Goal: Transaction & Acquisition: Purchase product/service

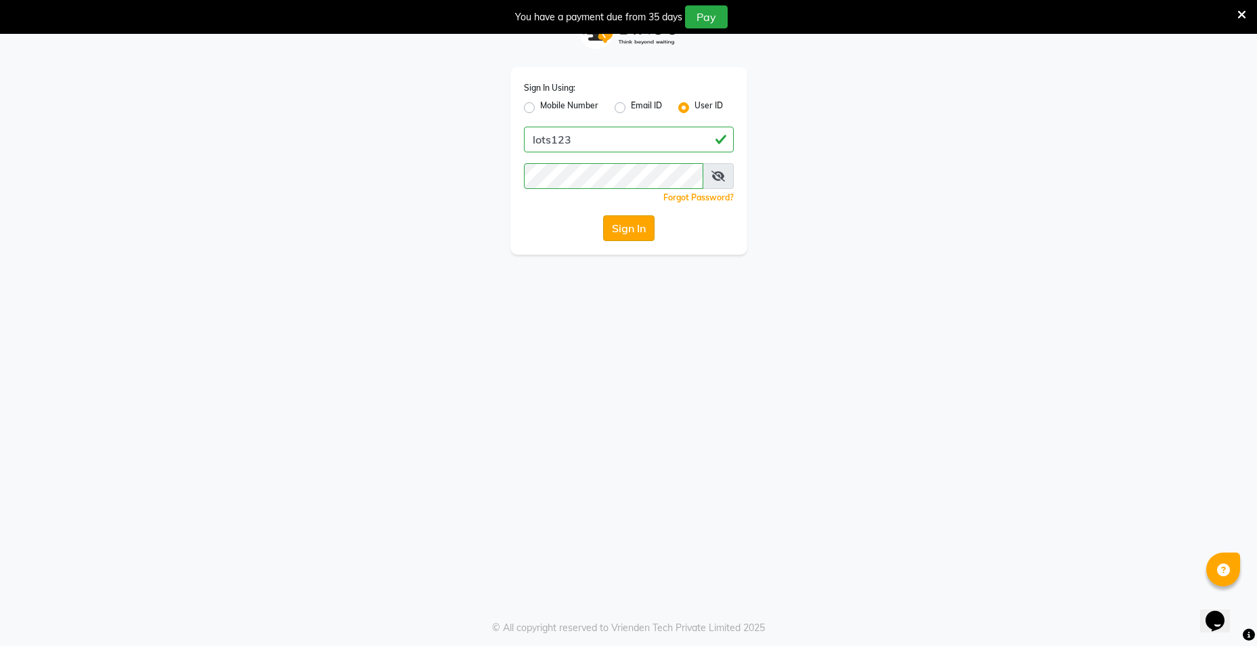
click at [618, 229] on button "Sign In" at bounding box center [628, 228] width 51 height 26
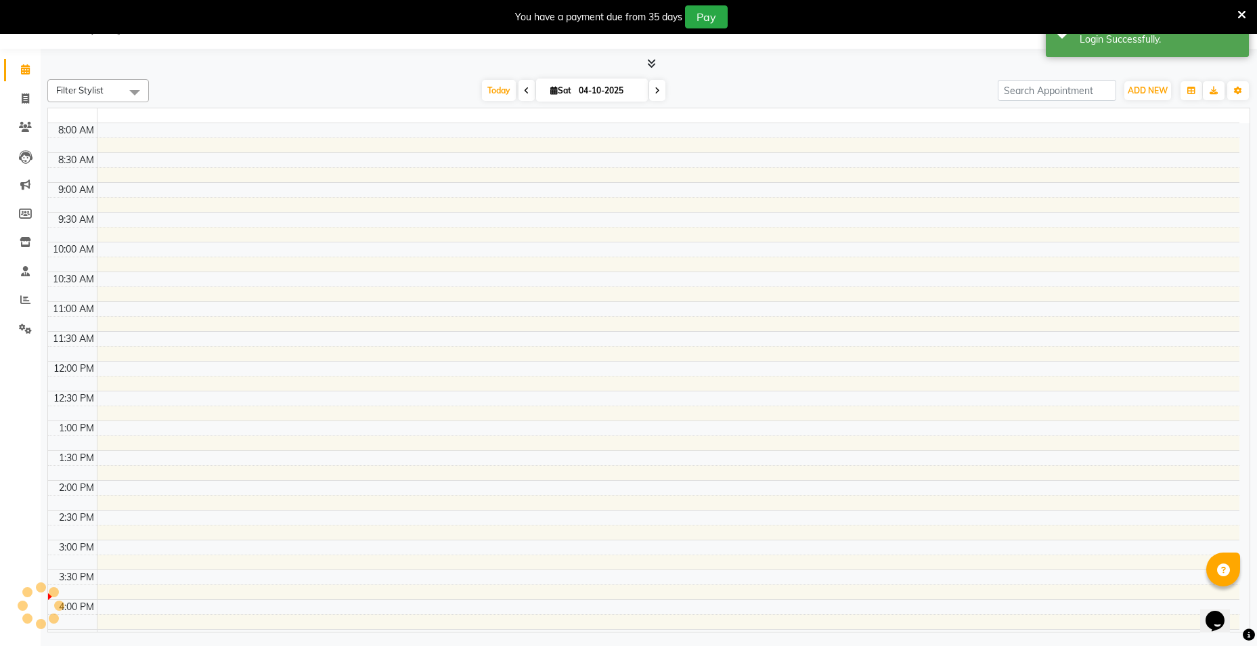
select select "en"
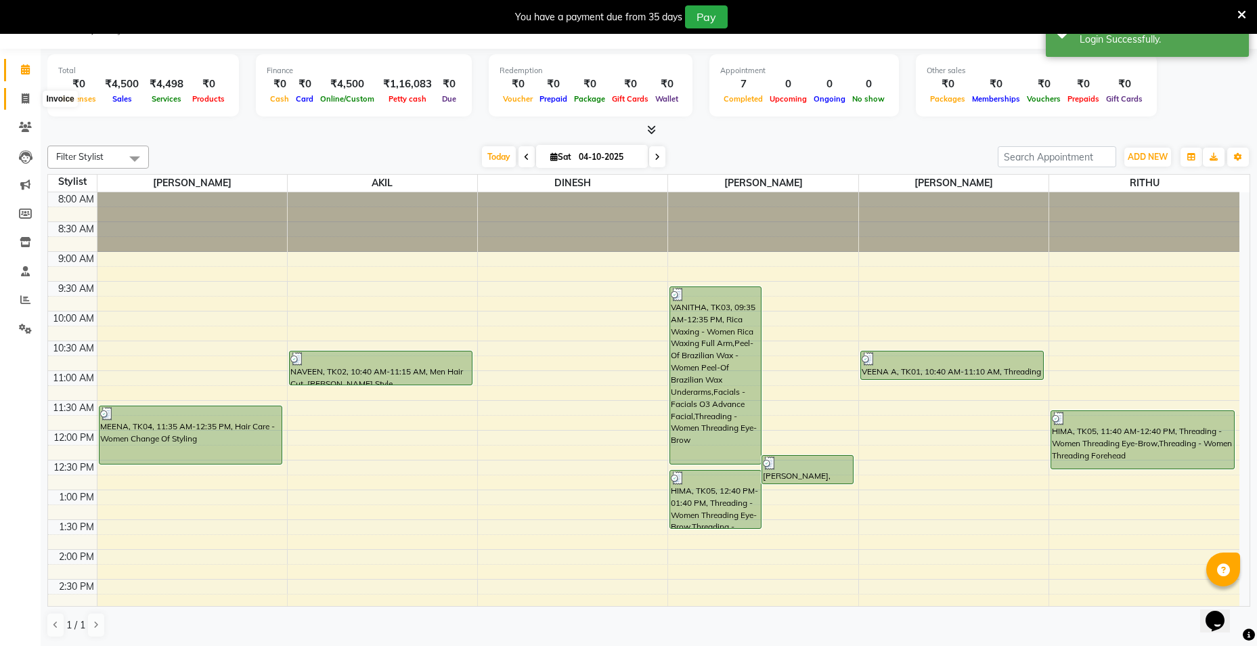
click at [26, 92] on span at bounding box center [26, 99] width 24 height 16
select select "service"
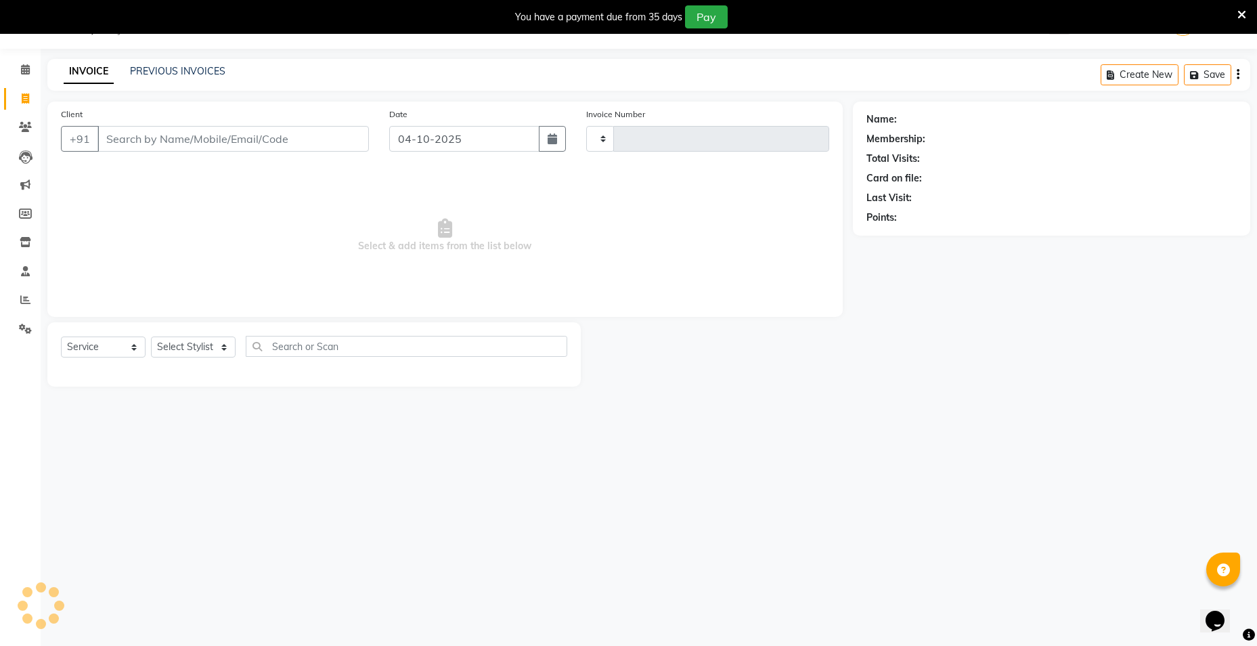
type input "1364"
select select "7339"
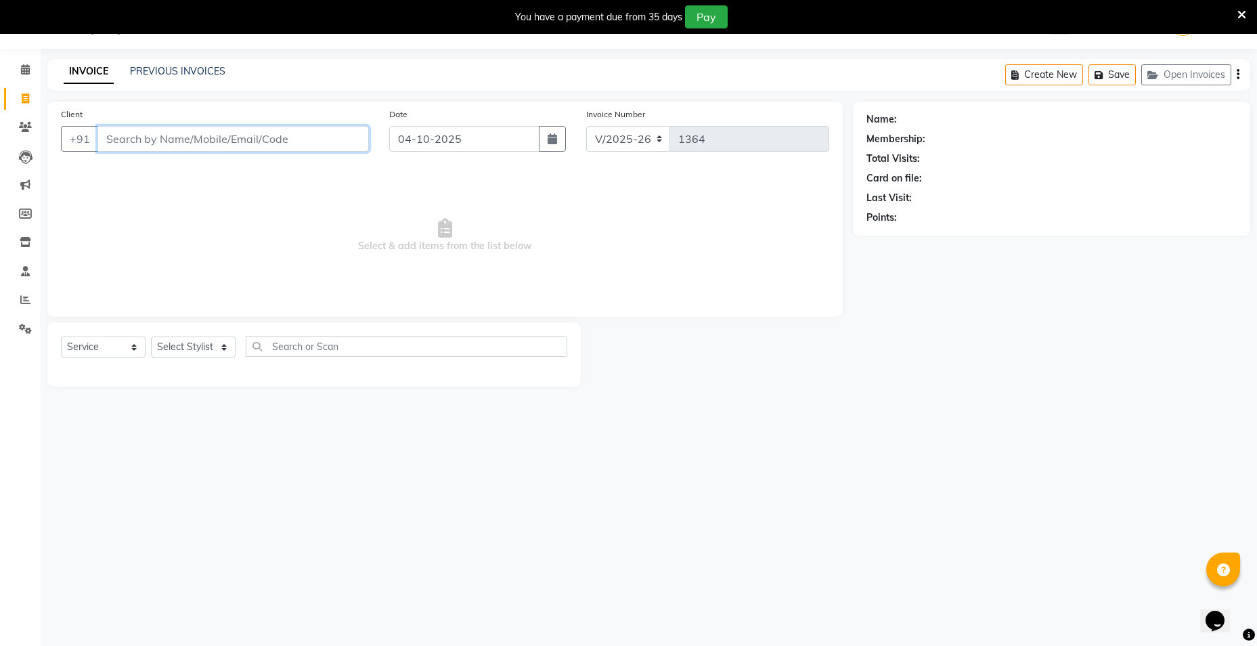
drag, startPoint x: 164, startPoint y: 137, endPoint x: 164, endPoint y: 148, distance: 11.5
click at [164, 148] on input "Client" at bounding box center [232, 139] width 271 height 26
drag, startPoint x: 220, startPoint y: 343, endPoint x: 215, endPoint y: 354, distance: 11.8
click at [219, 343] on select "Select Stylist [PERSON_NAME] [PERSON_NAME] RITHU [PERSON_NAME]" at bounding box center [193, 346] width 85 height 21
select select "66803"
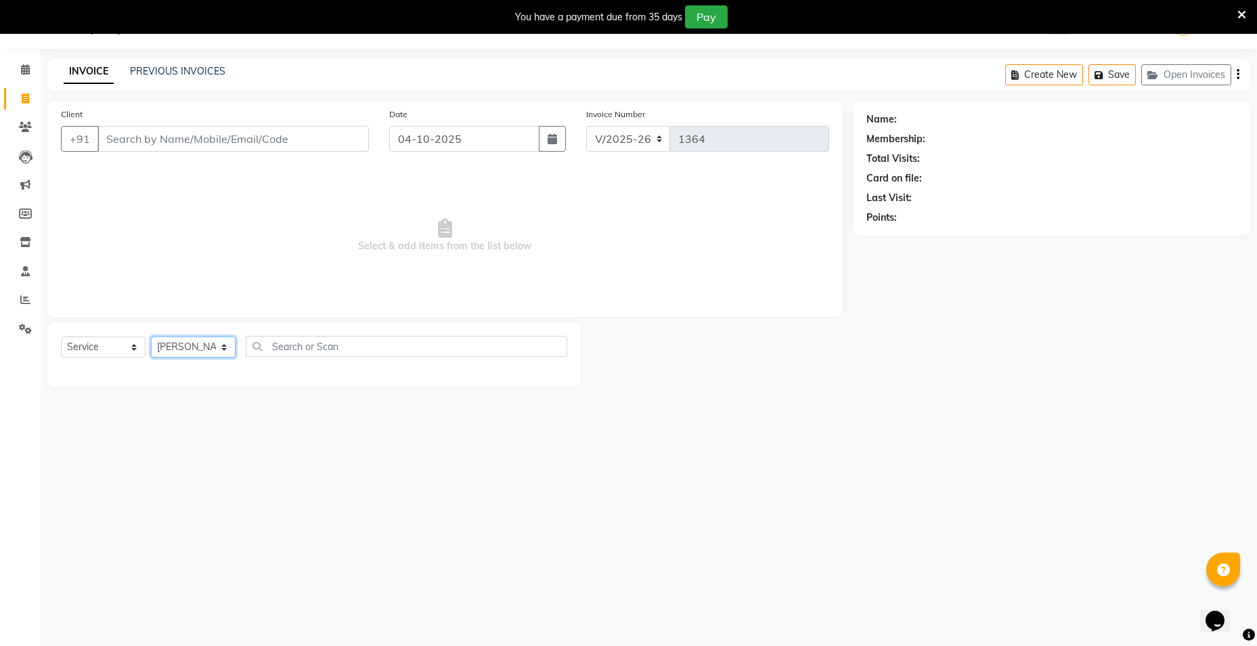
click at [151, 336] on select "Select Stylist [PERSON_NAME] [PERSON_NAME] RITHU [PERSON_NAME]" at bounding box center [193, 346] width 85 height 21
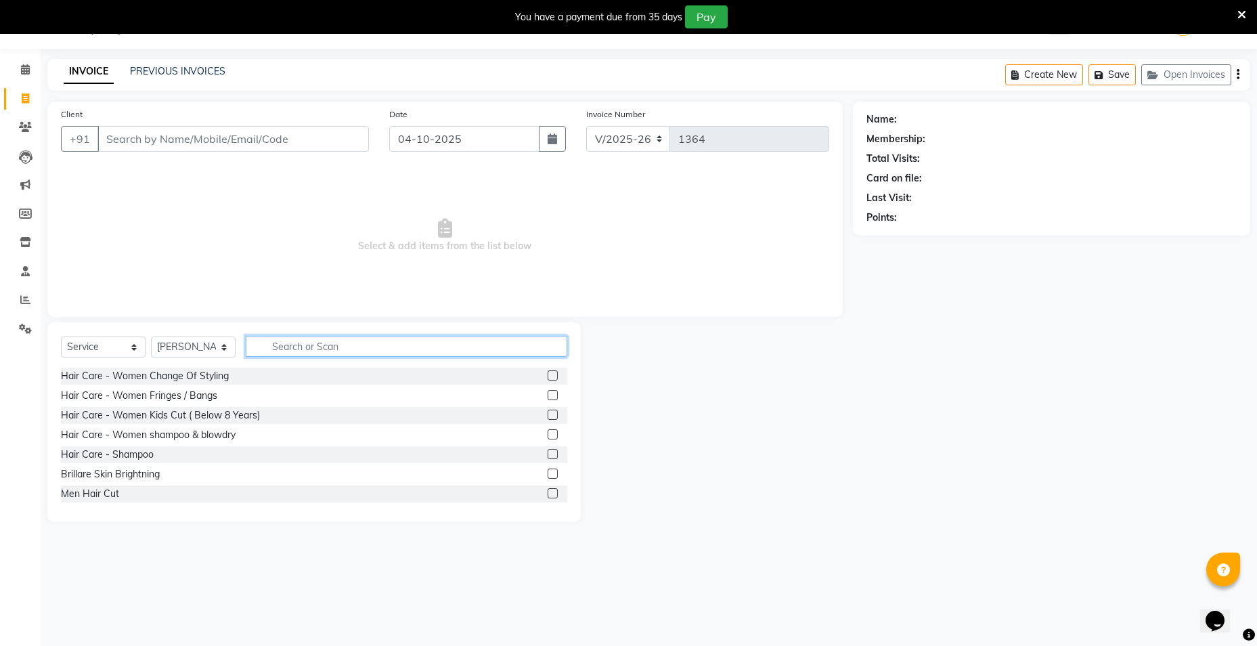
click at [302, 348] on input "text" at bounding box center [406, 346] width 321 height 21
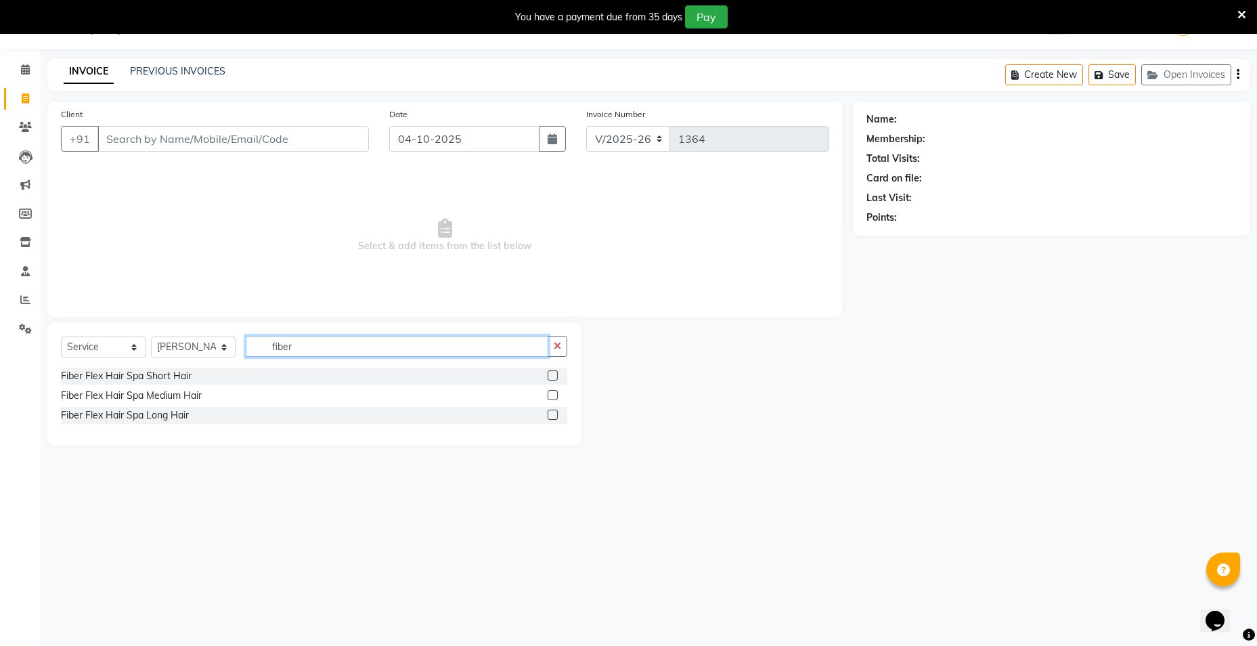
type input "fiber"
click at [553, 372] on label at bounding box center [552, 375] width 10 height 10
click at [553, 372] on input "checkbox" at bounding box center [551, 376] width 9 height 9
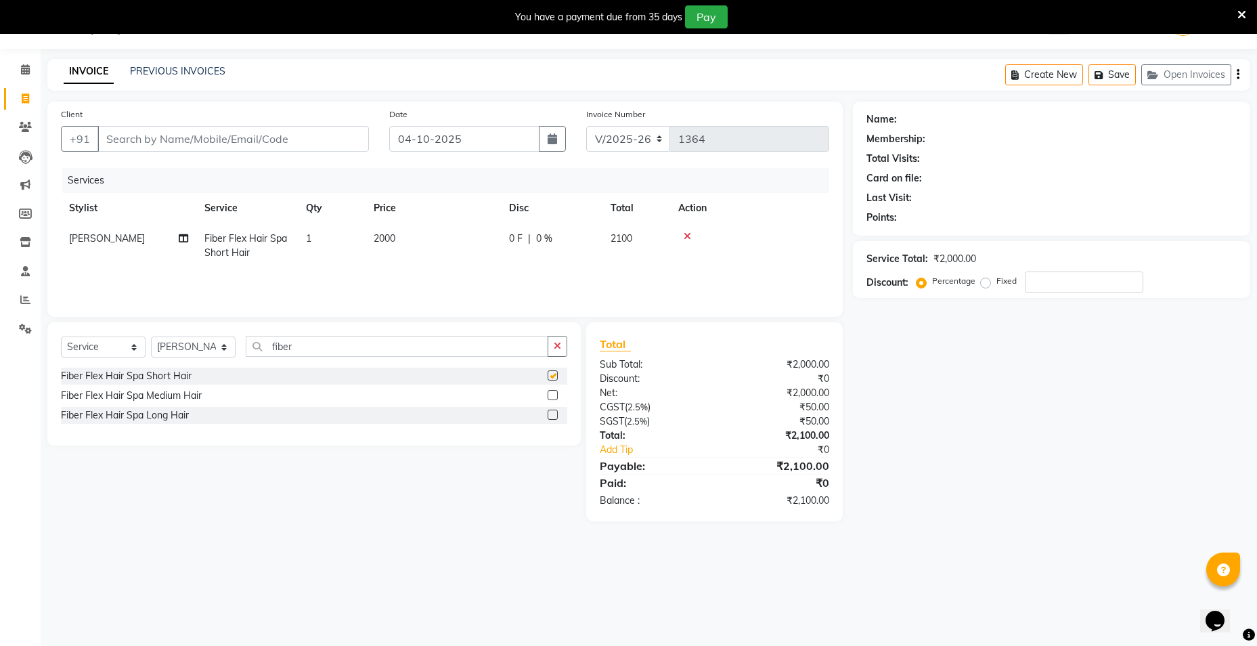
checkbox input "false"
click at [561, 347] on icon "button" at bounding box center [557, 345] width 7 height 9
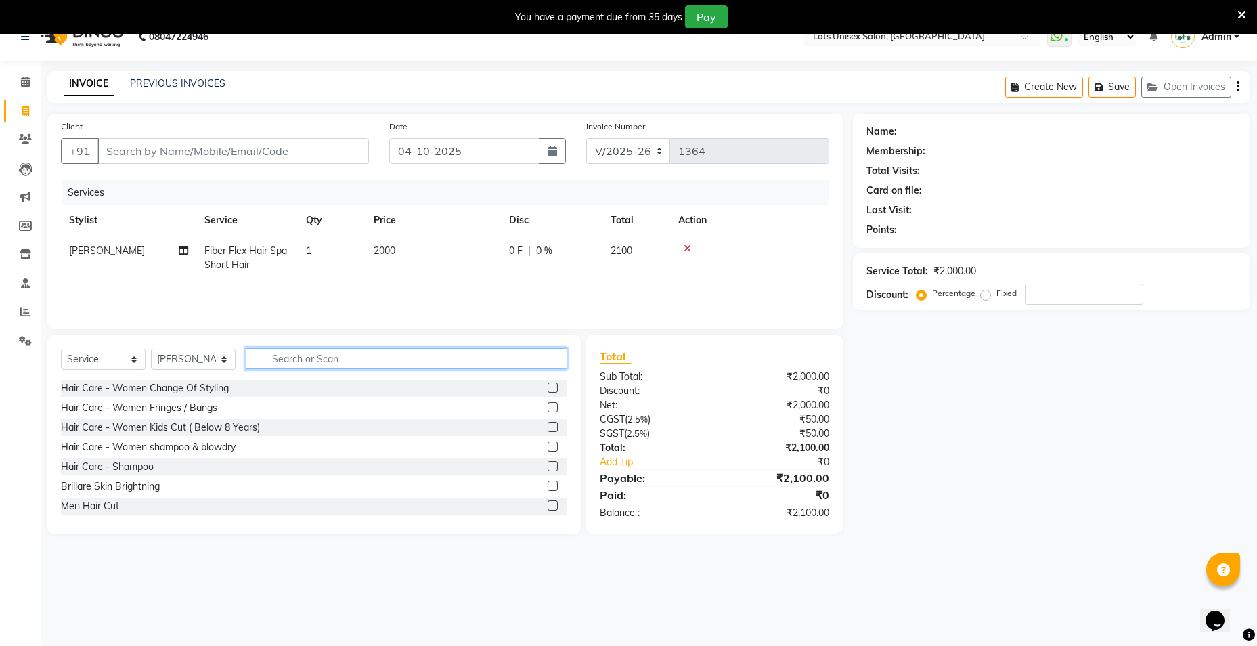
scroll to position [34, 0]
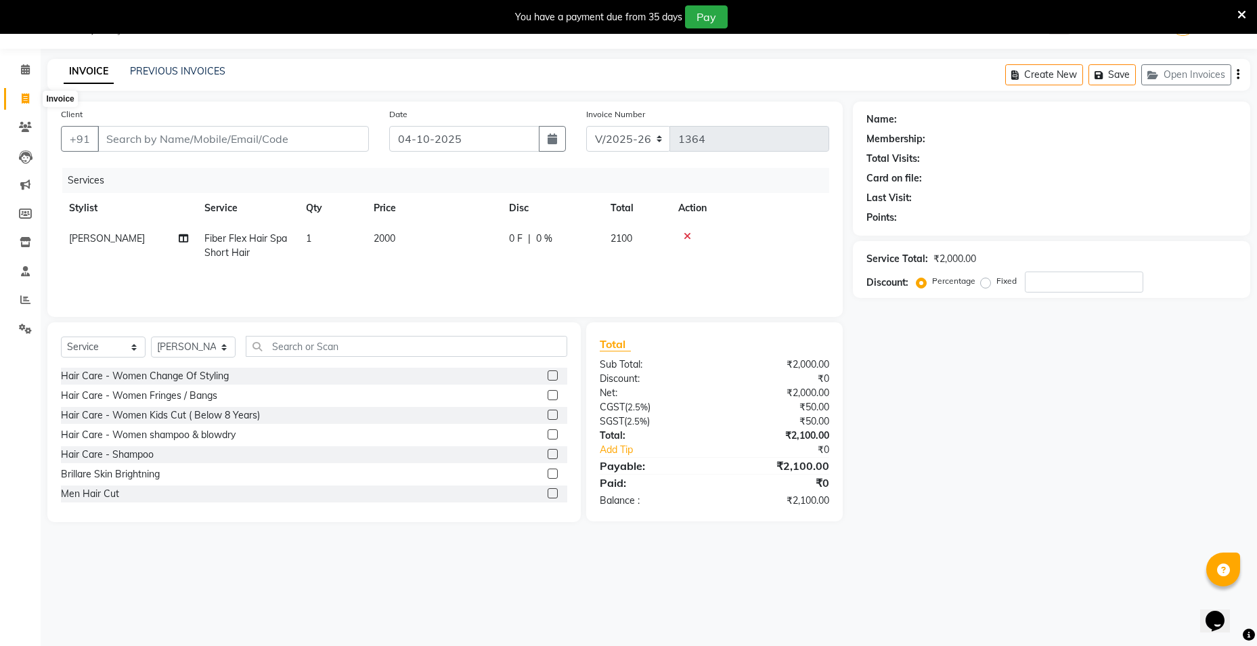
drag, startPoint x: 1247, startPoint y: 135, endPoint x: 27, endPoint y: 99, distance: 1220.6
click at [27, 99] on icon at bounding box center [25, 98] width 7 height 10
select select "service"
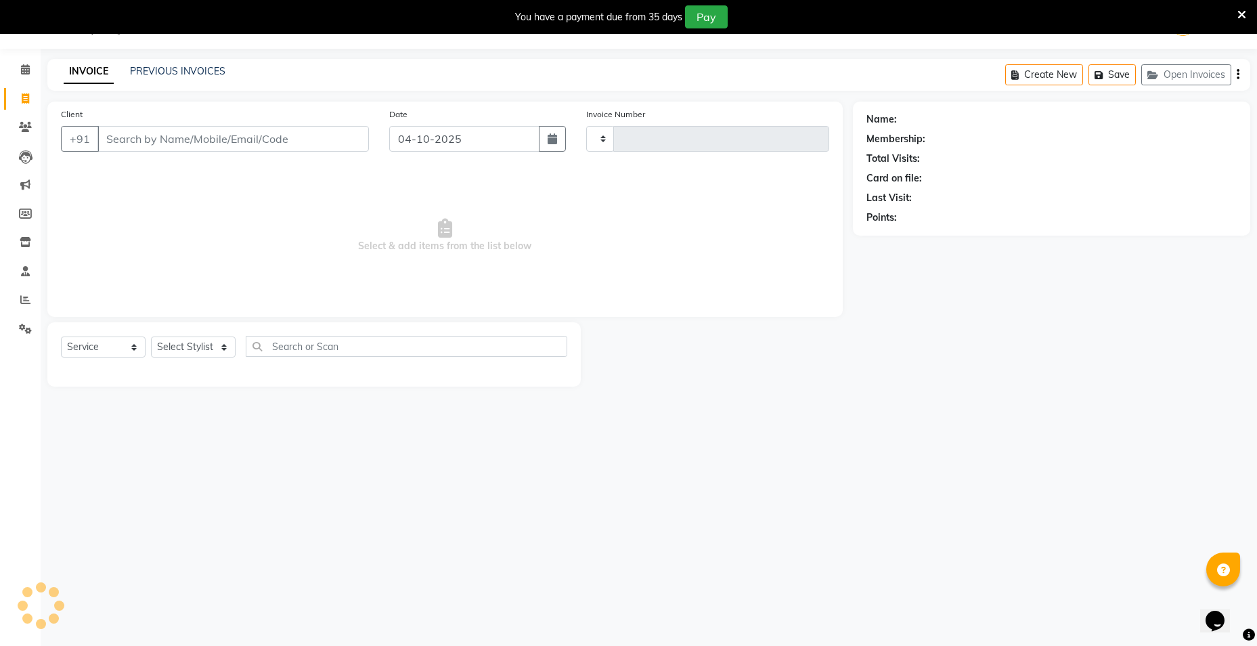
type input "1364"
select select "7339"
click at [185, 138] on input "Client" at bounding box center [232, 139] width 271 height 26
type input "6360926953"
click at [334, 142] on span "Add Client" at bounding box center [333, 139] width 53 height 14
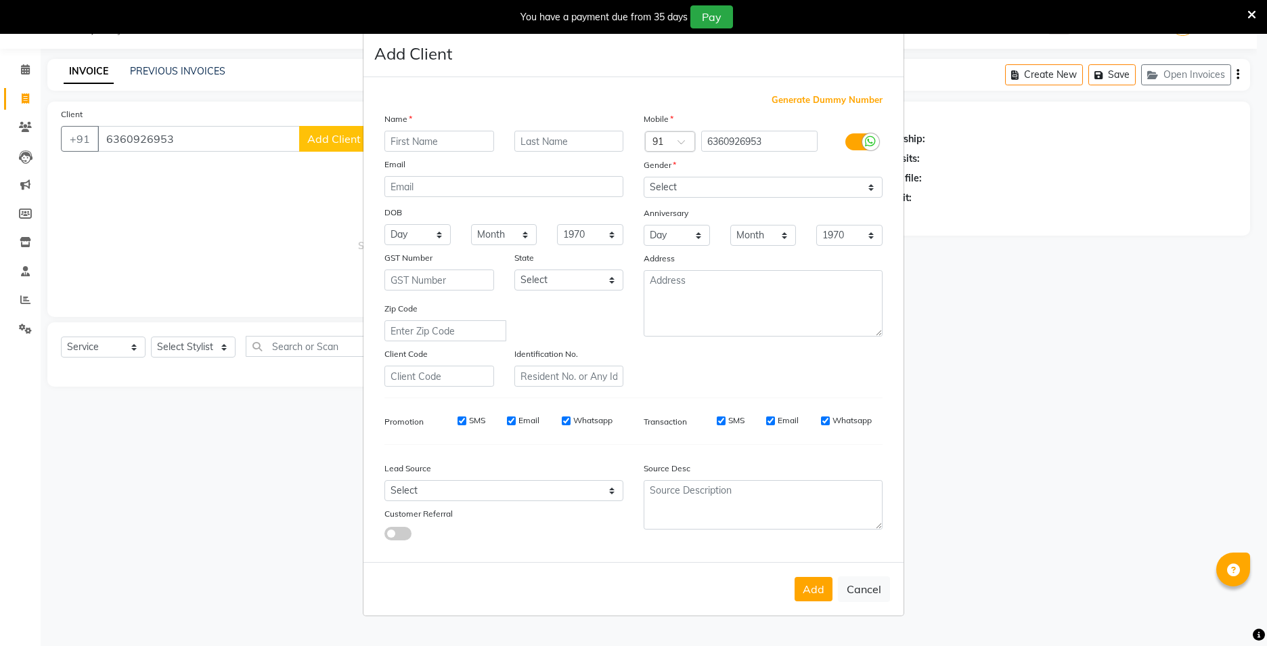
click at [447, 145] on input "text" at bounding box center [439, 141] width 110 height 21
type input "s"
type input "SINTHYA"
click at [476, 492] on select "Select Walk-in Referral Internet Friend Word of Mouth Advertisement Facebook Ju…" at bounding box center [503, 490] width 239 height 21
select select "50225"
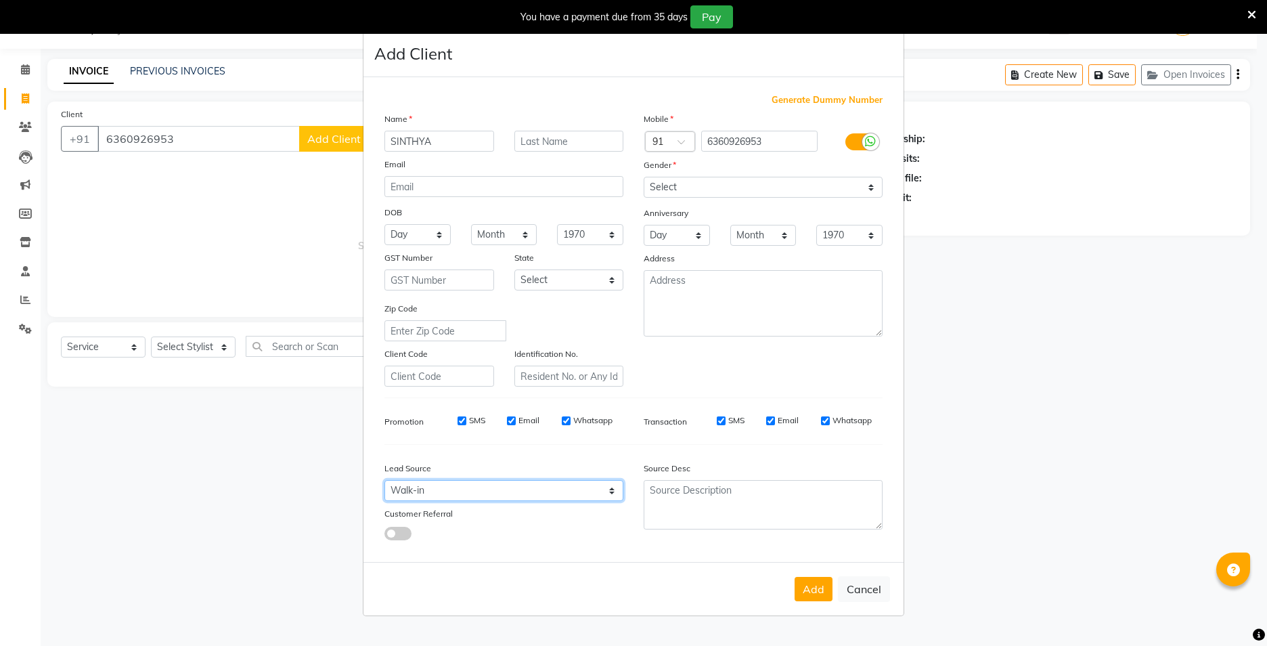
click at [384, 480] on select "Select Walk-in Referral Internet Friend Word of Mouth Advertisement Facebook Ju…" at bounding box center [503, 490] width 239 height 21
click at [687, 198] on div "Mobile Country Code × 91 6360926953 Gender Select [DEMOGRAPHIC_DATA] [DEMOGRAPH…" at bounding box center [762, 249] width 259 height 275
select select "[DEMOGRAPHIC_DATA]"
click at [644, 177] on select "Select [DEMOGRAPHIC_DATA] [DEMOGRAPHIC_DATA] Other Prefer Not To Say" at bounding box center [763, 187] width 239 height 21
click at [811, 594] on button "Add" at bounding box center [813, 589] width 38 height 24
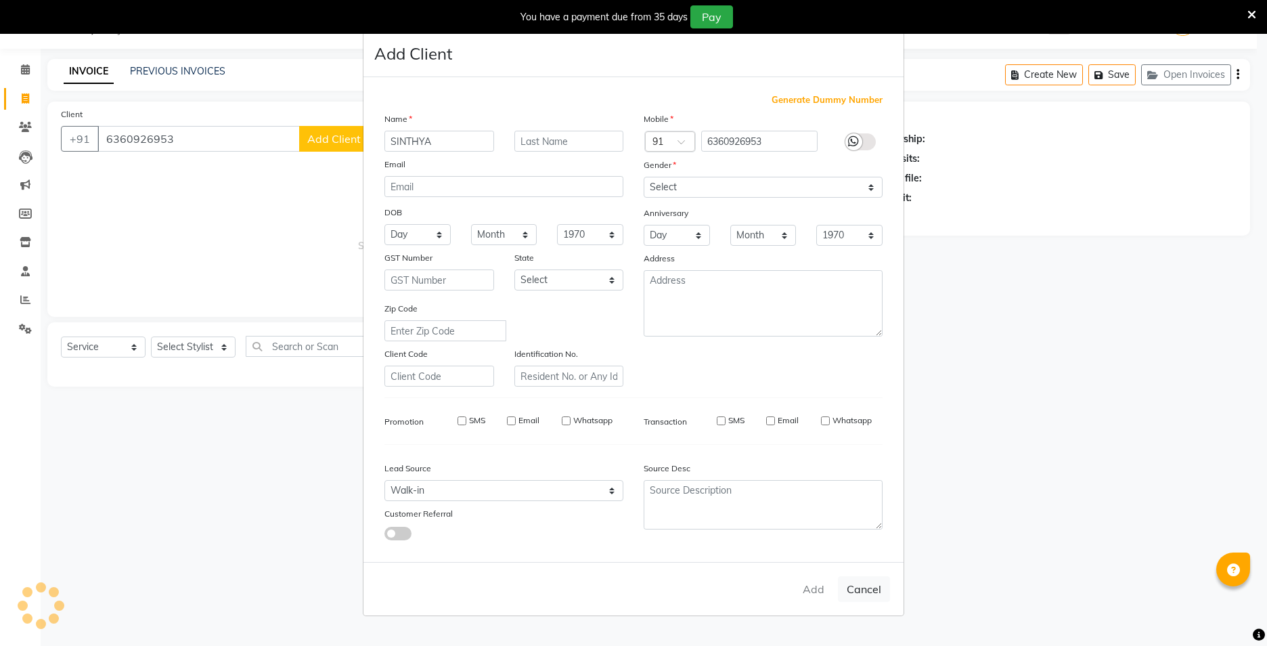
select select
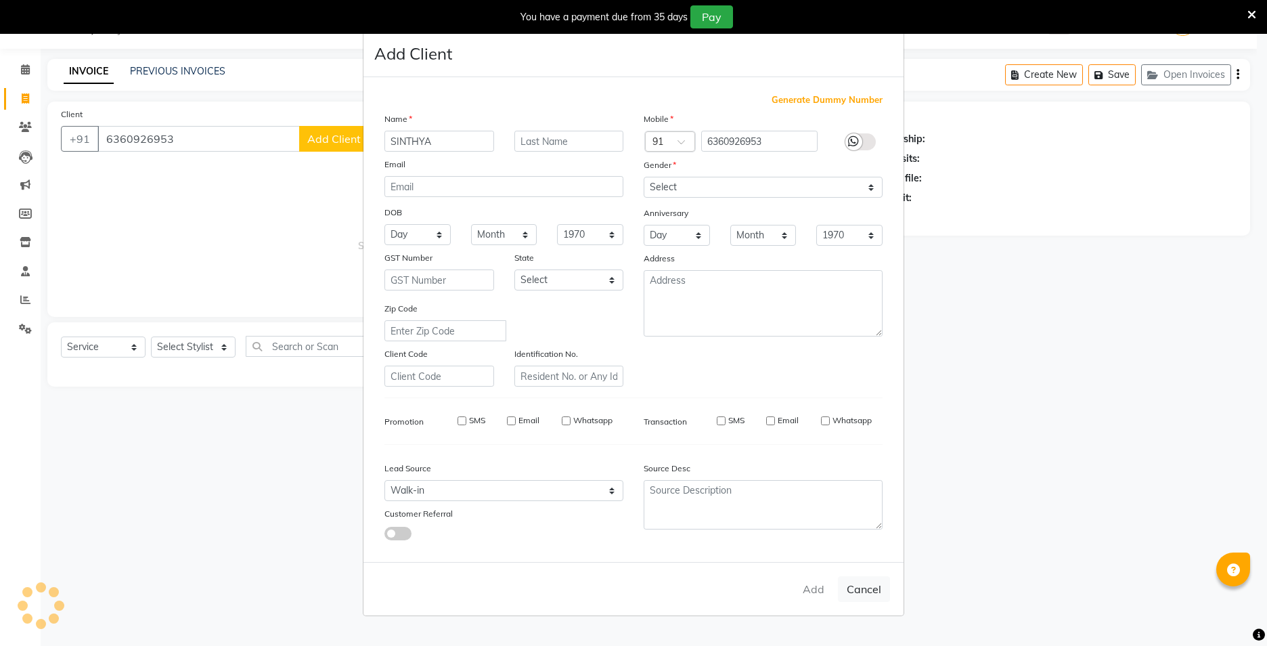
select select
checkbox input "false"
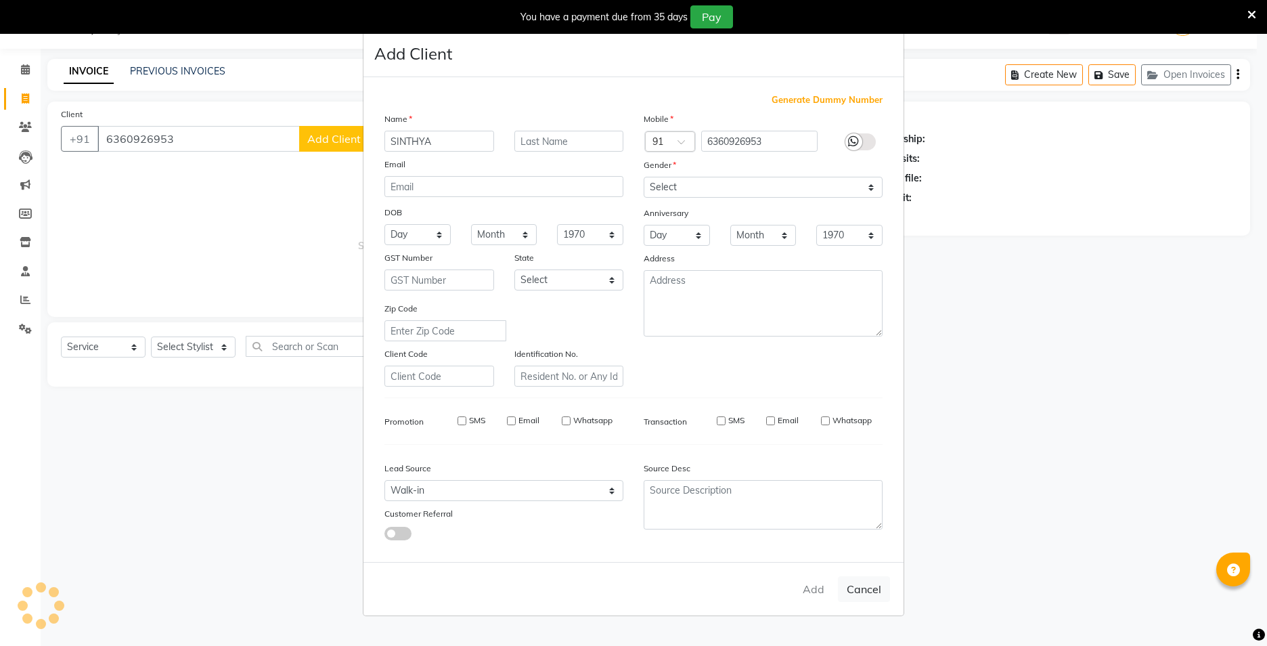
checkbox input "false"
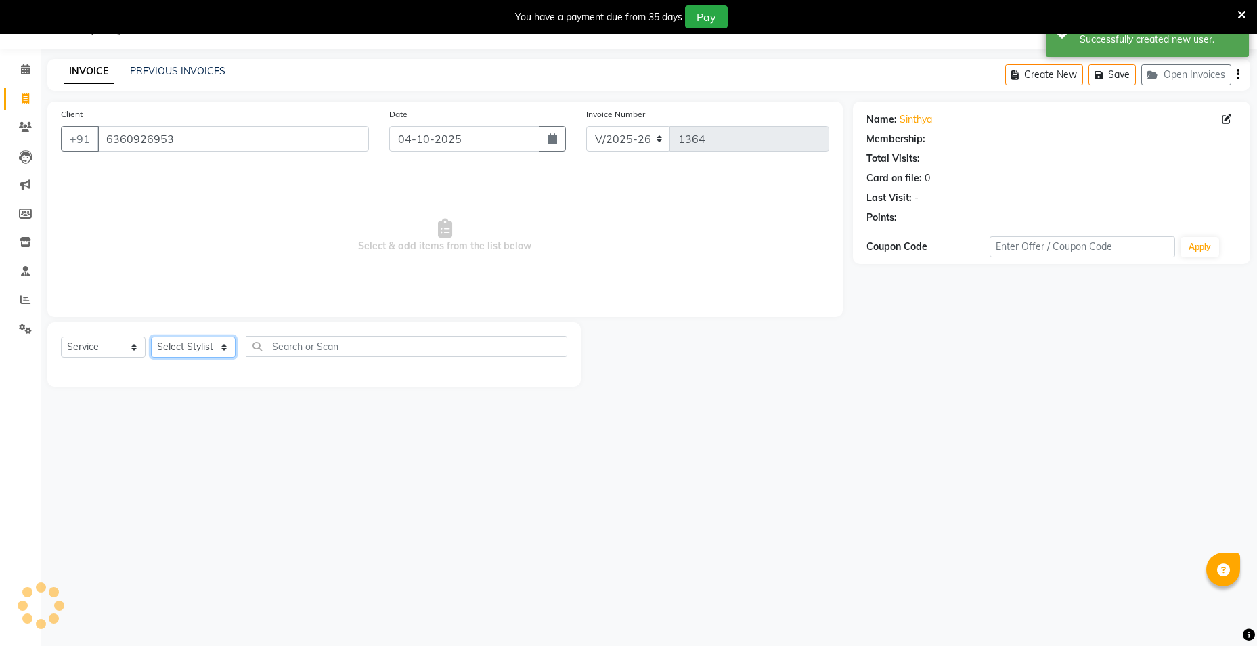
click at [166, 349] on select "Select Stylist [PERSON_NAME] [PERSON_NAME] RITHU [PERSON_NAME]" at bounding box center [193, 346] width 85 height 21
select select "66804"
click at [151, 336] on select "Select Stylist [PERSON_NAME] [PERSON_NAME] RITHU [PERSON_NAME]" at bounding box center [193, 346] width 85 height 21
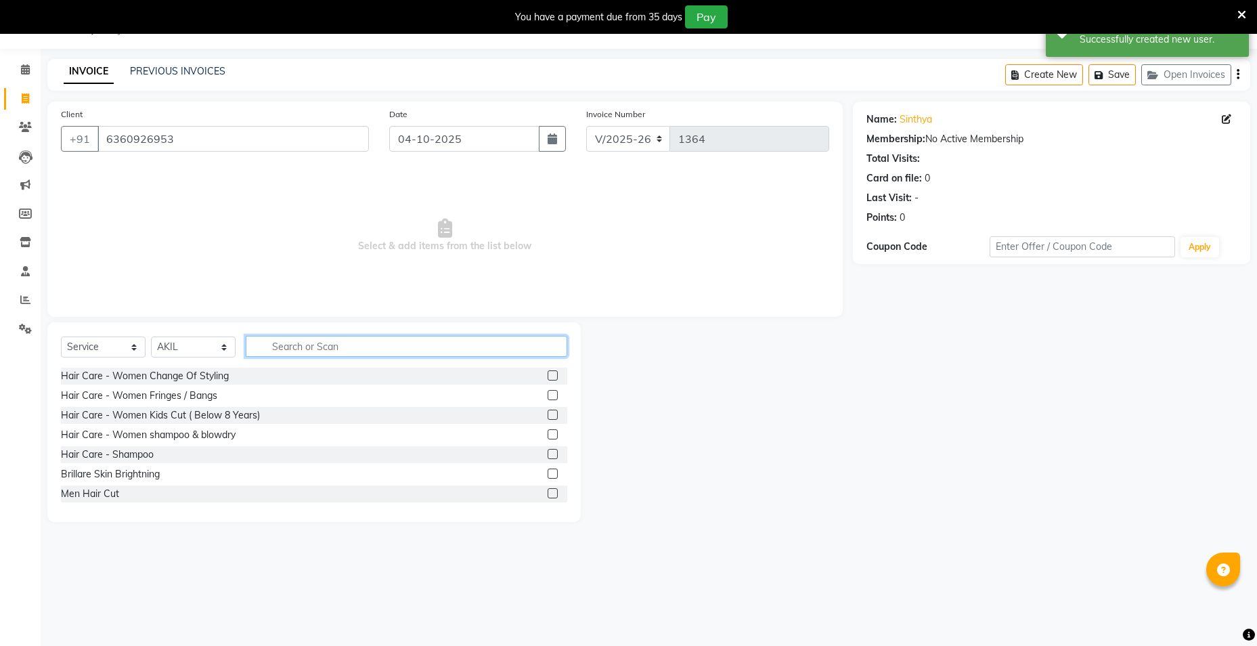
click at [334, 346] on input "text" at bounding box center [406, 346] width 321 height 21
type input "H"
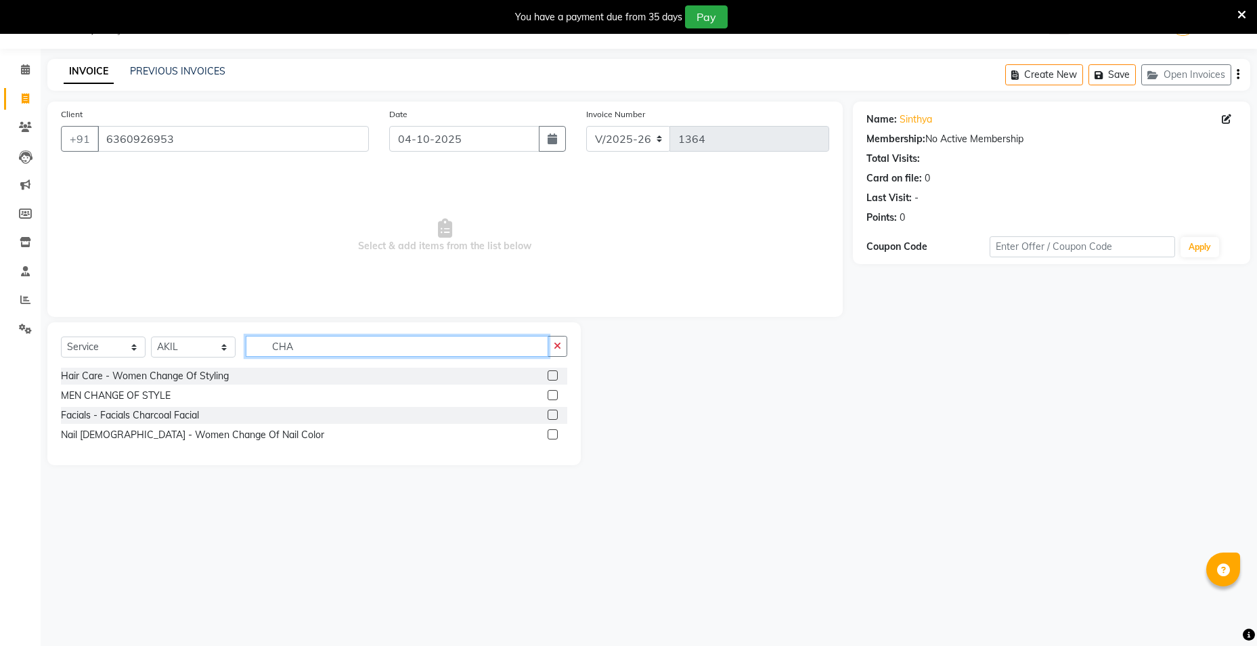
type input "CHA"
click at [555, 376] on label at bounding box center [552, 375] width 10 height 10
click at [555, 376] on input "checkbox" at bounding box center [551, 376] width 9 height 9
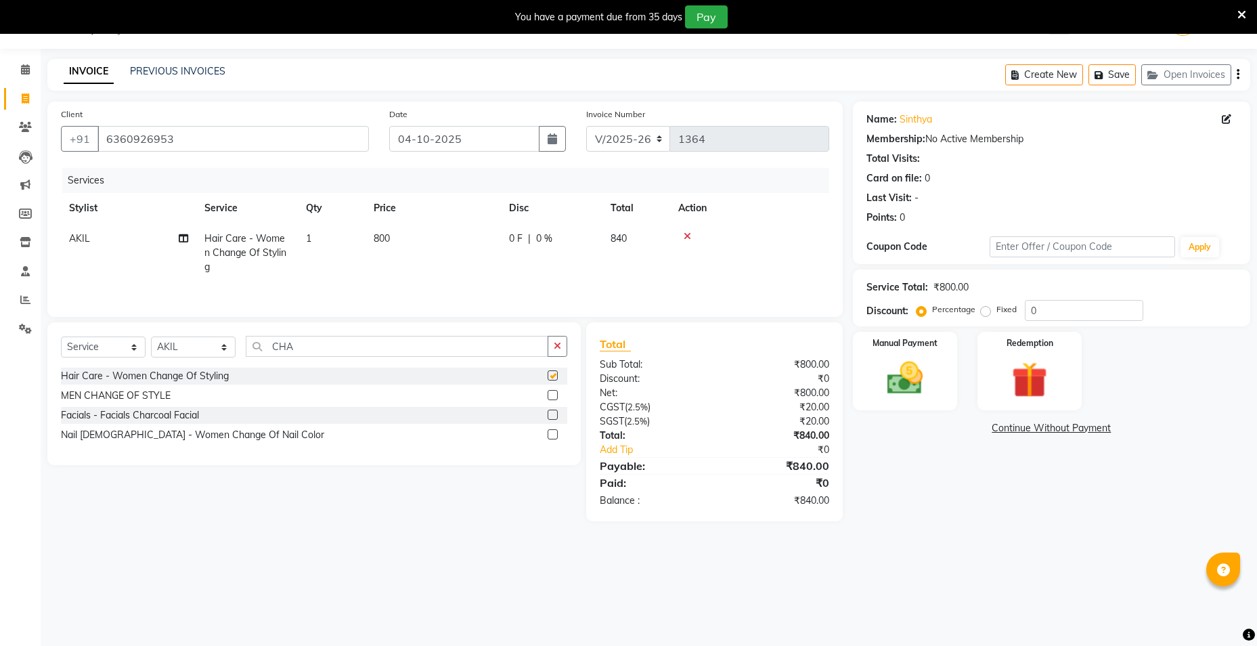
checkbox input "false"
click at [556, 346] on icon "button" at bounding box center [557, 345] width 7 height 9
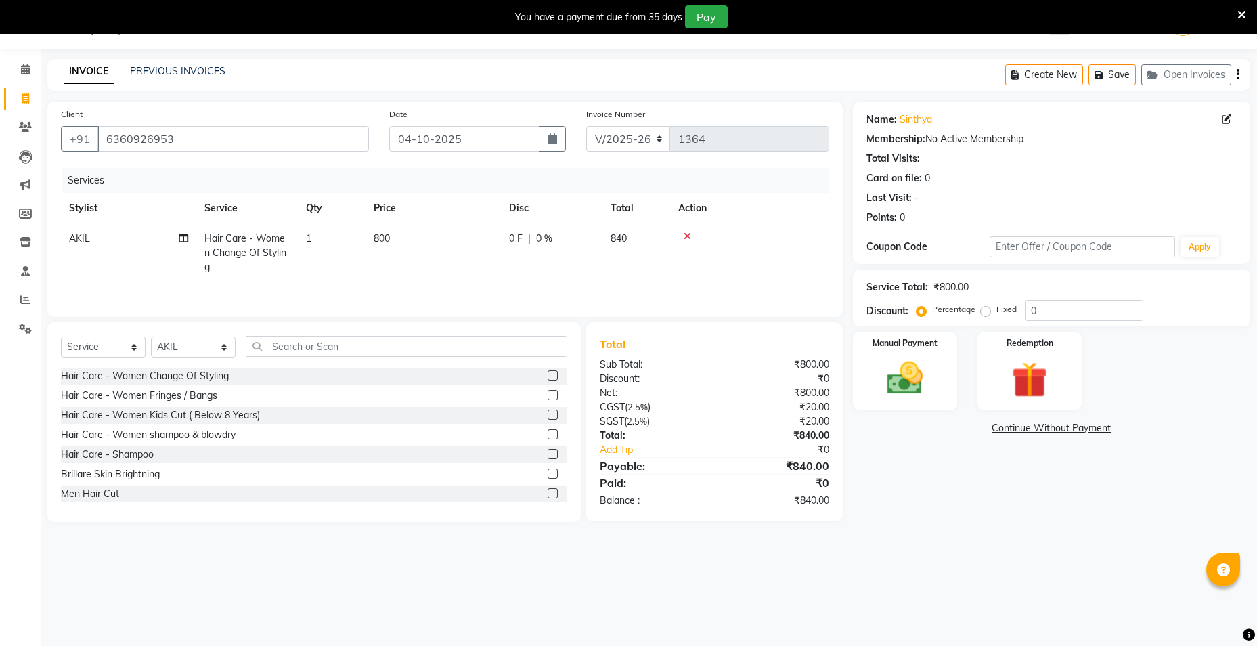
click at [389, 234] on span "800" at bounding box center [382, 238] width 16 height 12
select select "66804"
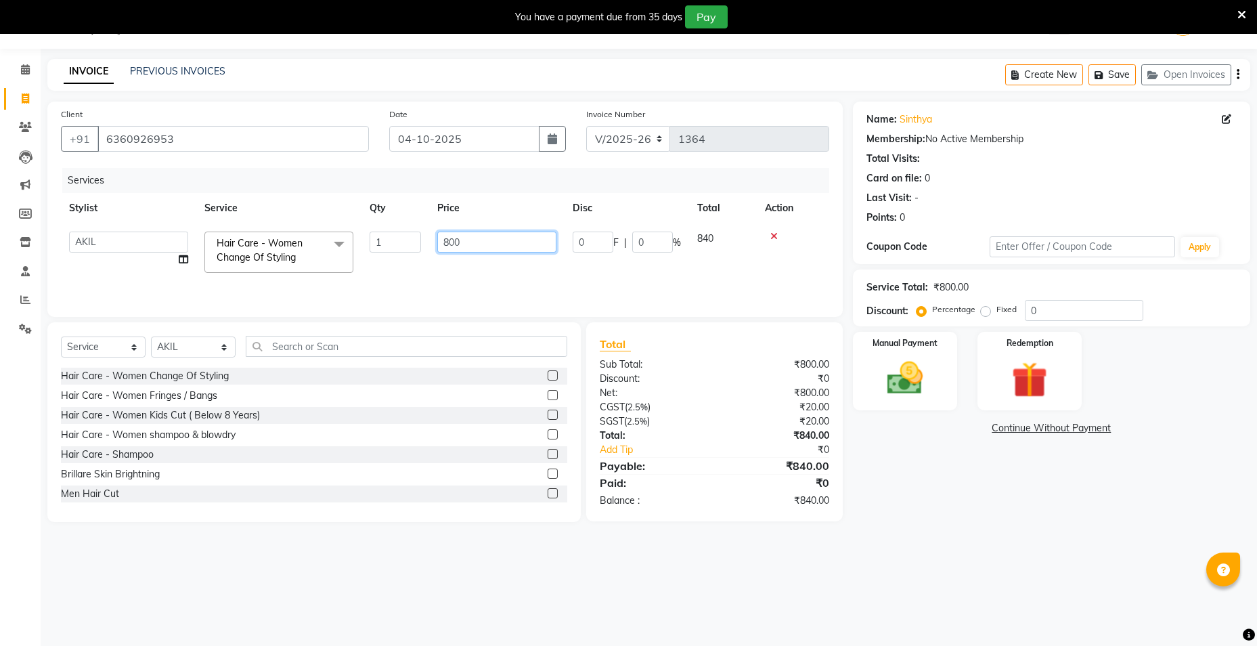
click at [458, 242] on input "800" at bounding box center [496, 241] width 119 height 21
type input "8"
type input "1000"
click at [938, 453] on div "Name: Sinthya Membership: No Active Membership Total Visits: Card on file: 0 La…" at bounding box center [1056, 312] width 407 height 420
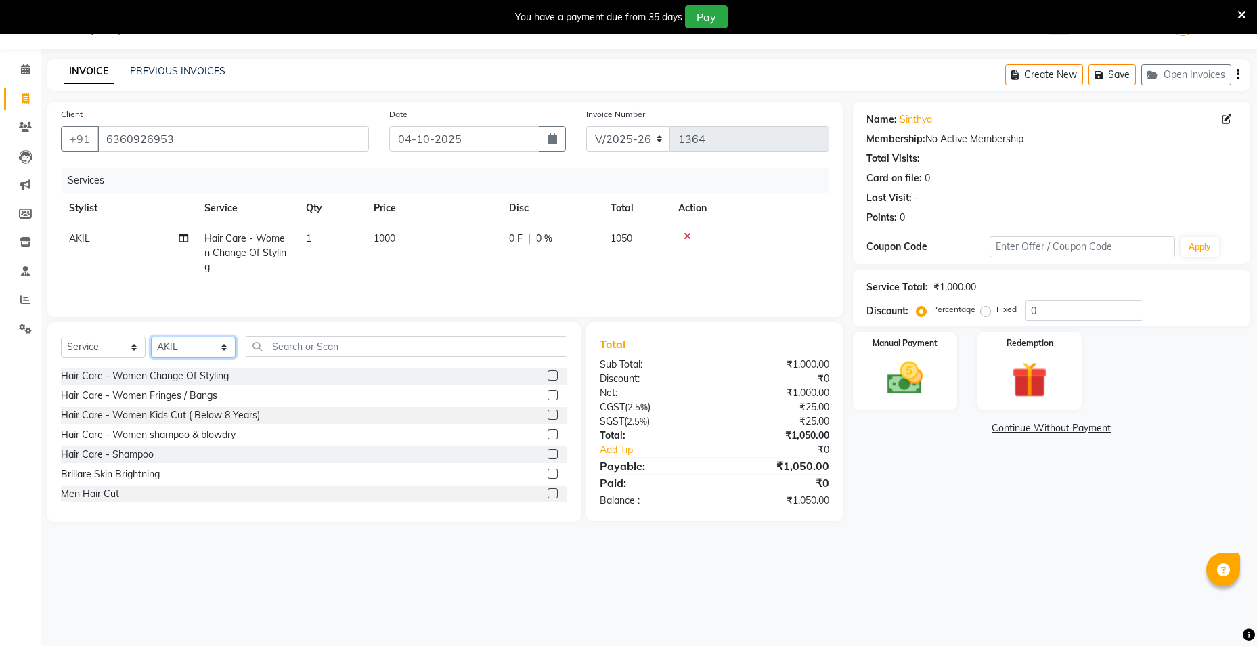
click at [225, 346] on select "Select Stylist [PERSON_NAME] [PERSON_NAME] RITHU [PERSON_NAME]" at bounding box center [193, 346] width 85 height 21
click at [1035, 313] on input "0" at bounding box center [1084, 310] width 118 height 21
type input "10"
drag, startPoint x: 1050, startPoint y: 313, endPoint x: 1014, endPoint y: 309, distance: 36.0
click at [1014, 309] on div "Percentage Fixed 10" at bounding box center [1031, 310] width 224 height 21
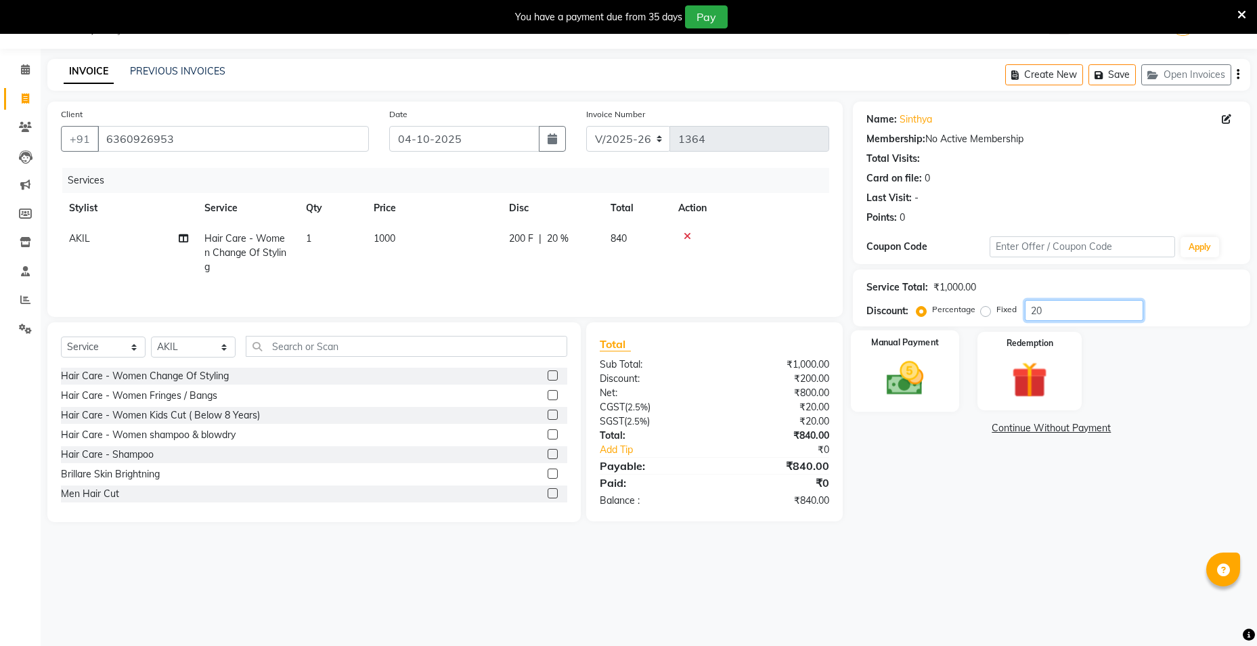
type input "20"
click at [910, 400] on div "Manual Payment" at bounding box center [905, 370] width 109 height 81
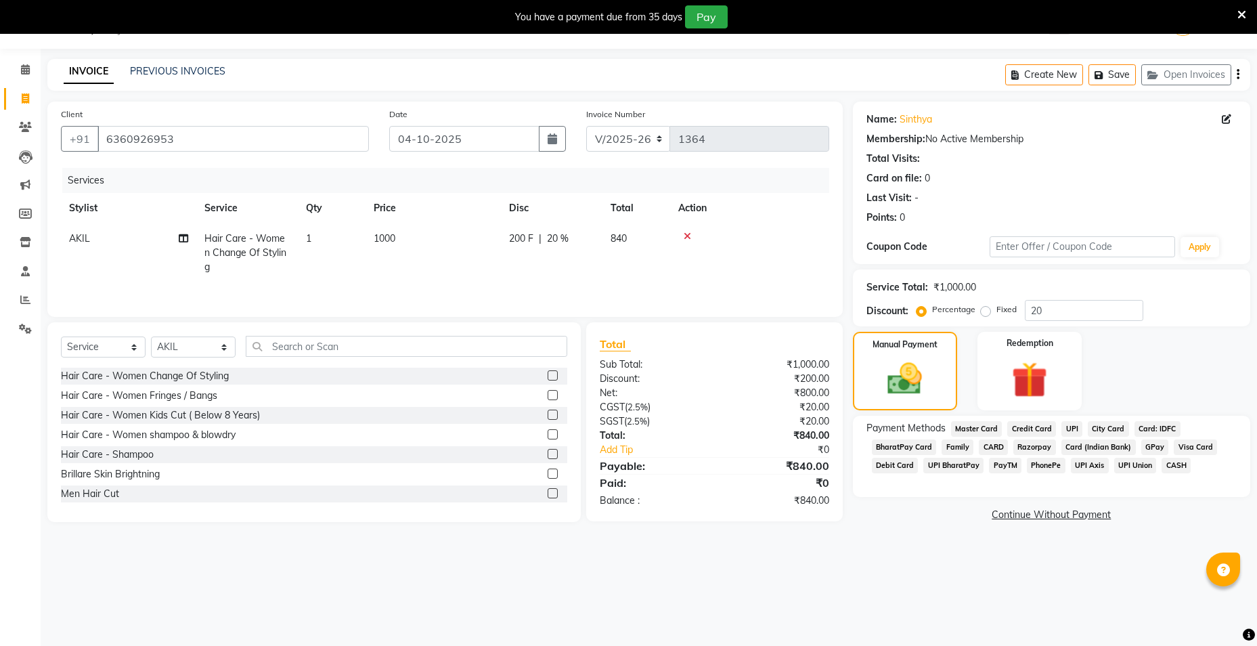
click at [1067, 427] on span "UPI" at bounding box center [1071, 429] width 21 height 16
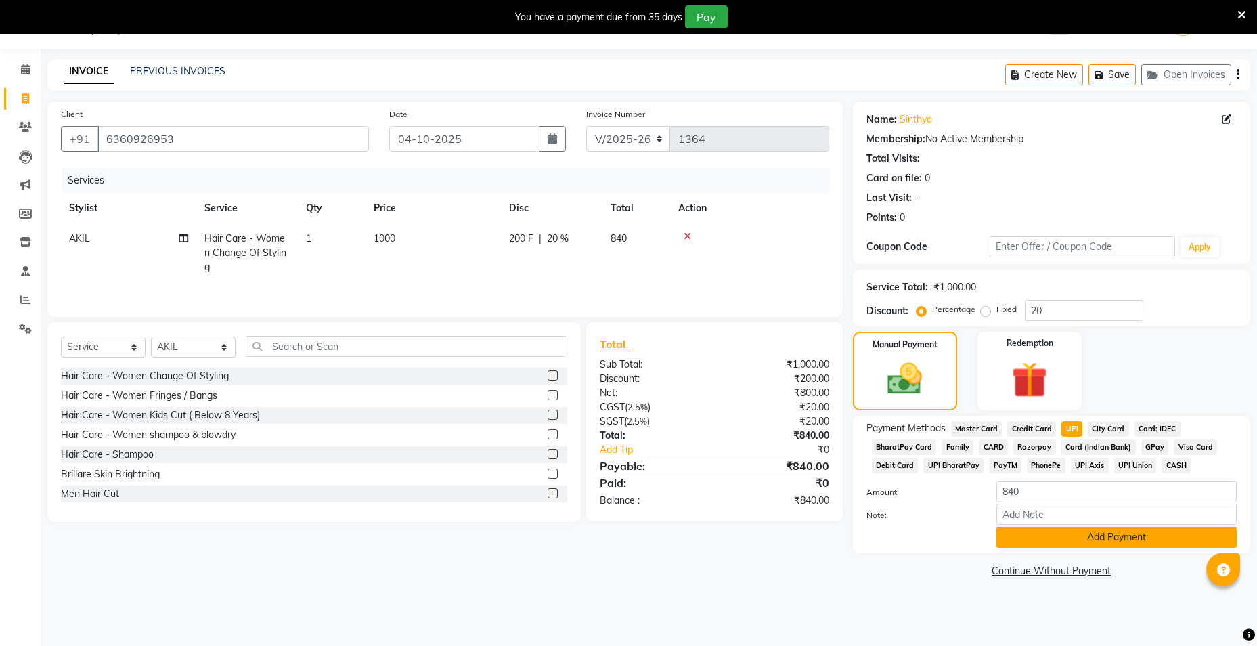
click at [1076, 542] on button "Add Payment" at bounding box center [1116, 536] width 240 height 21
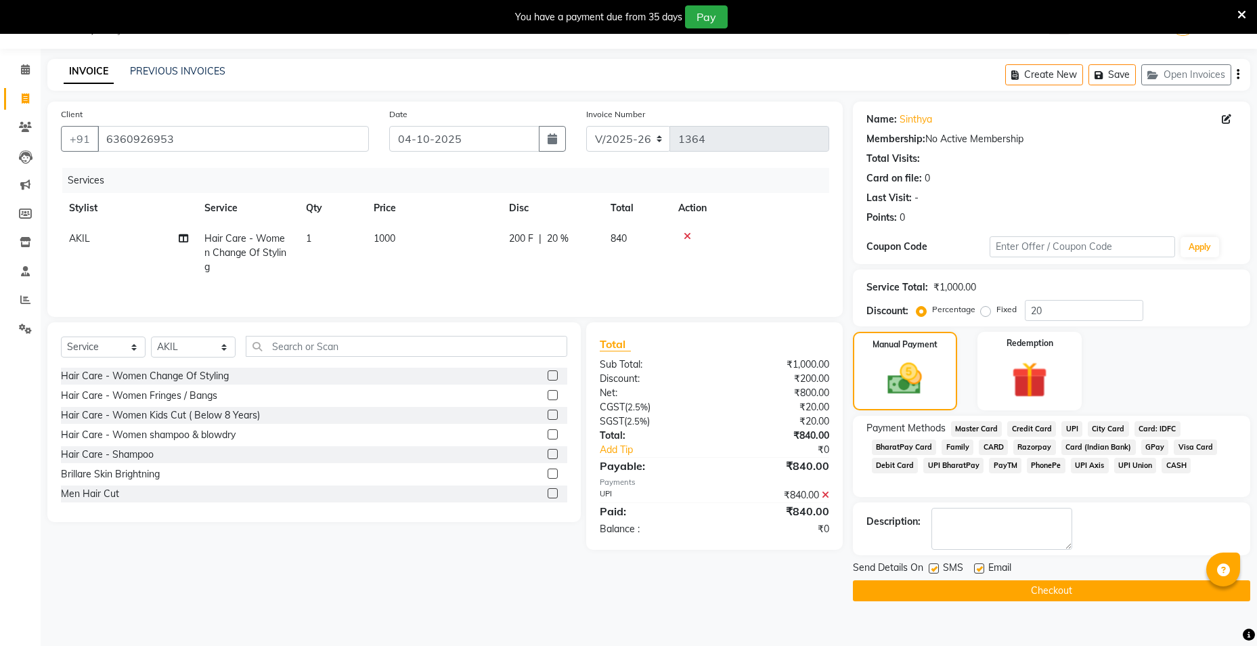
click at [941, 595] on button "Checkout" at bounding box center [1051, 590] width 397 height 21
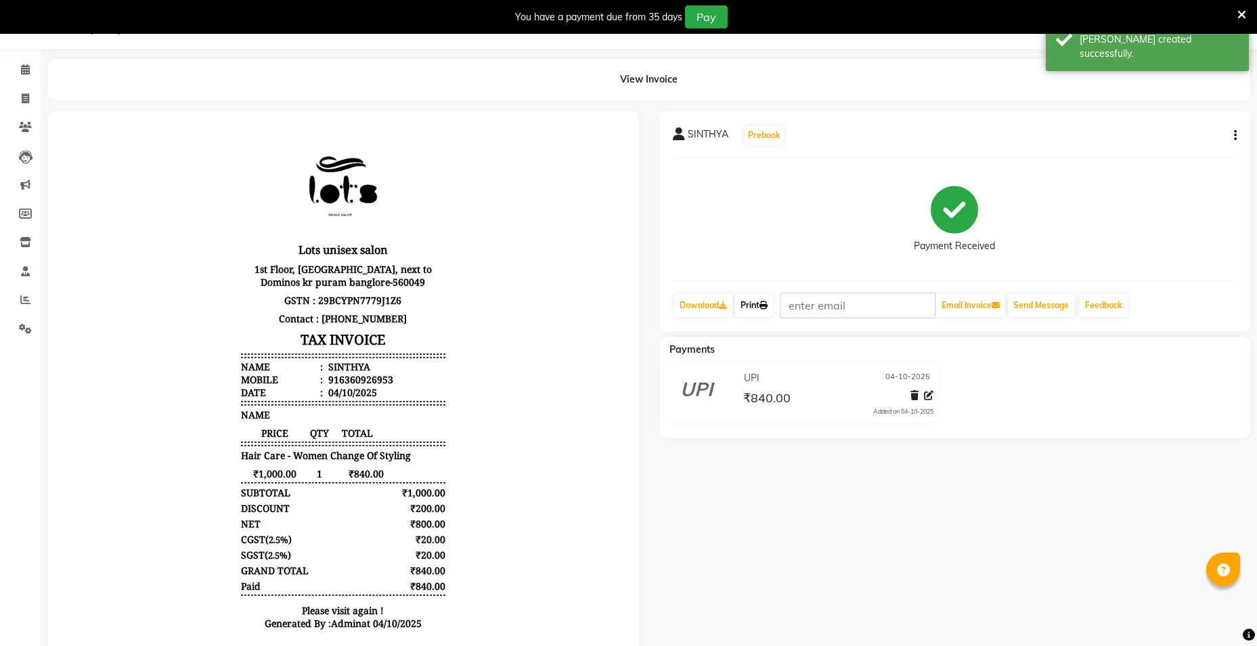
click at [762, 305] on link "Print" at bounding box center [754, 305] width 38 height 23
click at [32, 101] on span at bounding box center [26, 99] width 24 height 16
select select "service"
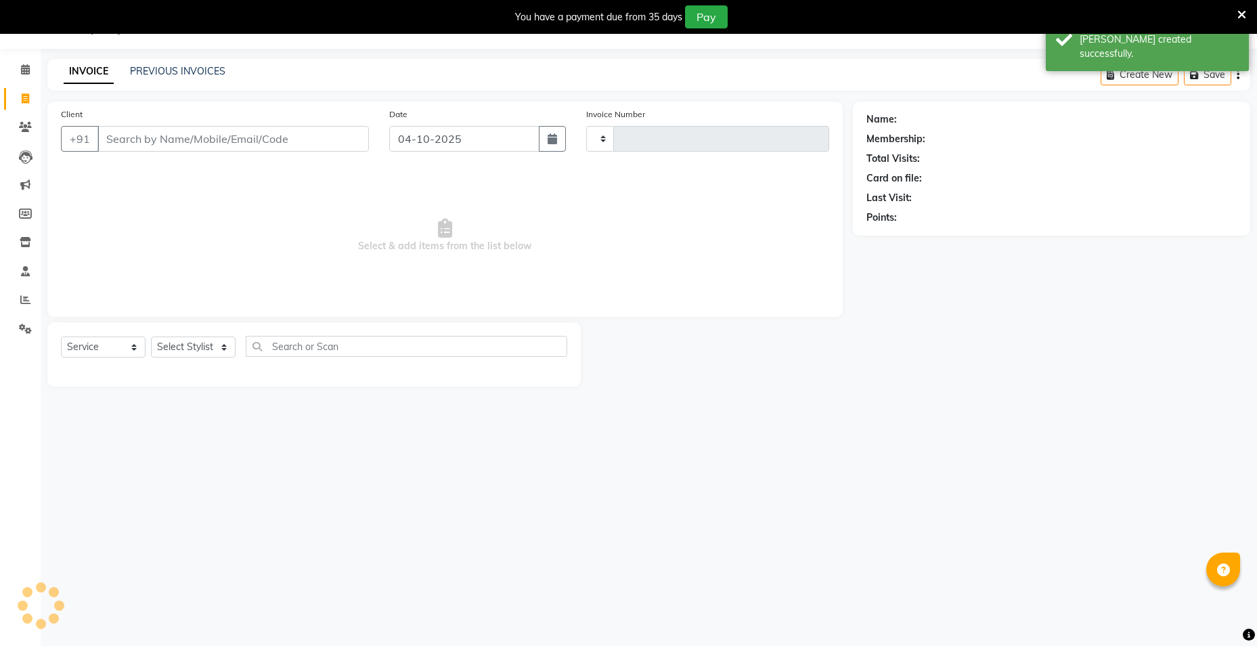
type input "1365"
select select "7339"
click at [344, 148] on input "Client" at bounding box center [232, 139] width 271 height 26
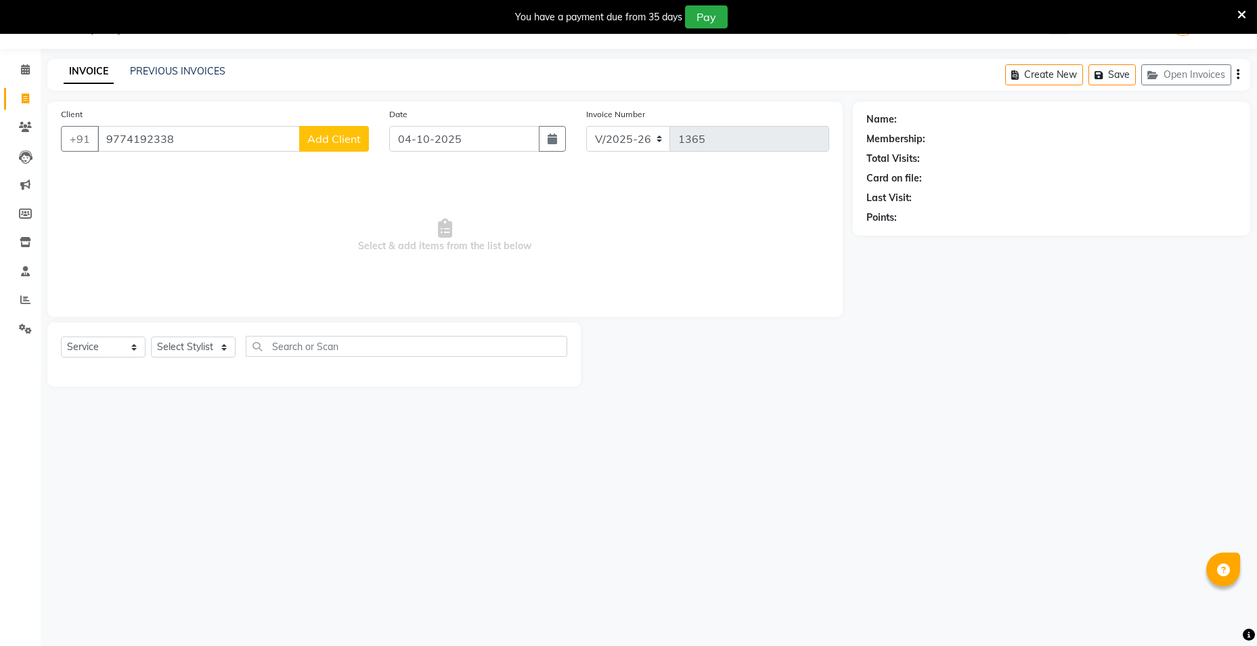
type input "9774192338"
click at [322, 133] on span "Add Client" at bounding box center [333, 139] width 53 height 14
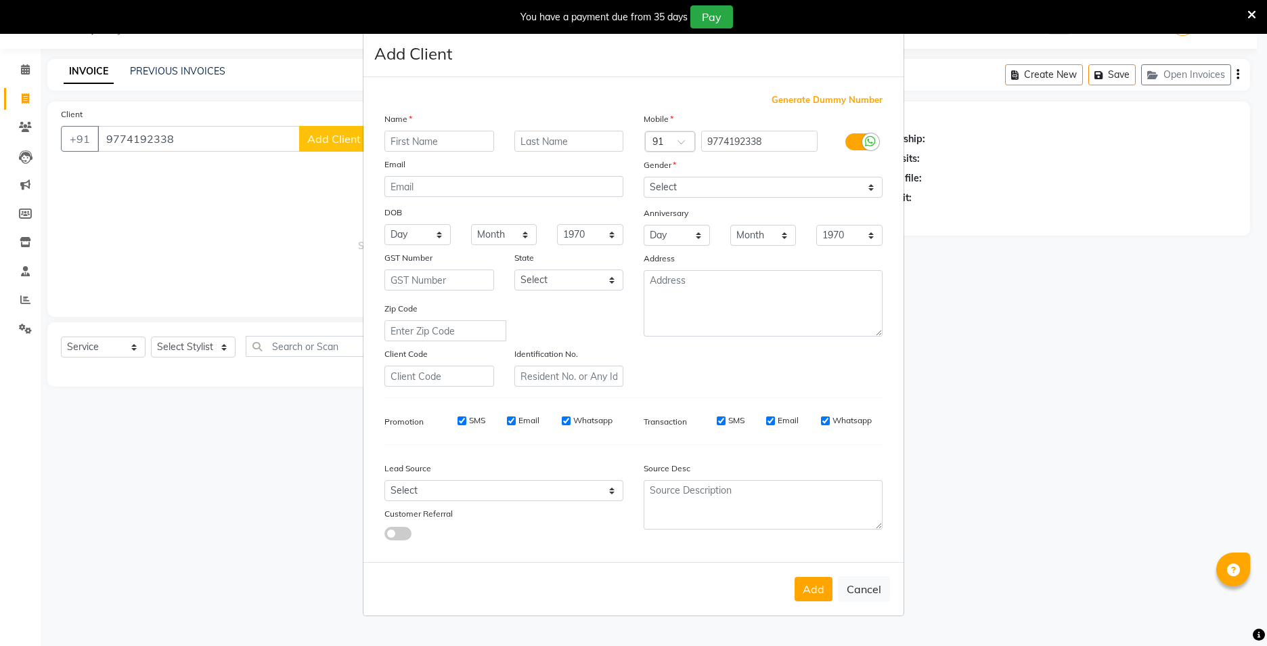
click at [442, 149] on input "text" at bounding box center [439, 141] width 110 height 21
type input "RUDRATAPA"
click at [475, 493] on select "Select Walk-in Referral Internet Friend Word of Mouth Advertisement Facebook Ju…" at bounding box center [503, 490] width 239 height 21
select select "50225"
click at [384, 480] on select "Select Walk-in Referral Internet Friend Word of Mouth Advertisement Facebook Ju…" at bounding box center [503, 490] width 239 height 21
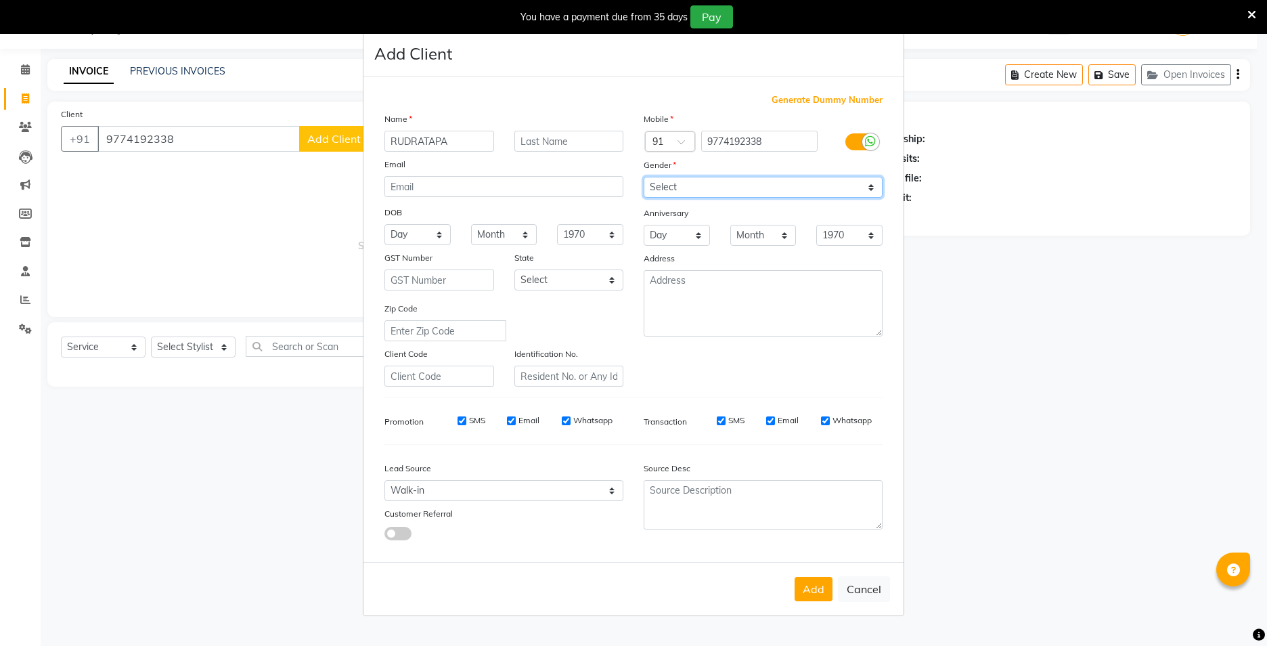
click at [706, 187] on select "Select [DEMOGRAPHIC_DATA] [DEMOGRAPHIC_DATA] Other Prefer Not To Say" at bounding box center [763, 187] width 239 height 21
select select "[DEMOGRAPHIC_DATA]"
click at [644, 177] on select "Select [DEMOGRAPHIC_DATA] [DEMOGRAPHIC_DATA] Other Prefer Not To Say" at bounding box center [763, 187] width 239 height 21
click at [820, 589] on button "Add" at bounding box center [813, 589] width 38 height 24
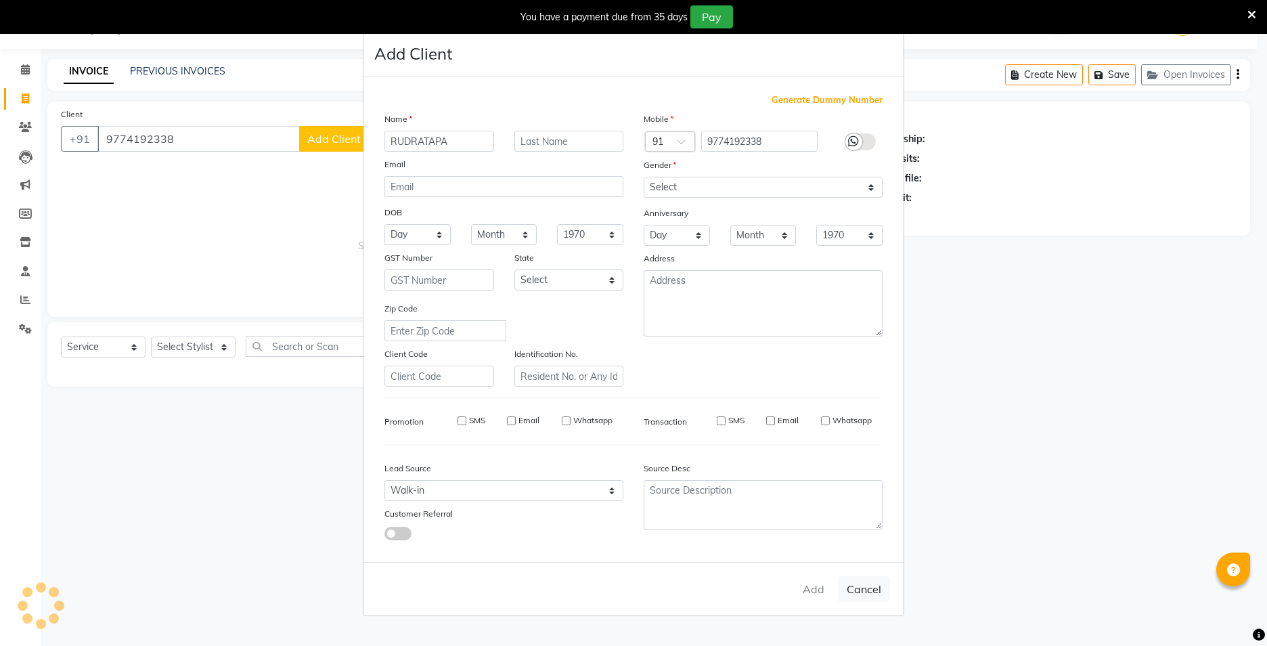
select select
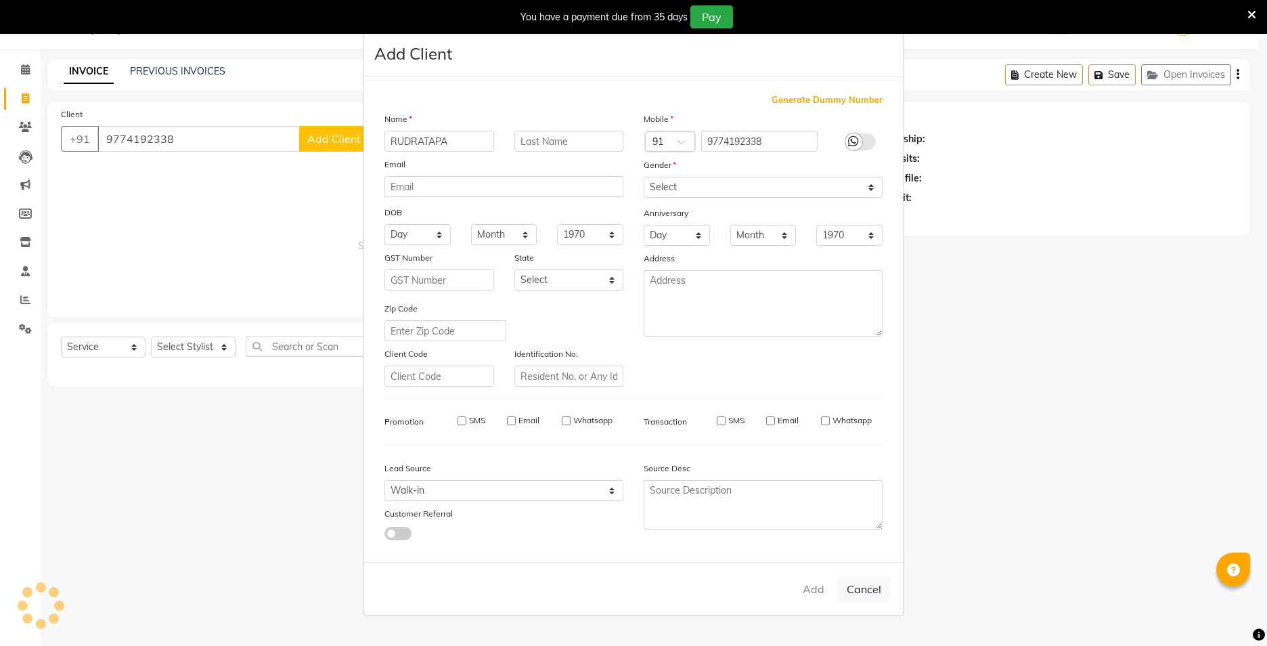
select select
checkbox input "false"
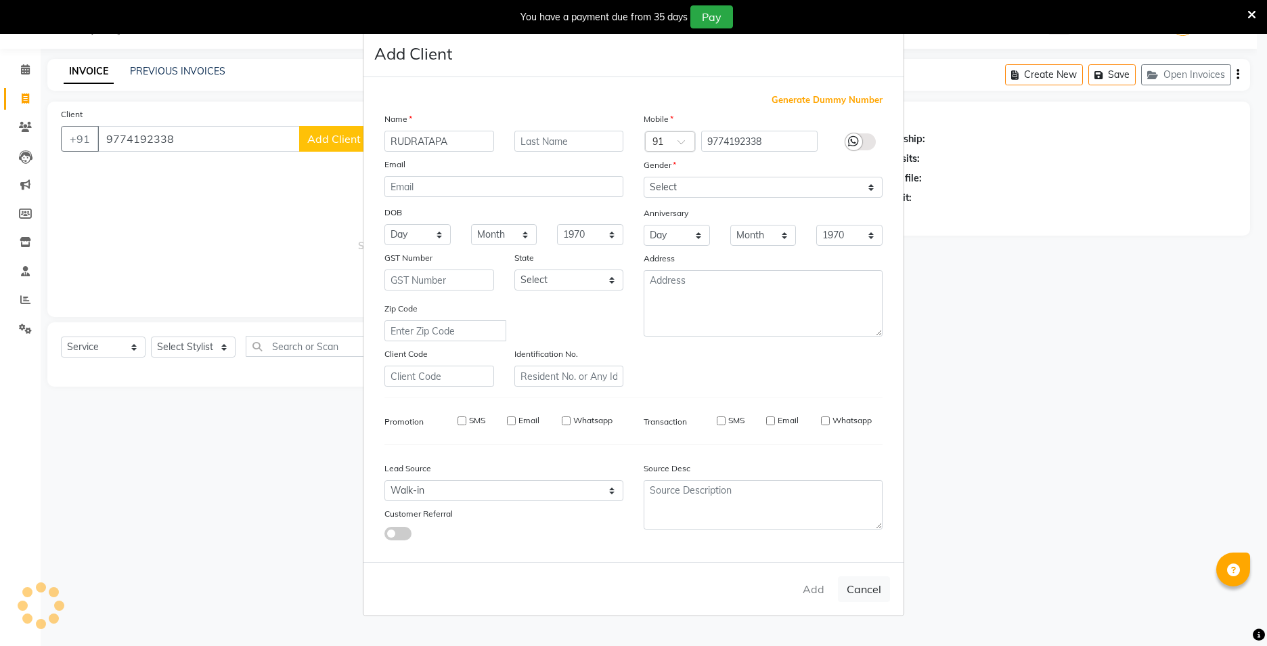
checkbox input "false"
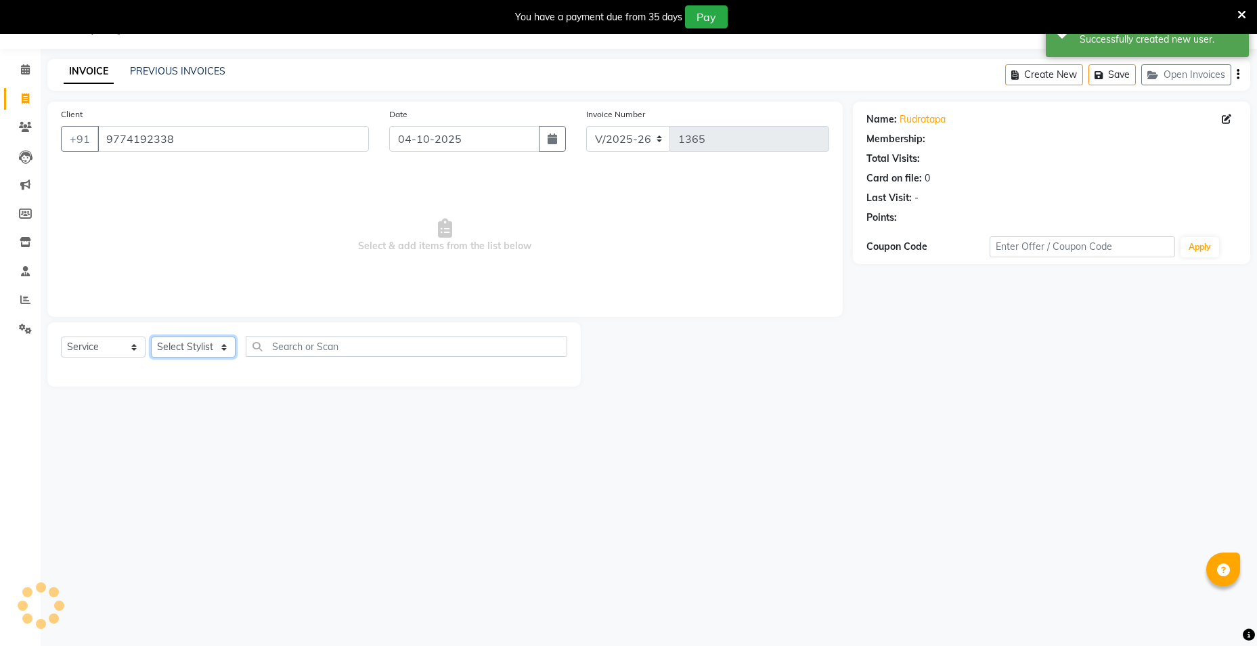
click at [204, 354] on select "Select Stylist [PERSON_NAME] [PERSON_NAME] RITHU [PERSON_NAME]" at bounding box center [193, 346] width 85 height 21
select select "83086"
click at [151, 336] on select "Select Stylist [PERSON_NAME] [PERSON_NAME] RITHU [PERSON_NAME]" at bounding box center [193, 346] width 85 height 21
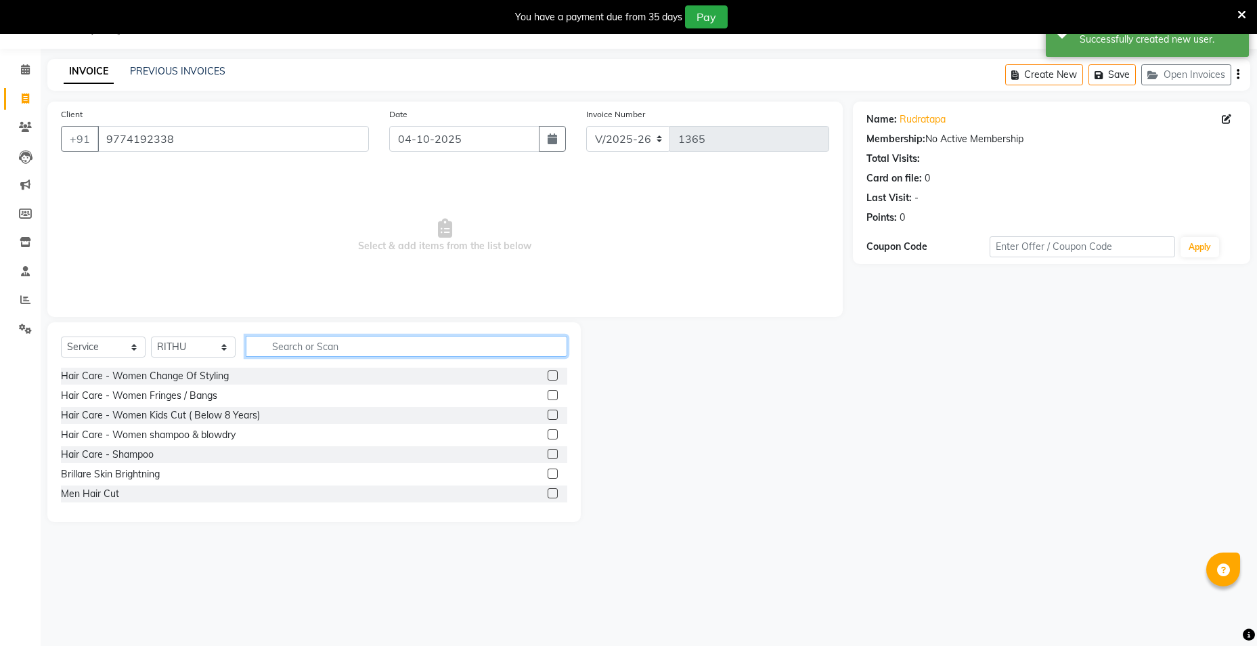
click at [337, 341] on input "text" at bounding box center [406, 346] width 321 height 21
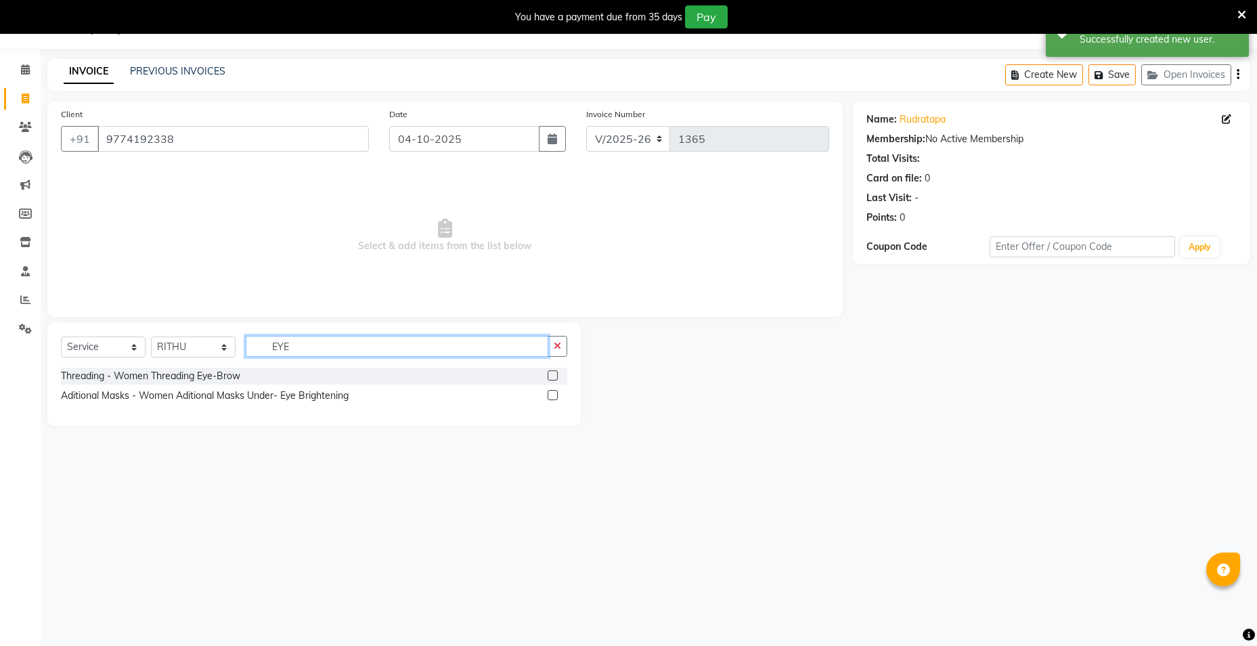
type input "EYE"
drag, startPoint x: 556, startPoint y: 374, endPoint x: 556, endPoint y: 367, distance: 7.4
click at [556, 373] on label at bounding box center [552, 375] width 10 height 10
click at [556, 373] on input "checkbox" at bounding box center [551, 376] width 9 height 9
checkbox input "true"
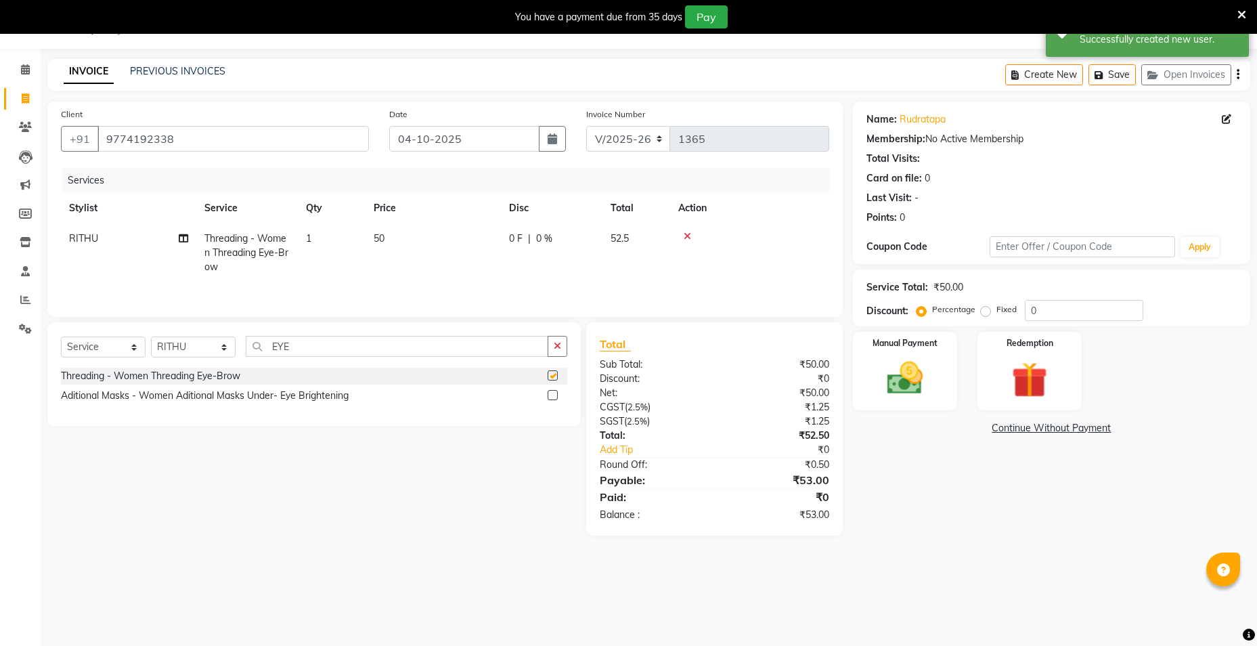
drag, startPoint x: 557, startPoint y: 347, endPoint x: 499, endPoint y: 349, distance: 57.6
click at [557, 346] on icon "button" at bounding box center [557, 345] width 7 height 9
checkbox input "false"
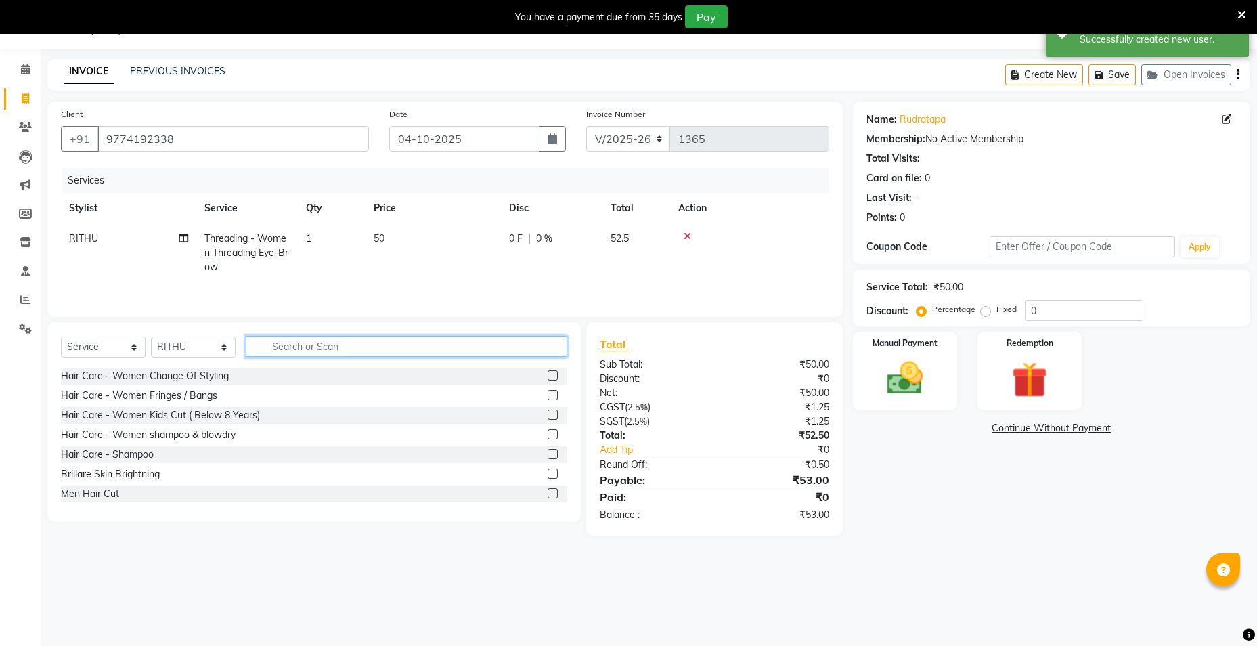
click at [485, 350] on input "text" at bounding box center [406, 346] width 321 height 21
type input "F"
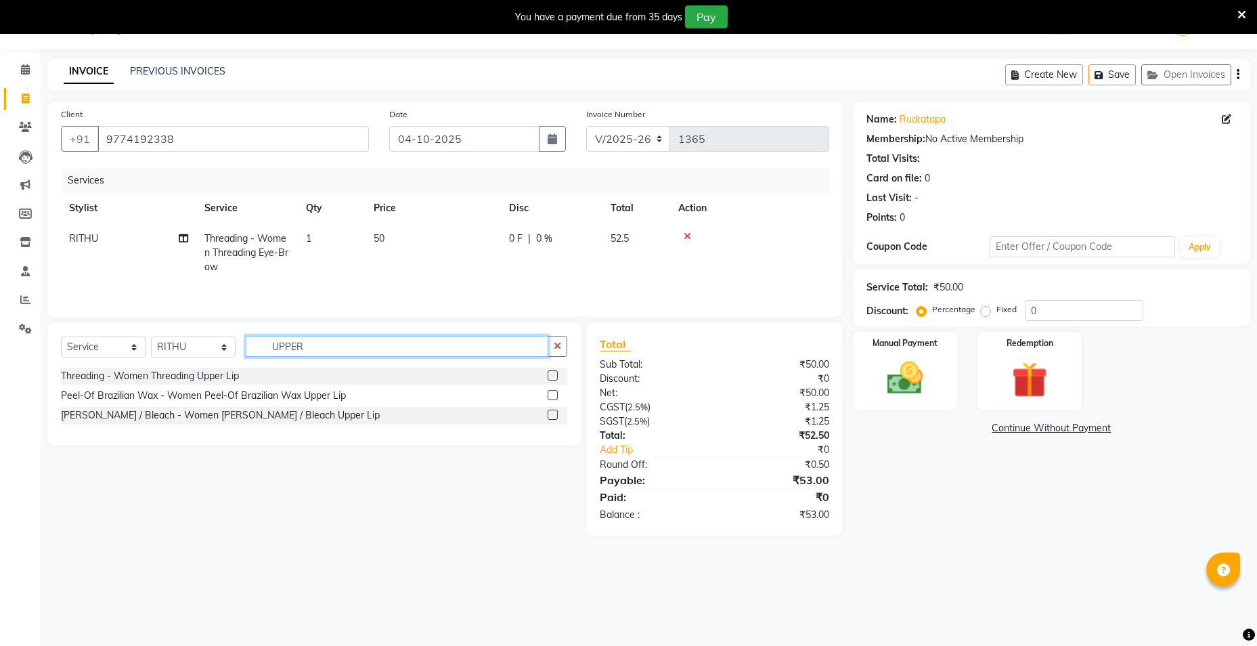
type input "UPPER"
click at [552, 376] on label at bounding box center [552, 375] width 10 height 10
click at [552, 376] on input "checkbox" at bounding box center [551, 376] width 9 height 9
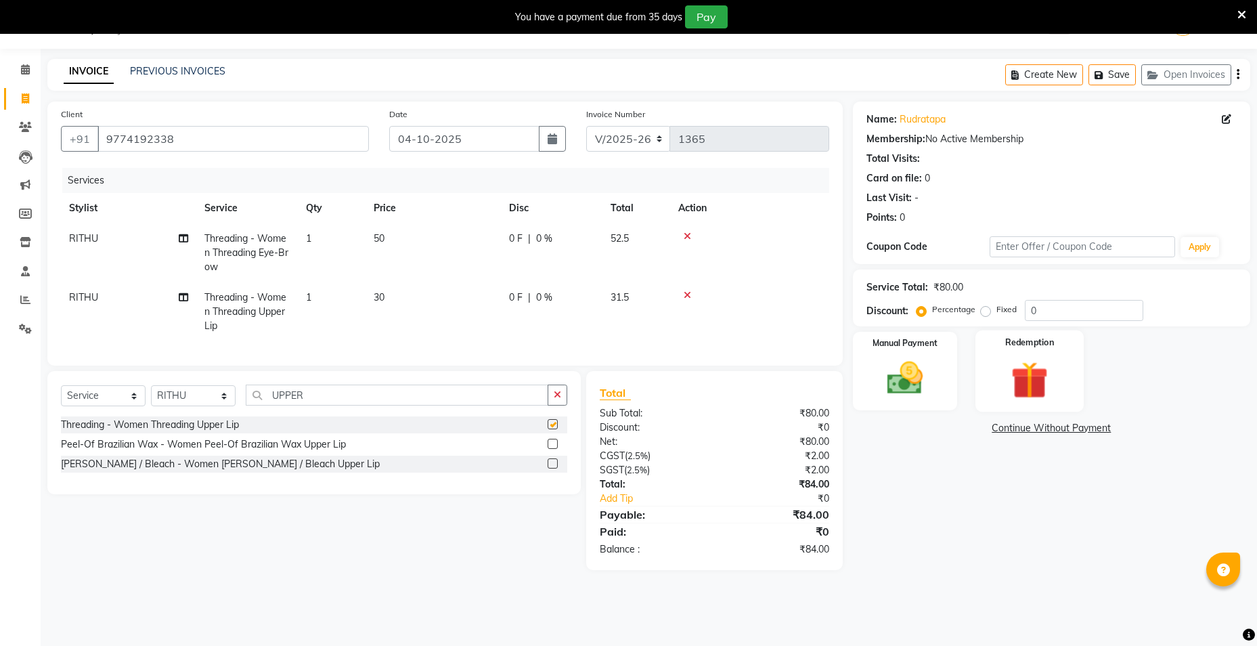
checkbox input "false"
click at [1041, 311] on input "0" at bounding box center [1084, 310] width 118 height 21
click at [996, 312] on label "Fixed" at bounding box center [1006, 309] width 20 height 12
click at [987, 312] on input "Fixed" at bounding box center [987, 309] width 9 height 9
radio input "true"
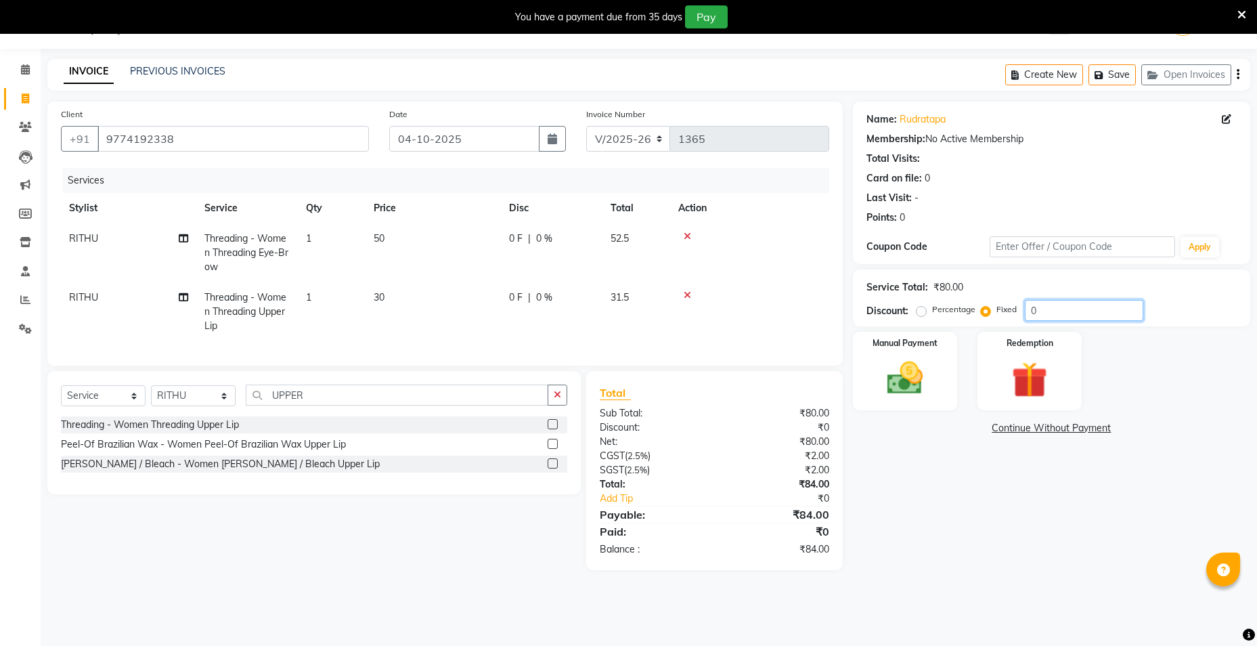
click at [1047, 306] on input "0" at bounding box center [1084, 310] width 118 height 21
type input "04"
click at [903, 405] on div "Manual Payment" at bounding box center [905, 370] width 109 height 81
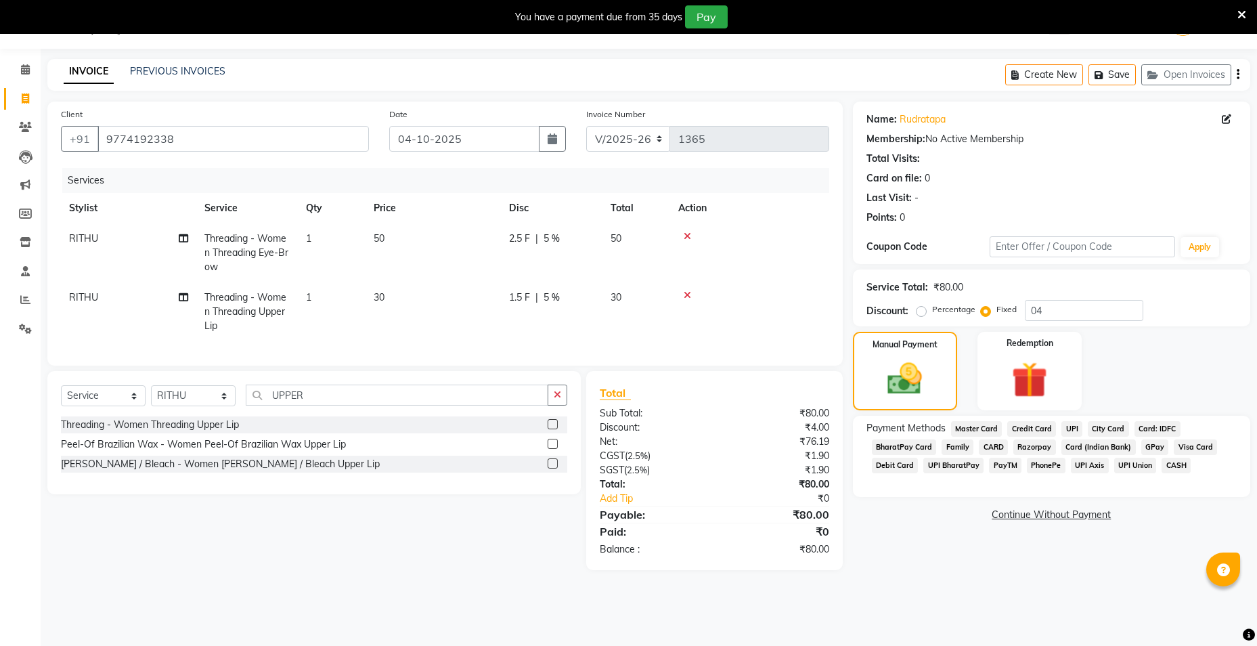
click at [1068, 428] on span "UPI" at bounding box center [1071, 429] width 21 height 16
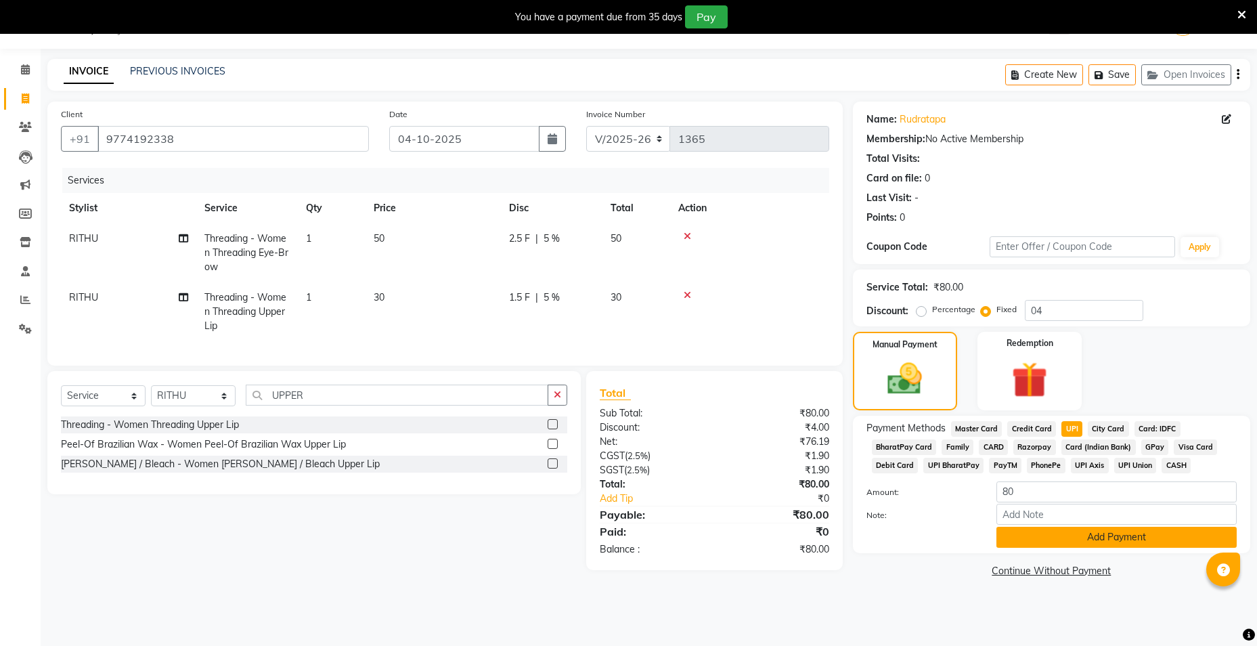
click at [1071, 537] on button "Add Payment" at bounding box center [1116, 536] width 240 height 21
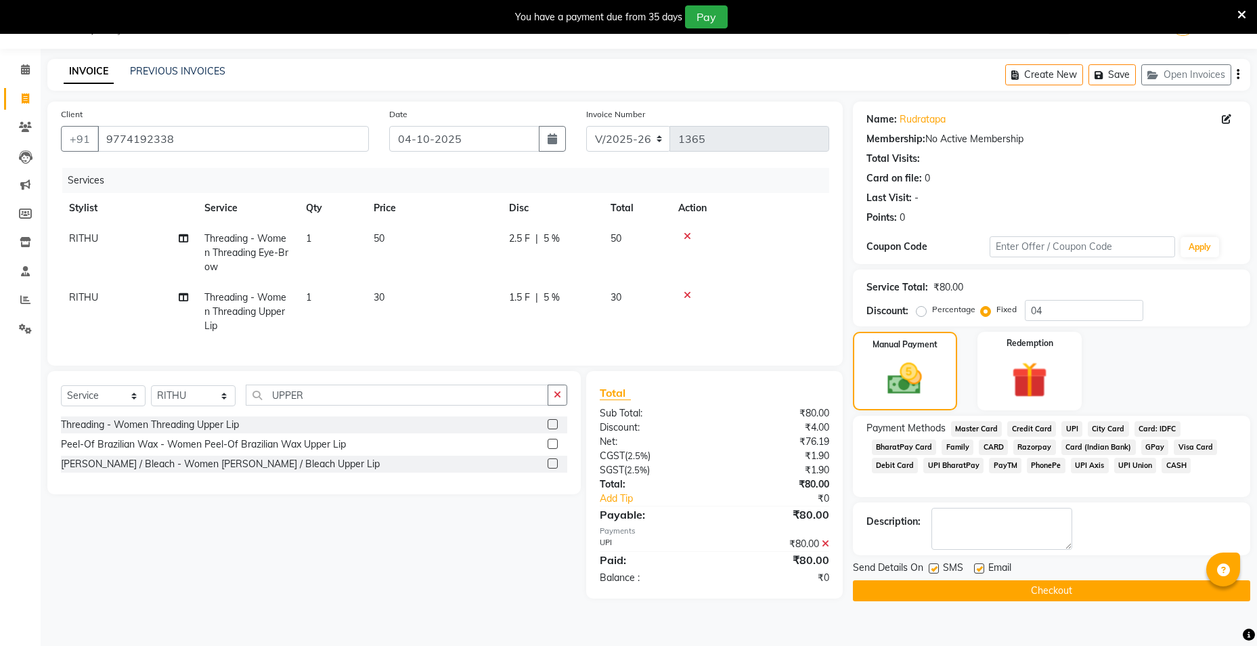
click at [1052, 589] on button "Checkout" at bounding box center [1051, 590] width 397 height 21
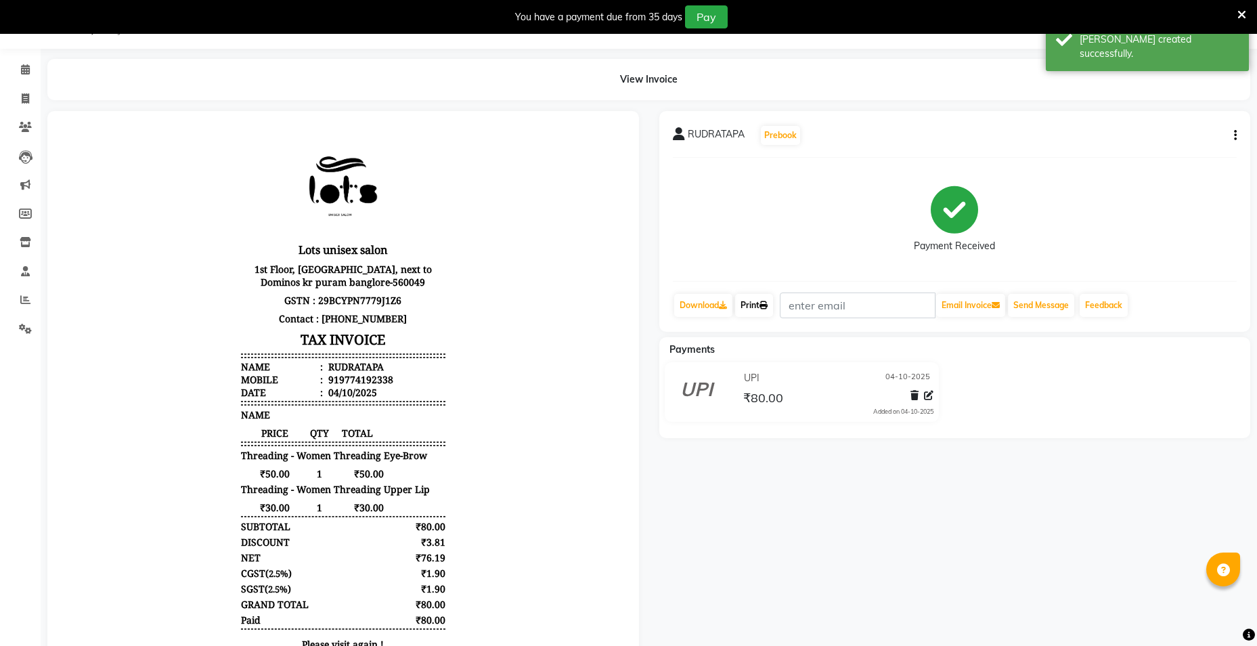
click at [750, 305] on link "Print" at bounding box center [754, 305] width 38 height 23
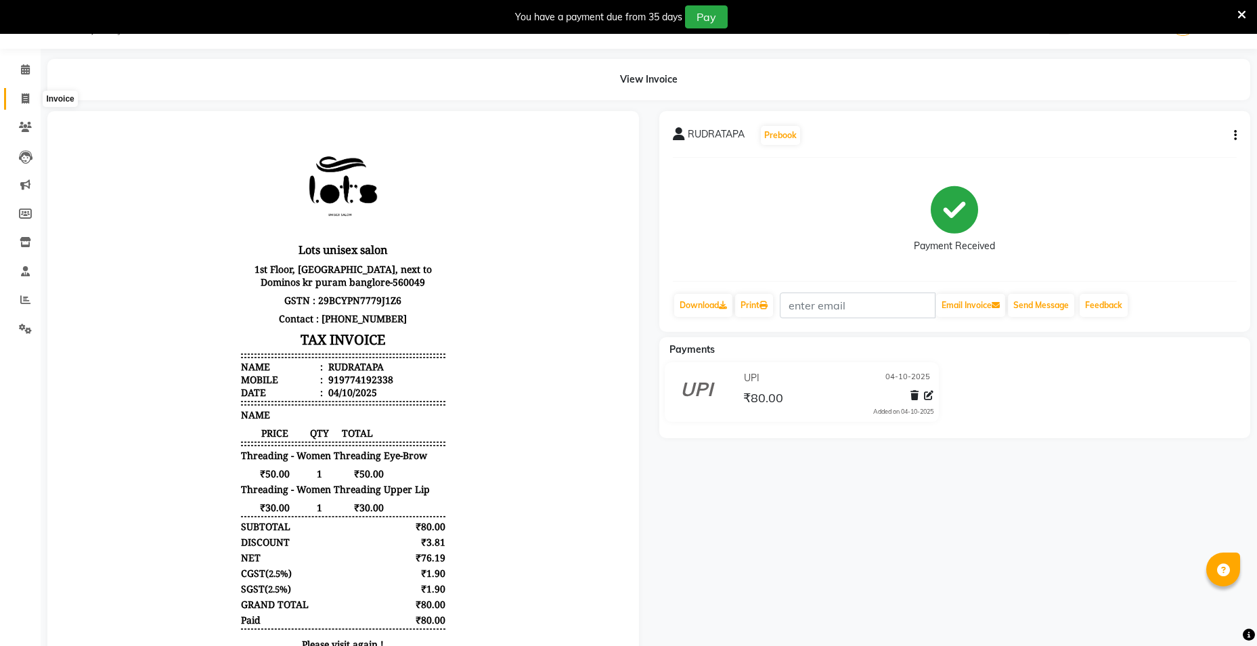
click at [24, 97] on icon at bounding box center [25, 98] width 7 height 10
select select "service"
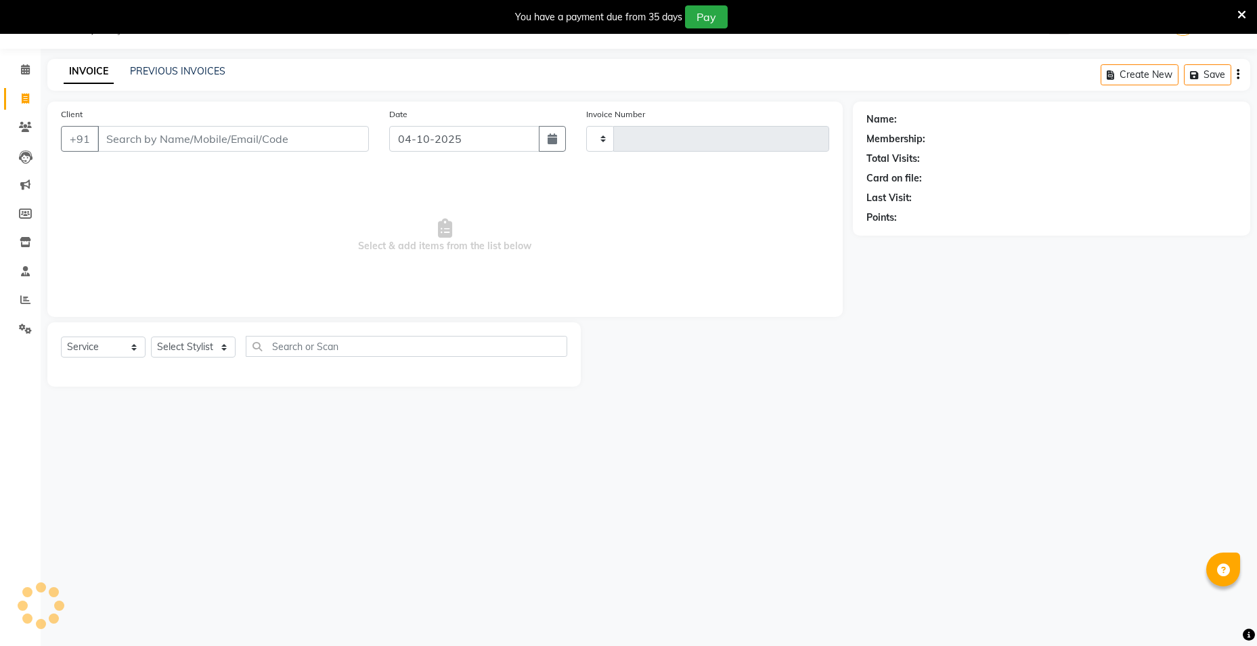
type input "1366"
select select "7339"
click at [21, 303] on icon at bounding box center [25, 299] width 10 height 10
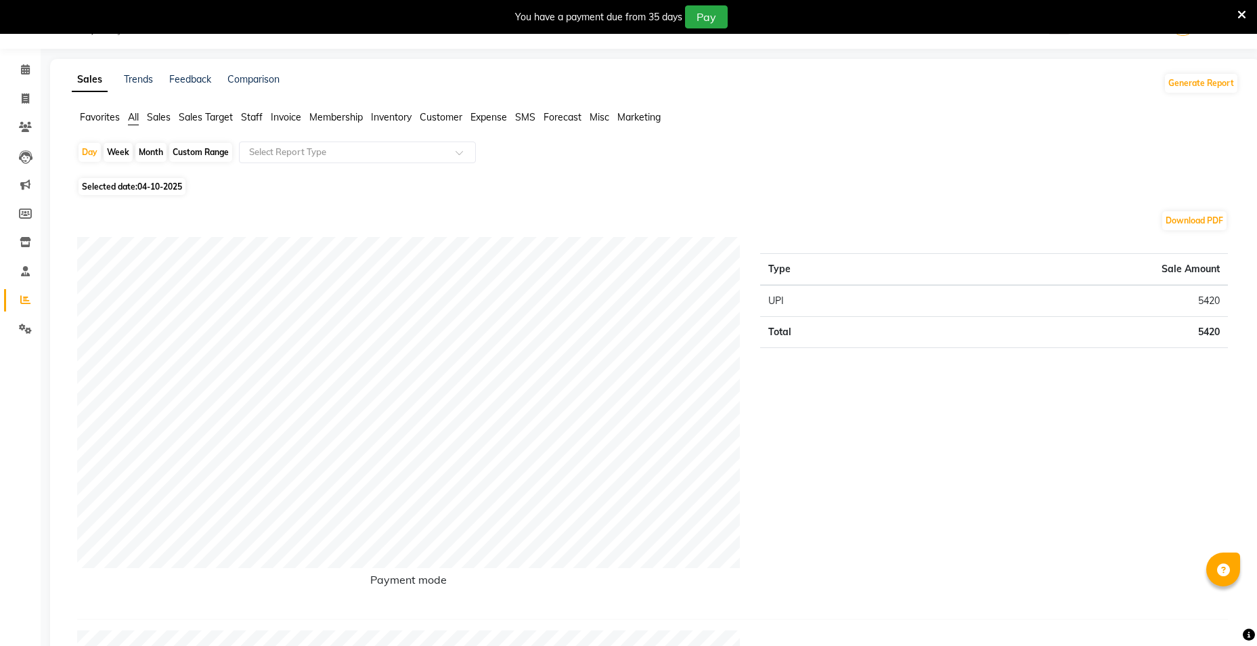
click at [145, 187] on span "04-10-2025" at bounding box center [159, 186] width 45 height 10
select select "10"
select select "2025"
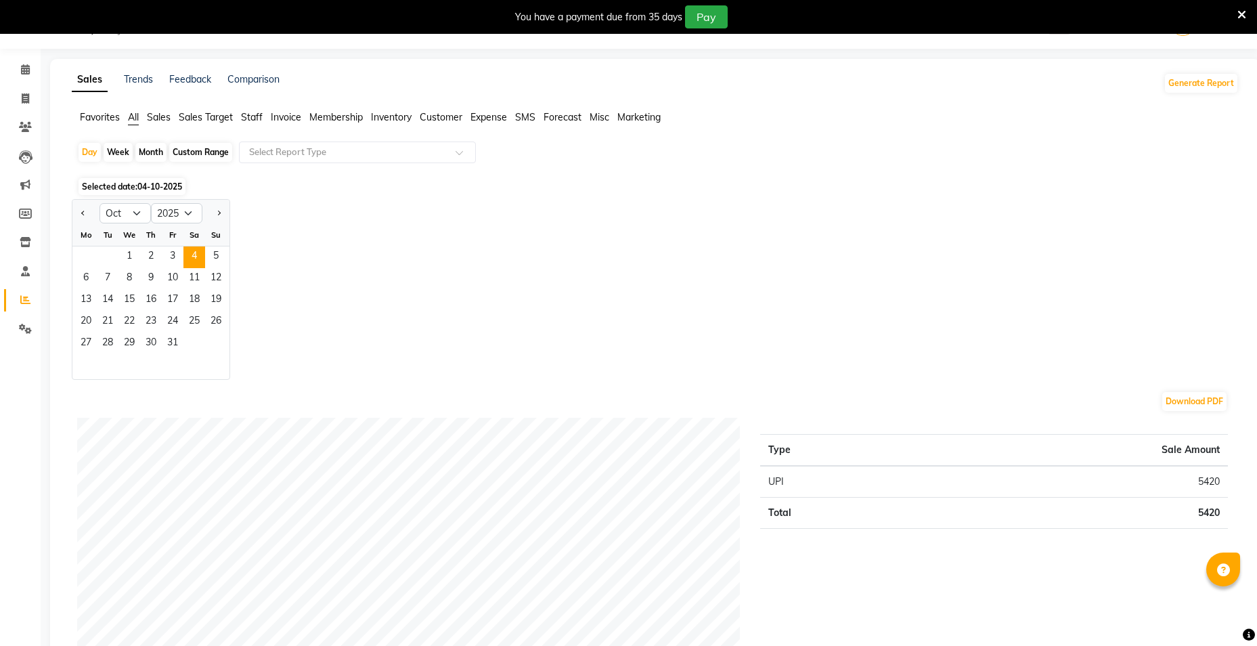
click at [190, 155] on div "Custom Range" at bounding box center [200, 152] width 63 height 19
select select "10"
select select "2025"
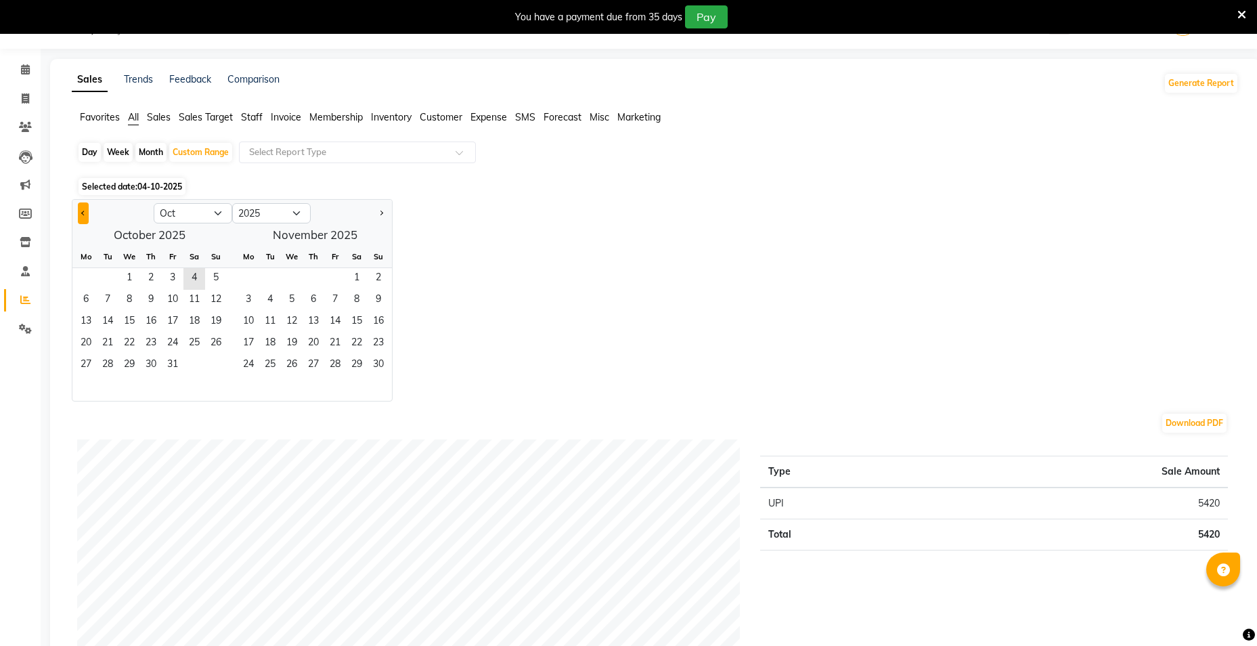
click at [87, 212] on button "Previous month" at bounding box center [83, 213] width 11 height 22
select select "9"
click at [91, 272] on span "1" at bounding box center [86, 279] width 22 height 22
click at [112, 359] on span "30" at bounding box center [108, 366] width 22 height 22
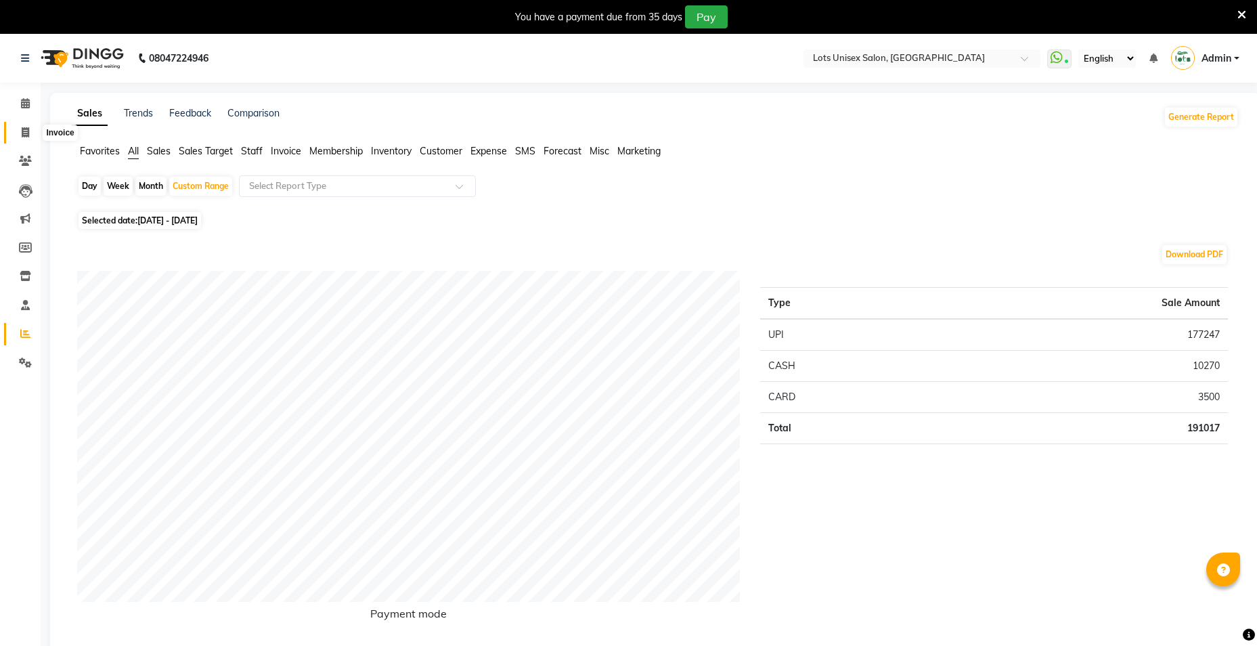
click at [24, 133] on icon at bounding box center [25, 132] width 7 height 10
select select "service"
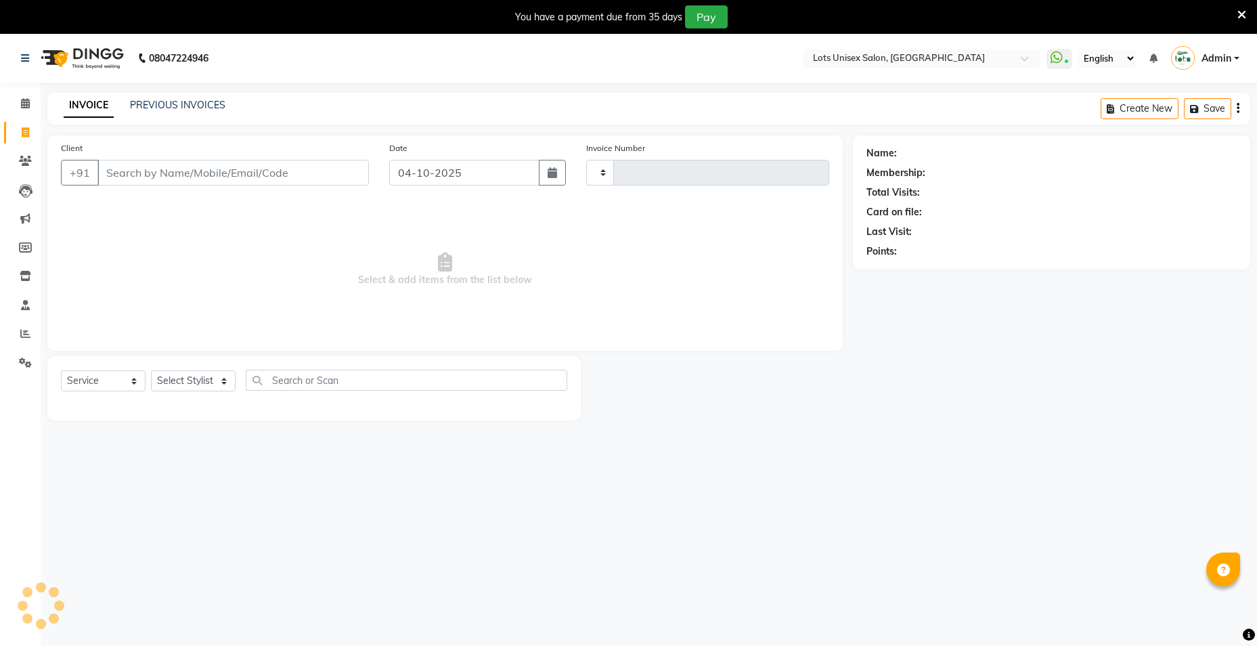
scroll to position [34, 0]
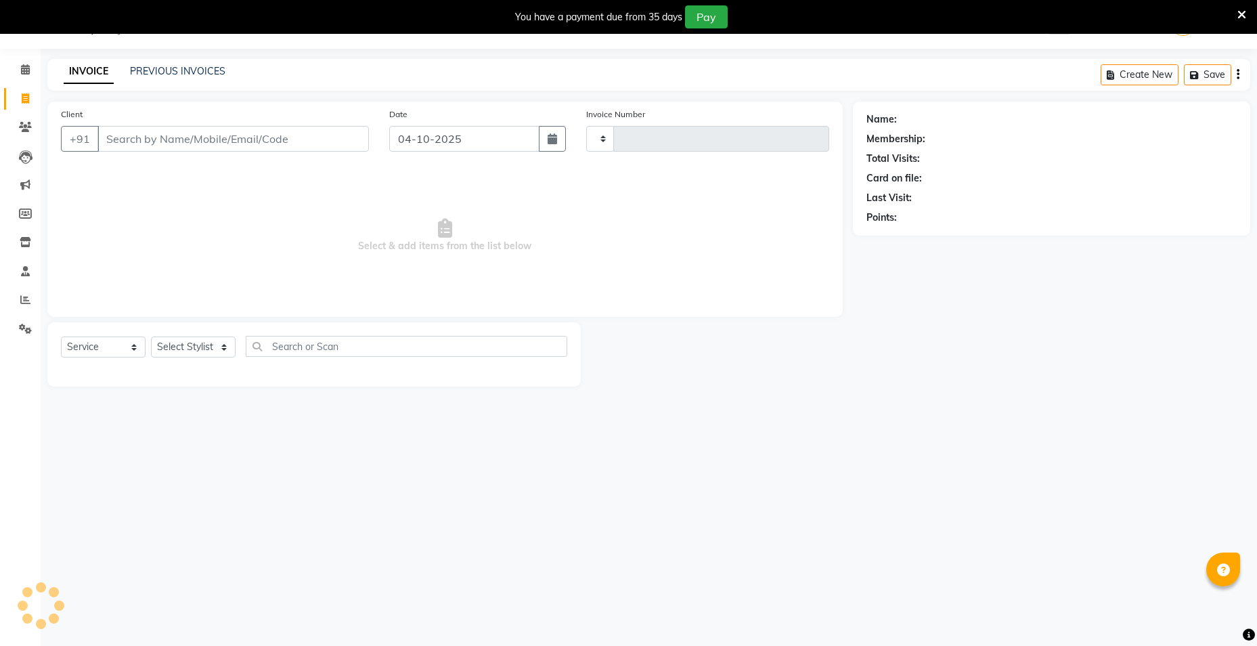
type input "1366"
select select "7339"
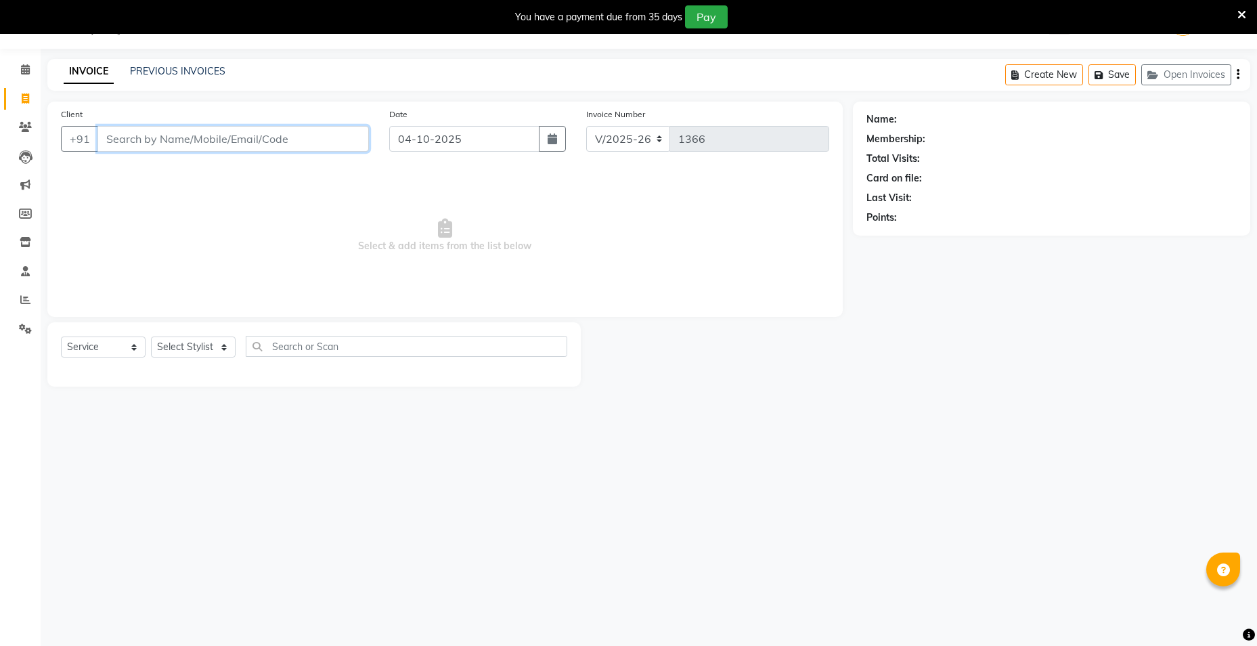
click at [178, 141] on input "Client" at bounding box center [232, 139] width 271 height 26
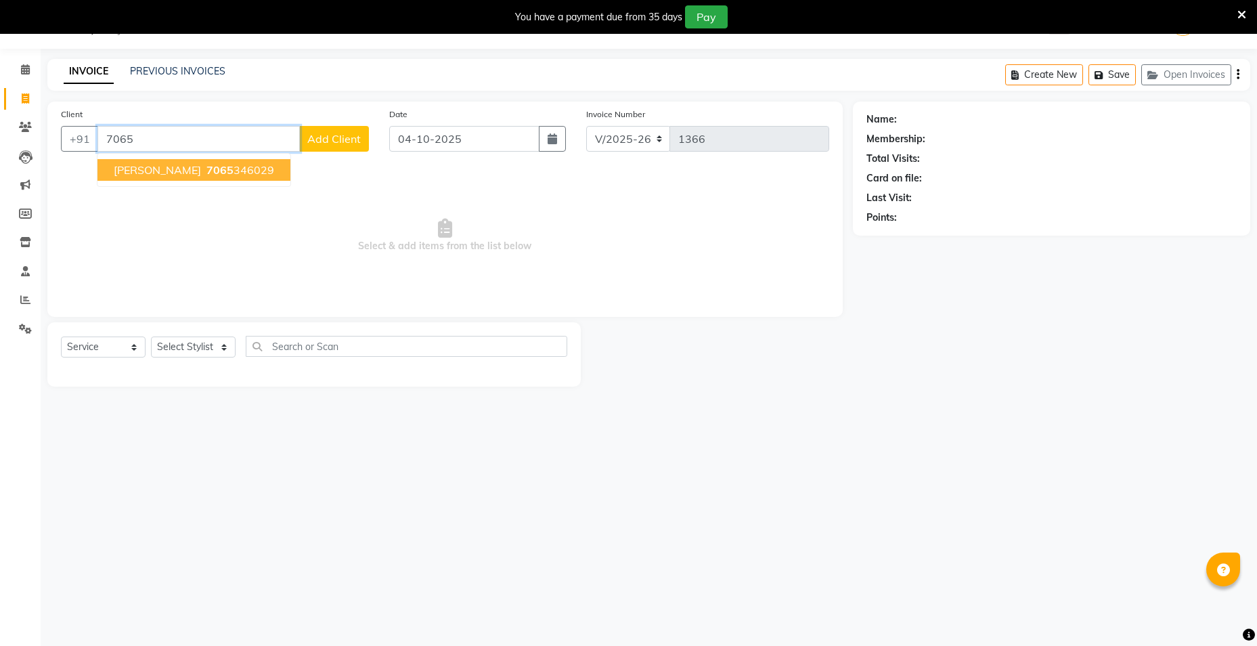
click at [243, 174] on ngb-highlight "7065 346029" at bounding box center [239, 170] width 70 height 14
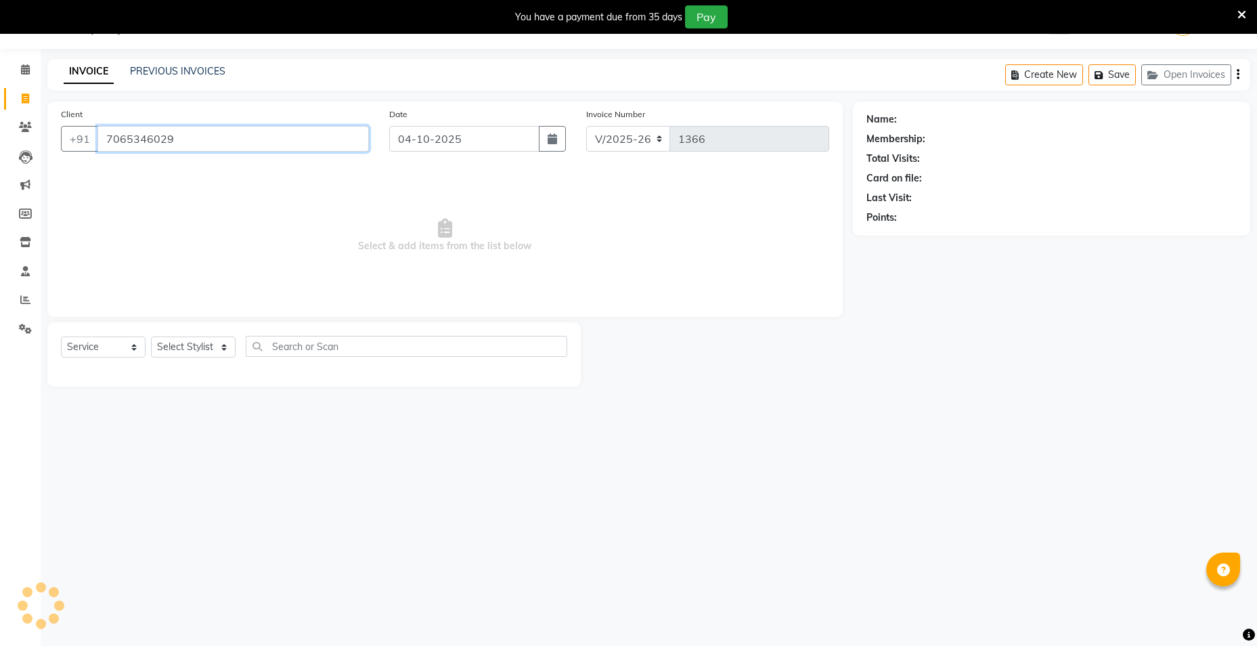
type input "7065346029"
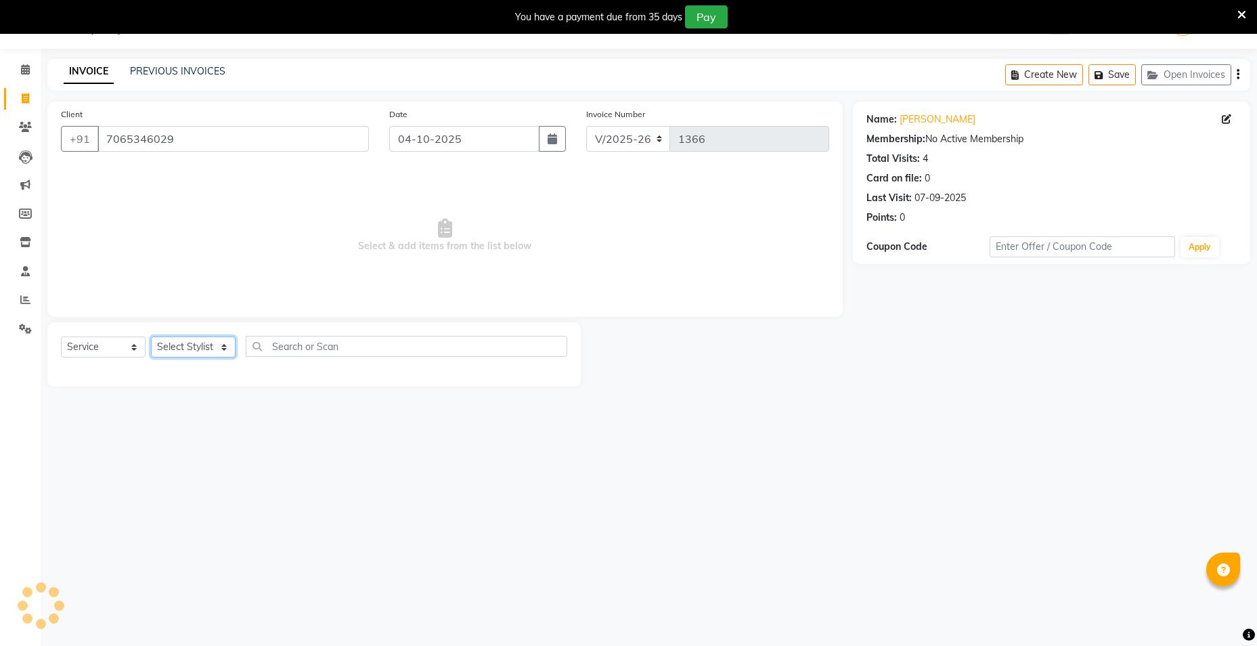
click at [215, 354] on select "Select Stylist [PERSON_NAME] [PERSON_NAME] RITHU [PERSON_NAME]" at bounding box center [193, 346] width 85 height 21
select select "66804"
click at [151, 336] on select "Select Stylist [PERSON_NAME] [PERSON_NAME] RITHU [PERSON_NAME]" at bounding box center [193, 346] width 85 height 21
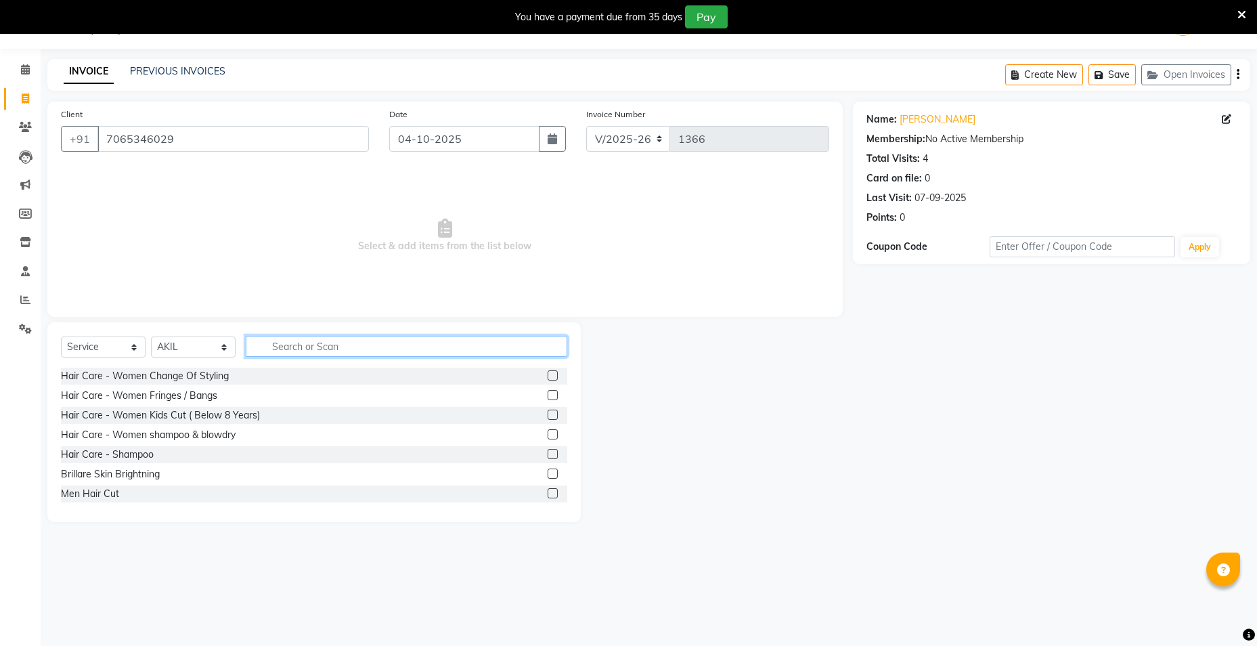
click at [295, 352] on input "text" at bounding box center [406, 346] width 321 height 21
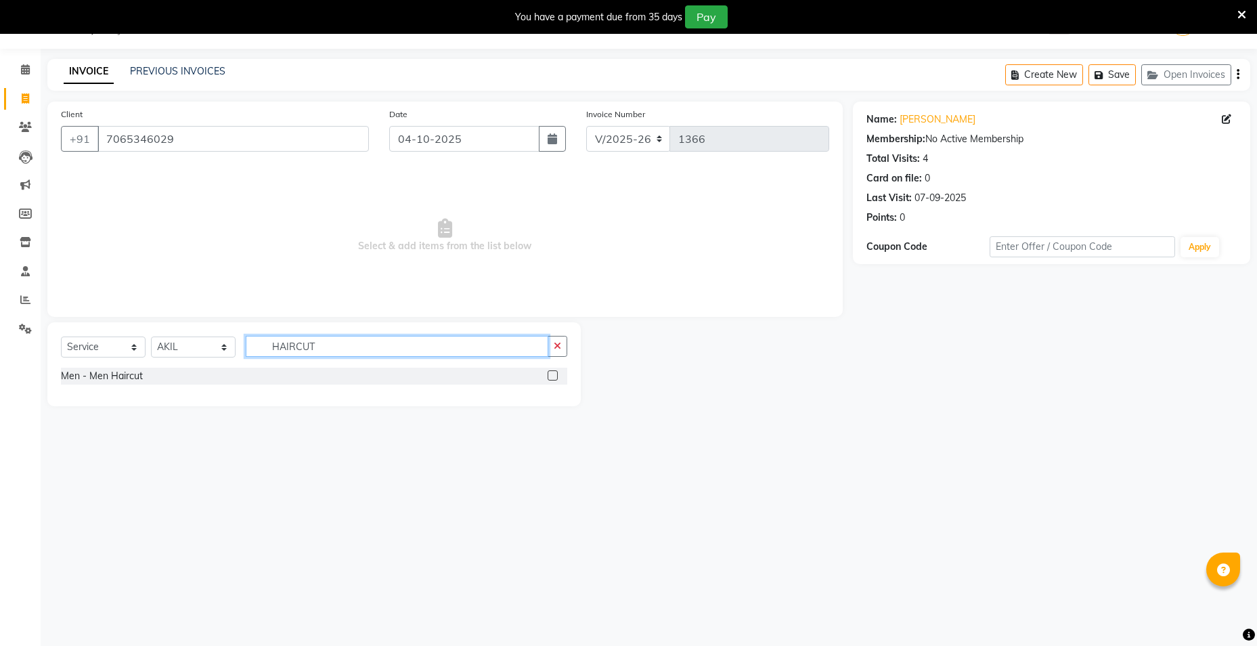
type input "HAIRCUT"
click at [553, 372] on label at bounding box center [552, 375] width 10 height 10
click at [553, 372] on input "checkbox" at bounding box center [551, 376] width 9 height 9
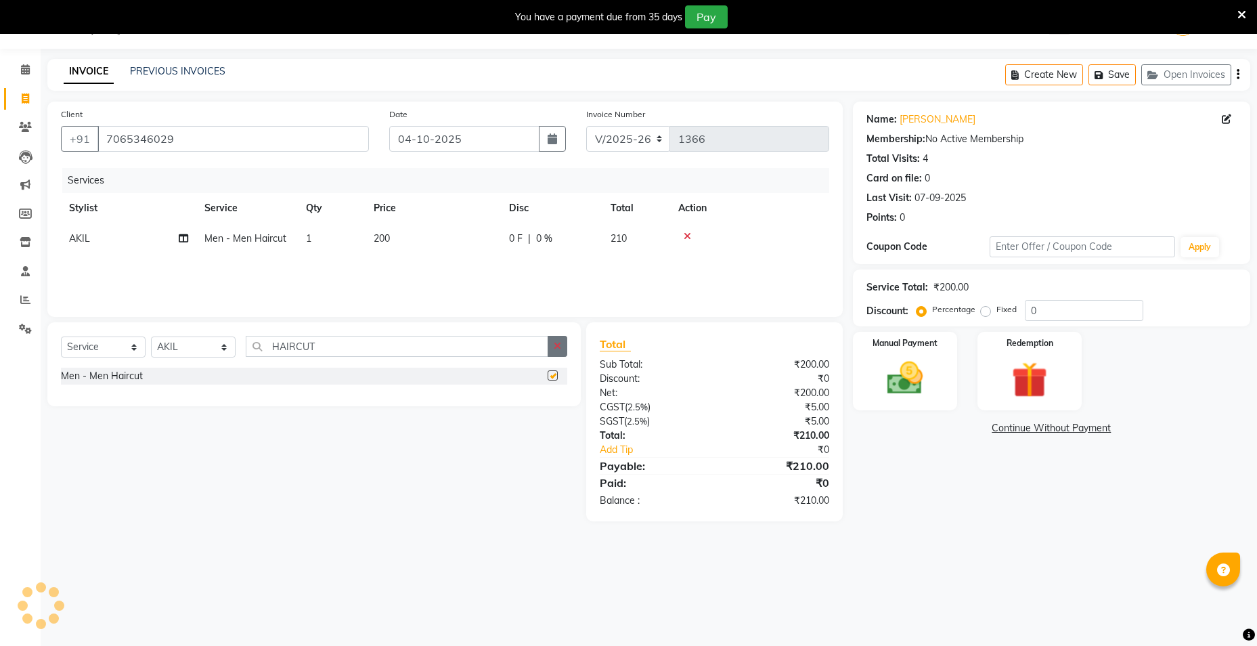
checkbox input "false"
click at [937, 398] on div "Manual Payment" at bounding box center [905, 370] width 109 height 81
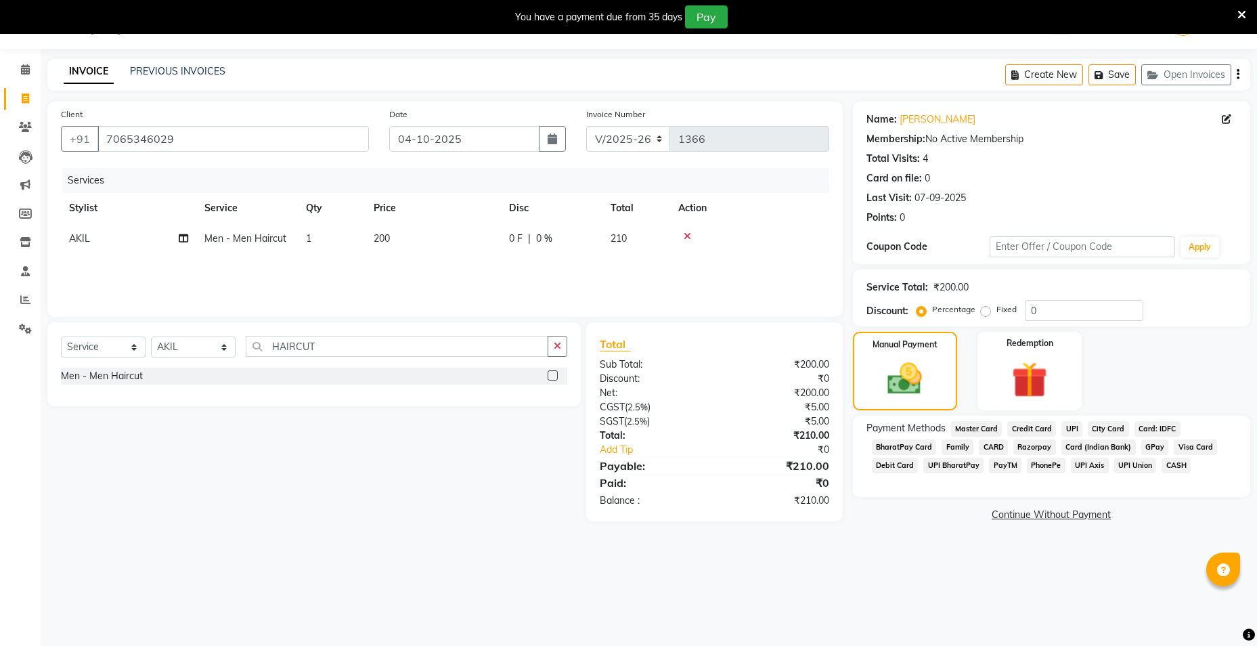
click at [1069, 429] on span "UPI" at bounding box center [1071, 429] width 21 height 16
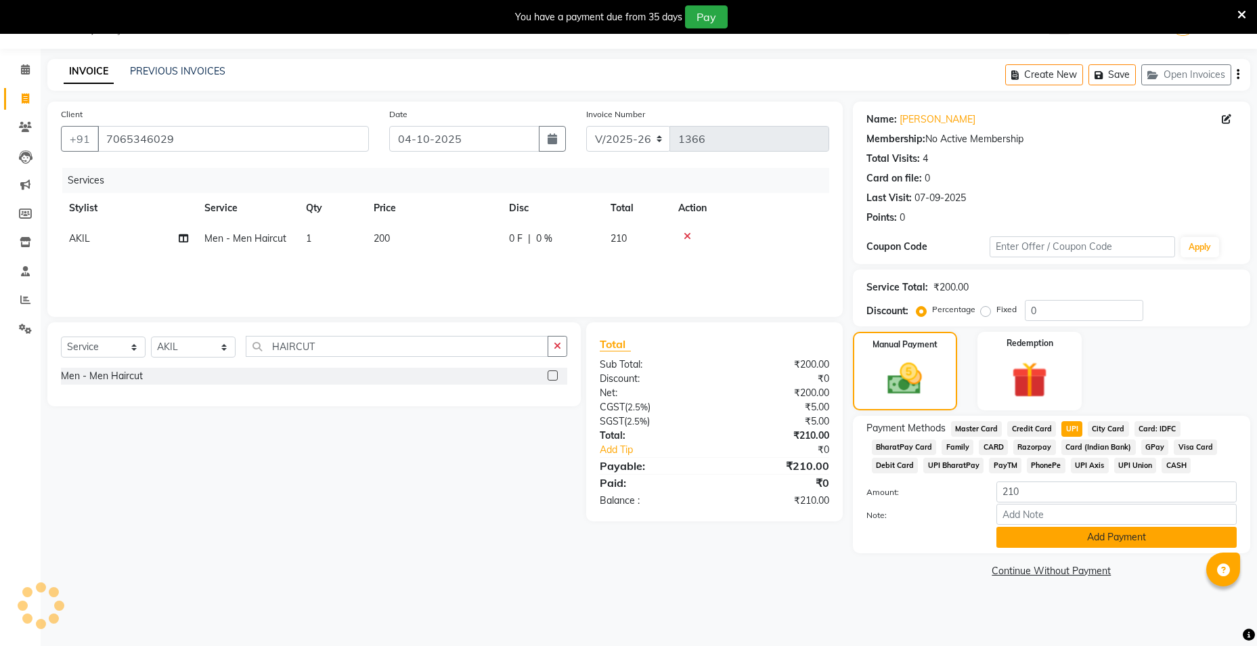
click at [1022, 539] on button "Add Payment" at bounding box center [1116, 536] width 240 height 21
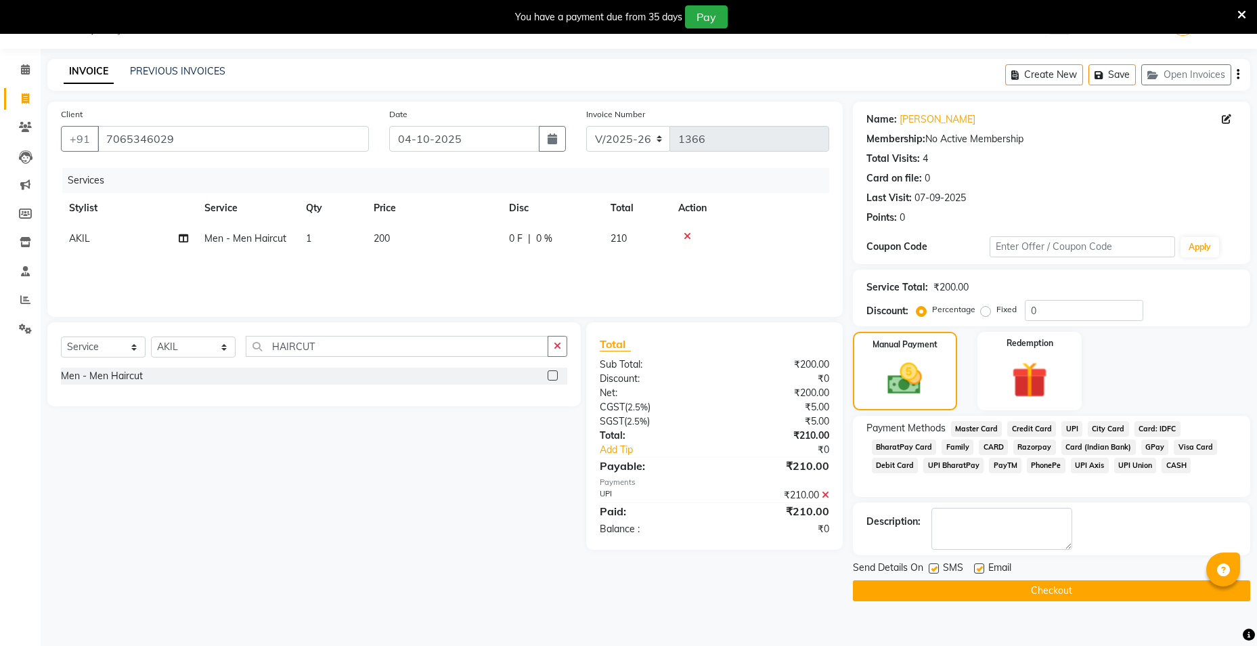
click at [1004, 590] on button "Checkout" at bounding box center [1051, 590] width 397 height 21
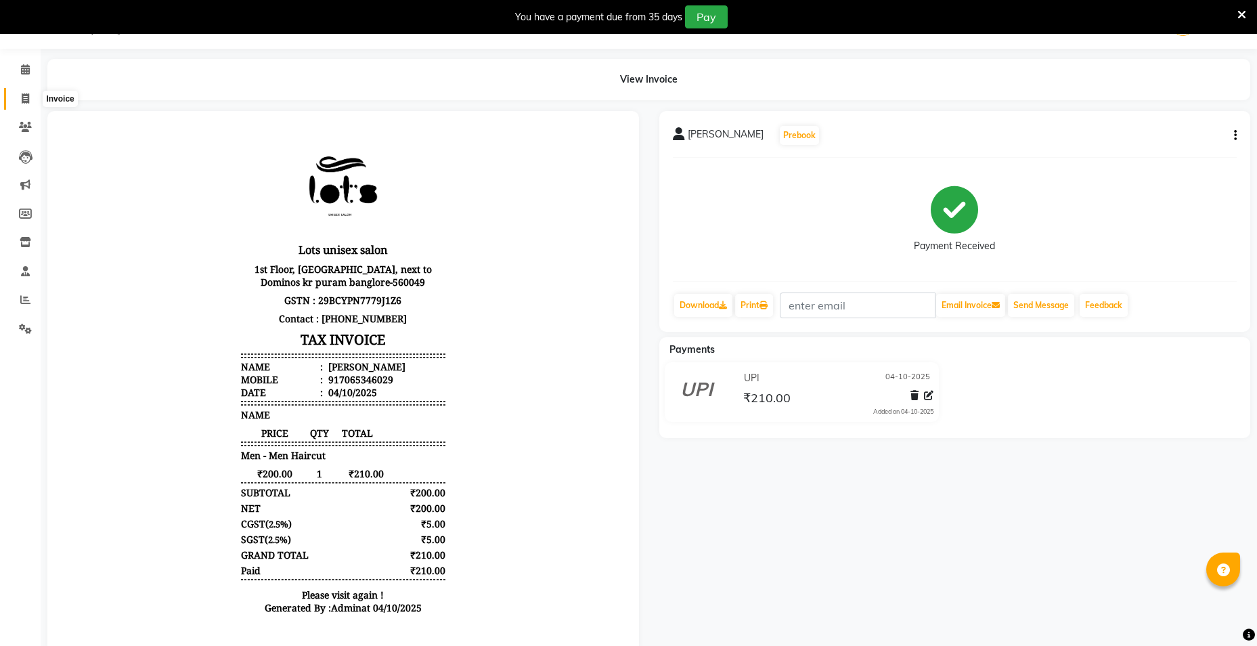
click at [26, 96] on icon at bounding box center [25, 98] width 7 height 10
select select "service"
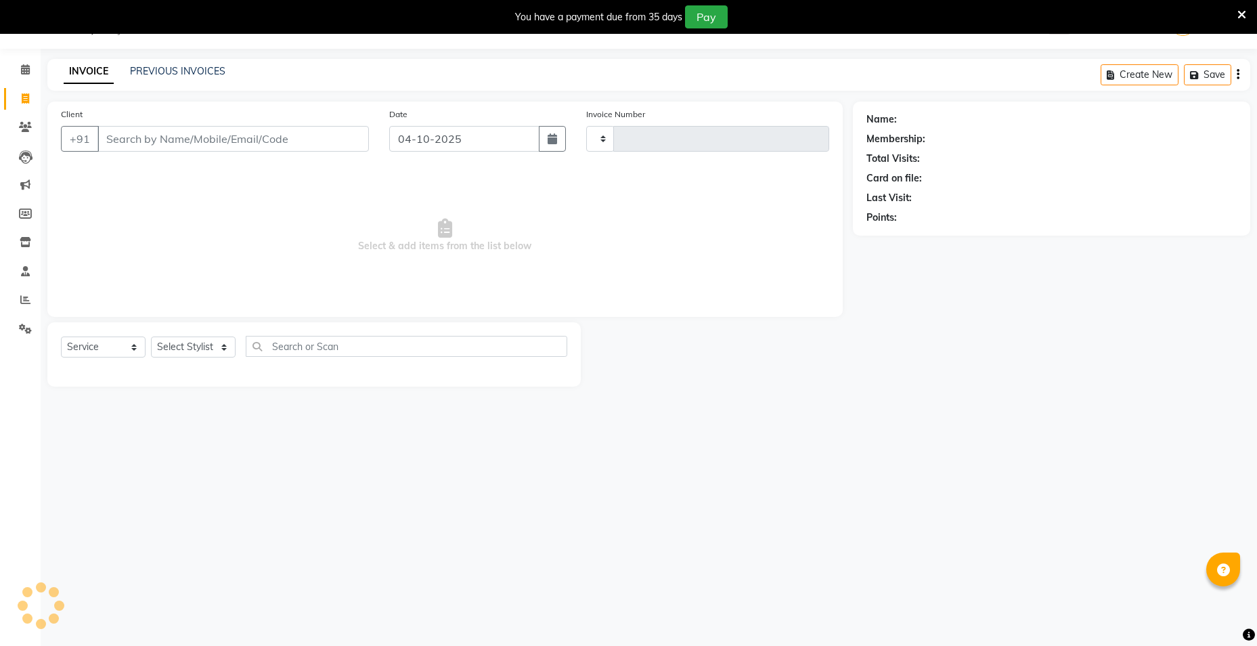
type input "1367"
select select "7339"
click at [28, 298] on icon at bounding box center [25, 299] width 10 height 10
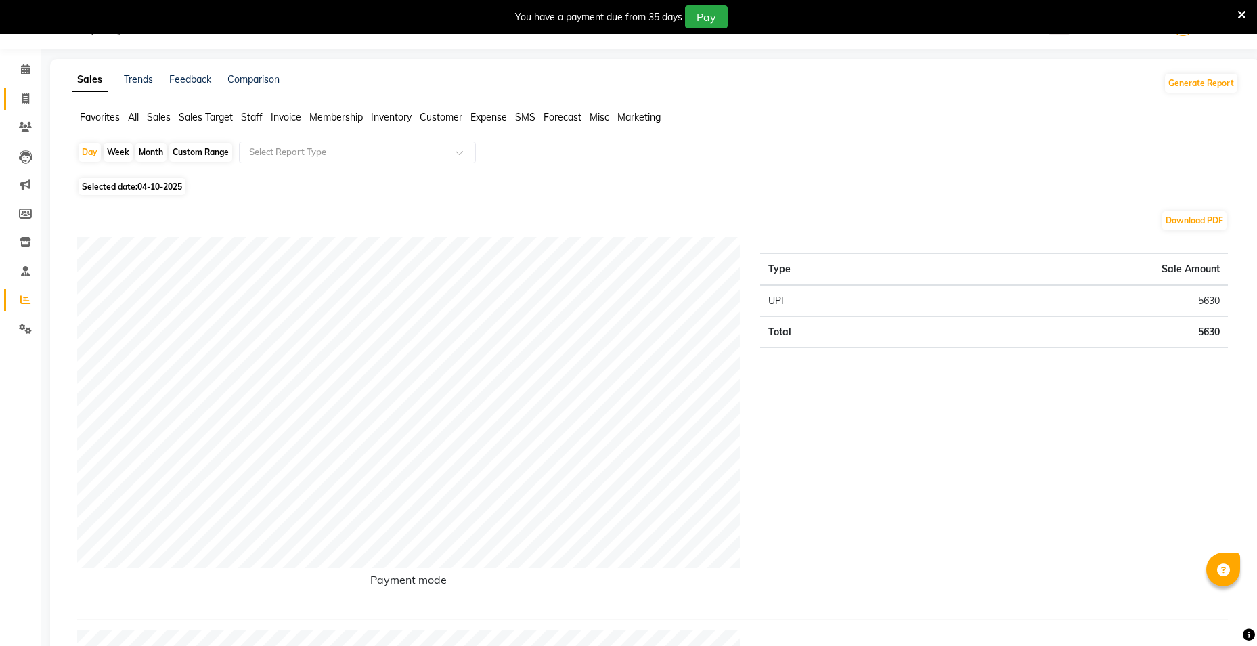
click at [12, 93] on link "Invoice" at bounding box center [20, 99] width 32 height 22
select select "service"
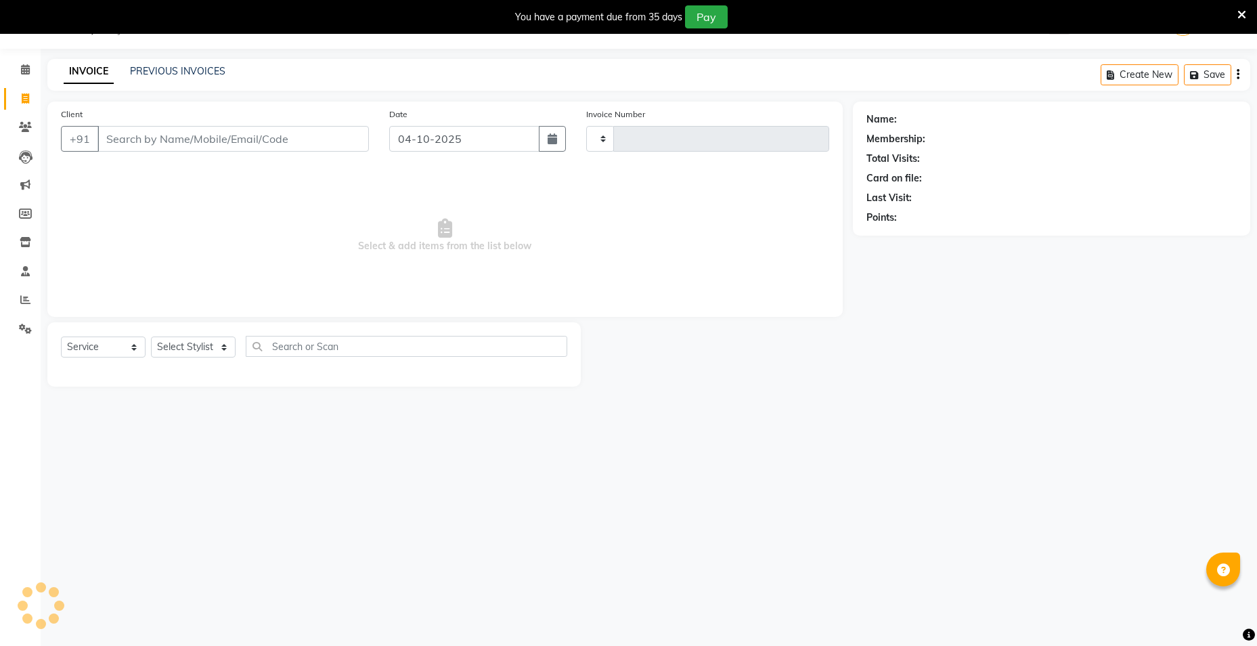
type input "1367"
select select "7339"
click at [27, 102] on icon at bounding box center [25, 98] width 7 height 10
select select "7339"
select select "service"
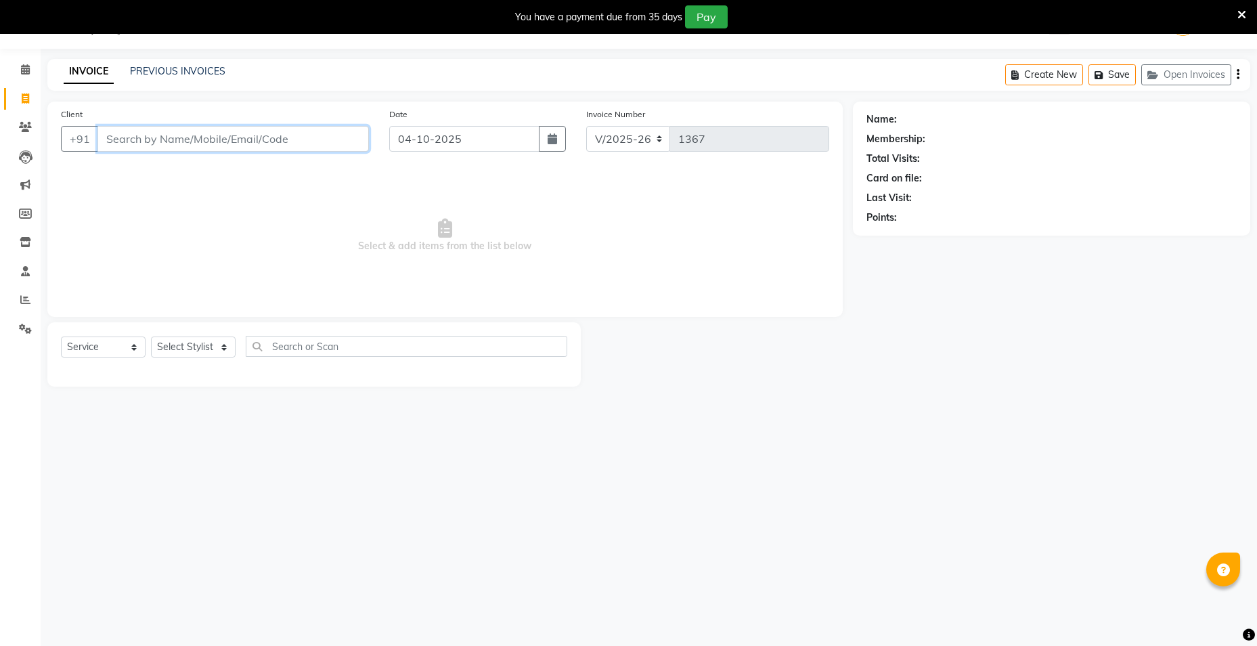
click at [134, 148] on input "Client" at bounding box center [232, 139] width 271 height 26
click at [208, 347] on select "Select Stylist [PERSON_NAME] [PERSON_NAME] RITHU [PERSON_NAME]" at bounding box center [193, 346] width 85 height 21
select select "66803"
click at [151, 336] on select "Select Stylist [PERSON_NAME] [PERSON_NAME] RITHU [PERSON_NAME]" at bounding box center [193, 346] width 85 height 21
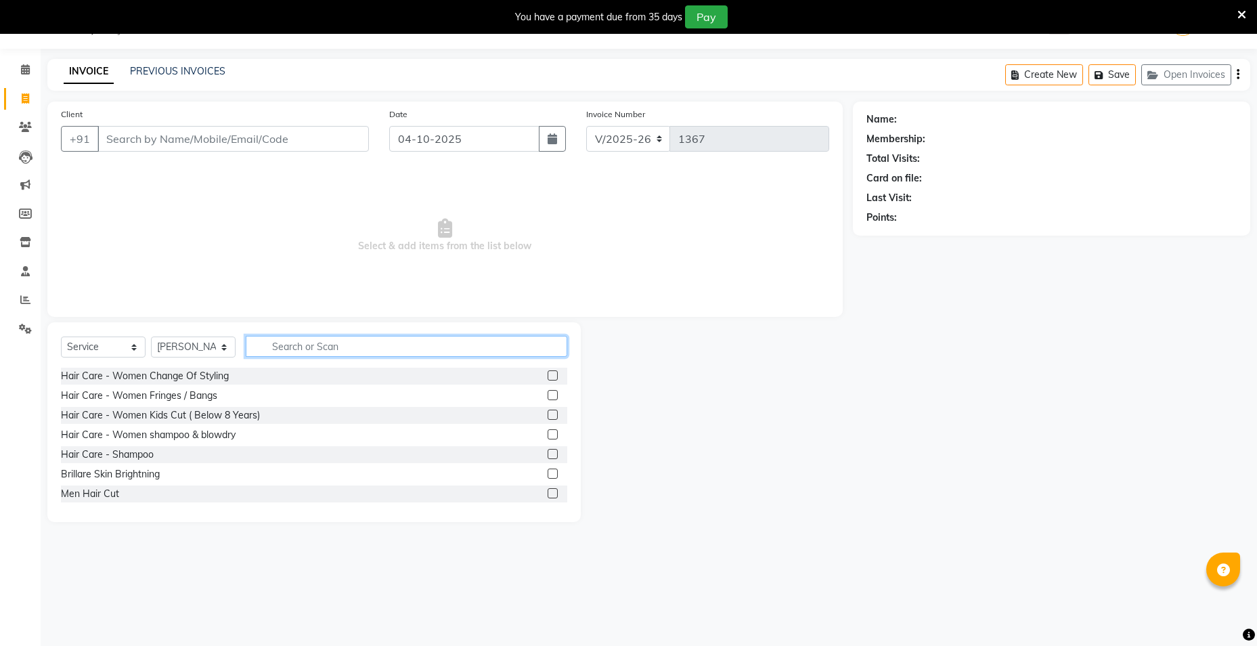
click at [292, 344] on input "text" at bounding box center [406, 346] width 321 height 21
drag, startPoint x: 305, startPoint y: 347, endPoint x: 307, endPoint y: 340, distance: 7.7
click at [305, 346] on input "text" at bounding box center [406, 346] width 321 height 21
type input "H"
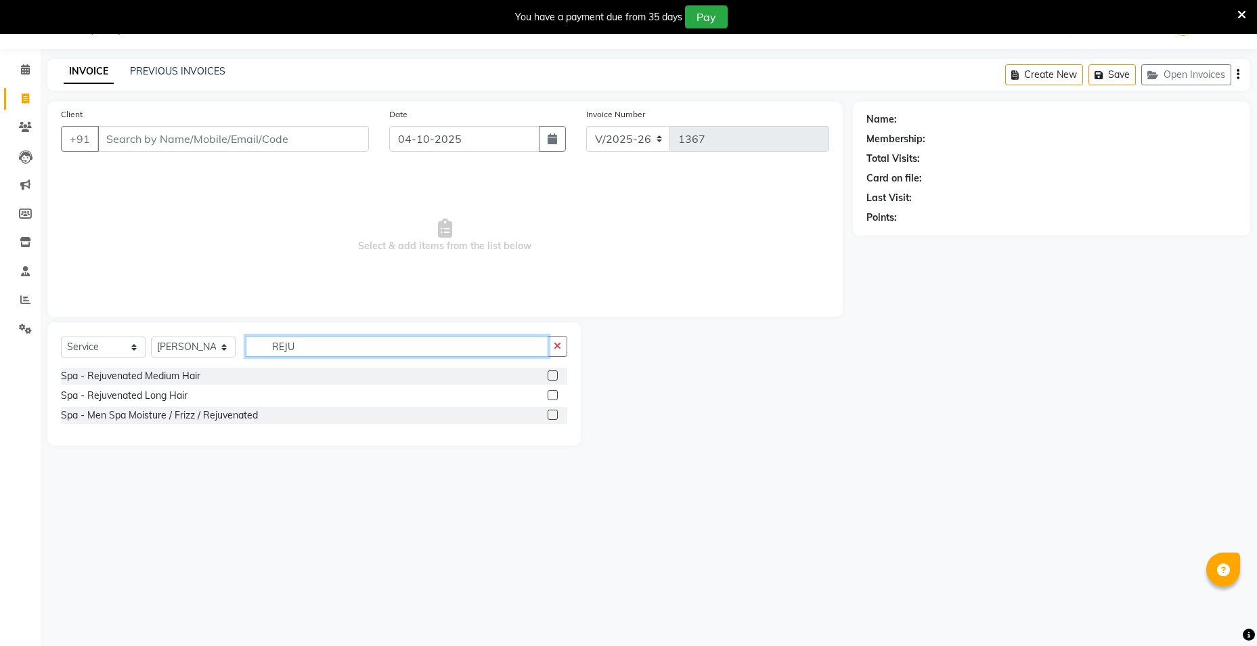
type input "REJU"
click at [554, 391] on label at bounding box center [552, 395] width 10 height 10
click at [554, 391] on input "checkbox" at bounding box center [551, 395] width 9 height 9
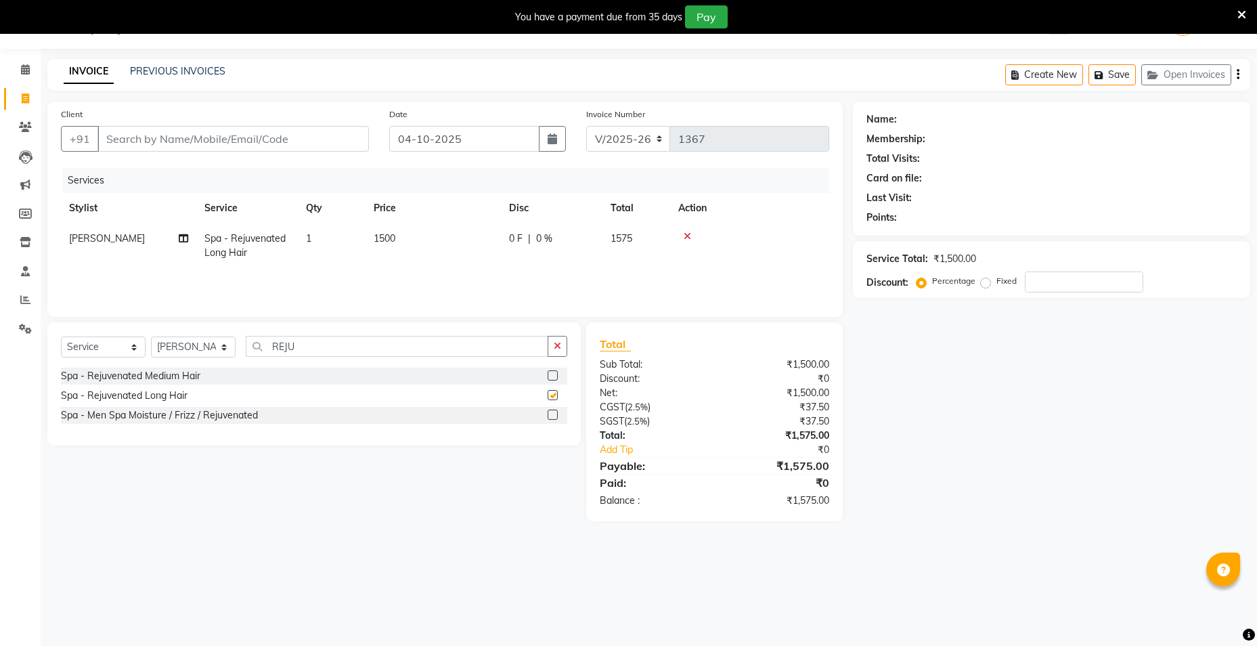
checkbox input "false"
click at [554, 359] on div "Select Service Product Membership Package Voucher Prepaid Gift Card Select Styl…" at bounding box center [314, 352] width 506 height 32
drag, startPoint x: 558, startPoint y: 342, endPoint x: 543, endPoint y: 344, distance: 15.1
click at [556, 343] on icon "button" at bounding box center [557, 345] width 7 height 9
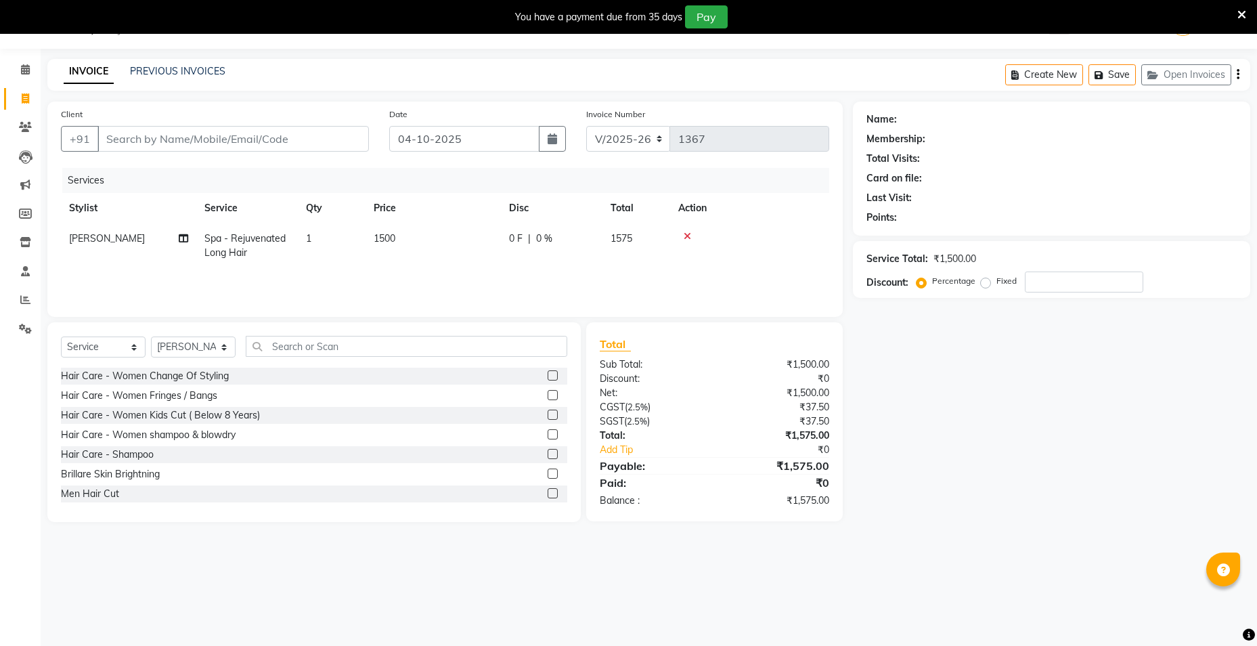
drag, startPoint x: 346, startPoint y: 332, endPoint x: 307, endPoint y: 335, distance: 39.3
click at [311, 334] on div "Select Service Product Membership Package Voucher Prepaid Gift Card Select Styl…" at bounding box center [313, 422] width 533 height 200
drag, startPoint x: 307, startPoint y: 335, endPoint x: 293, endPoint y: 338, distance: 13.8
click at [293, 338] on input "text" at bounding box center [406, 346] width 321 height 21
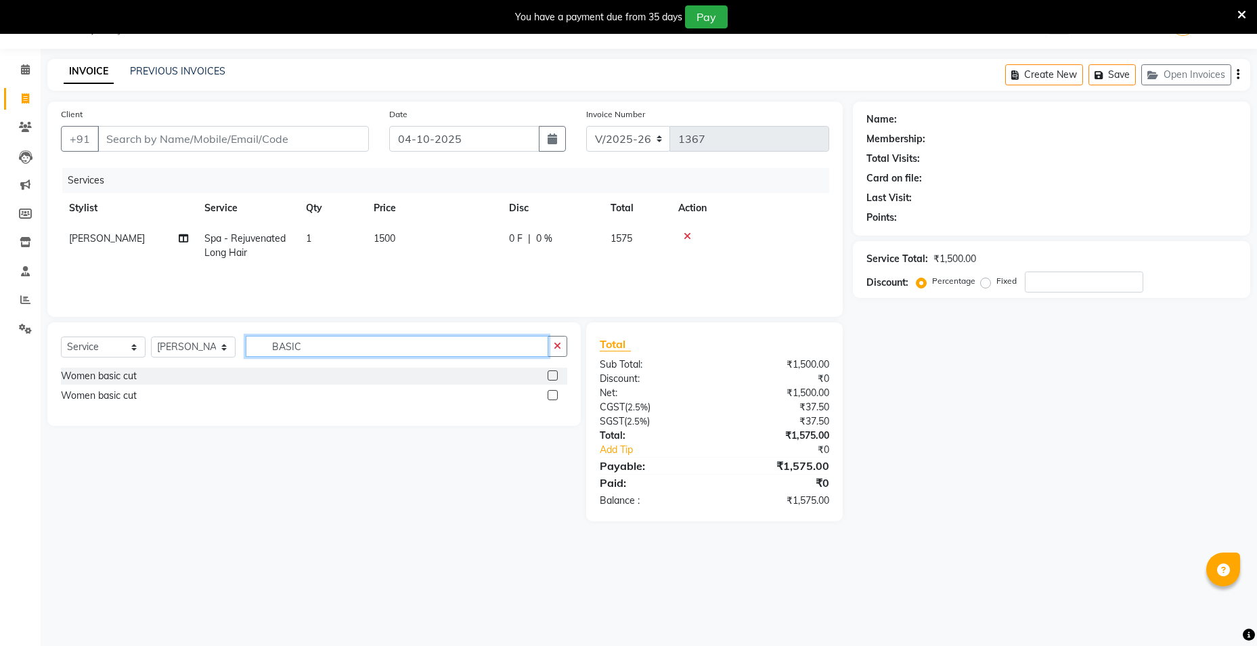
type input "BASIC"
drag, startPoint x: 558, startPoint y: 377, endPoint x: 550, endPoint y: 378, distance: 7.5
click at [551, 378] on label at bounding box center [552, 375] width 10 height 10
click at [551, 378] on input "checkbox" at bounding box center [551, 376] width 9 height 9
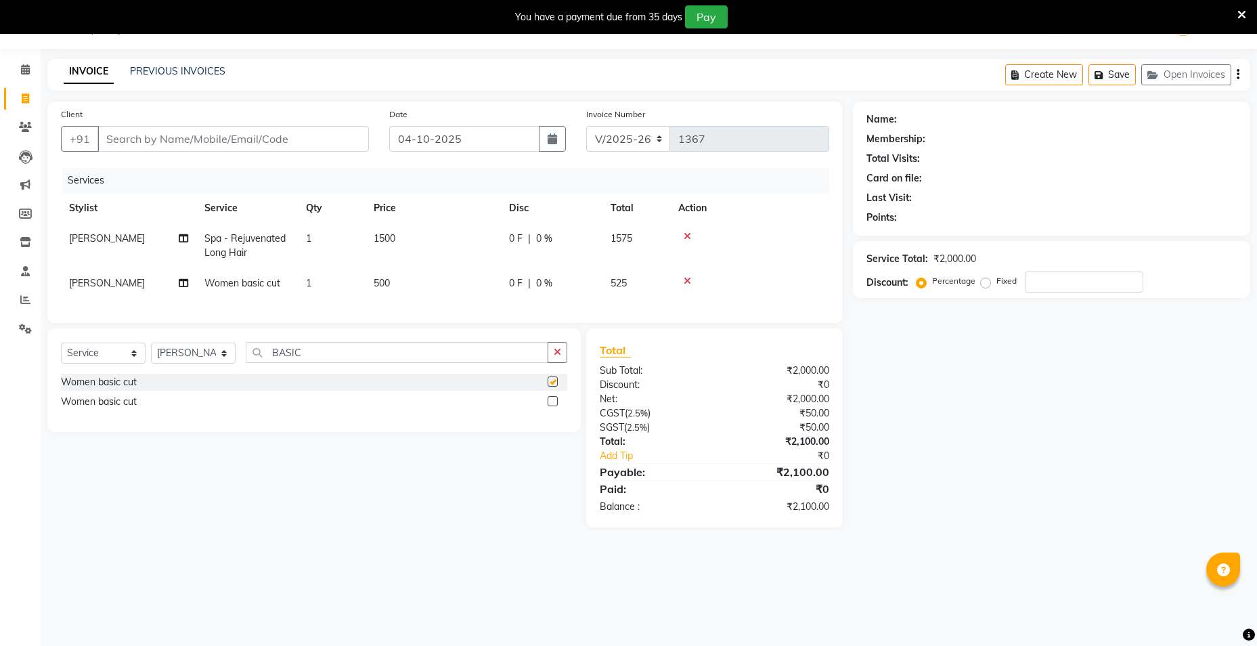
checkbox input "false"
click at [549, 361] on button "button" at bounding box center [557, 352] width 20 height 21
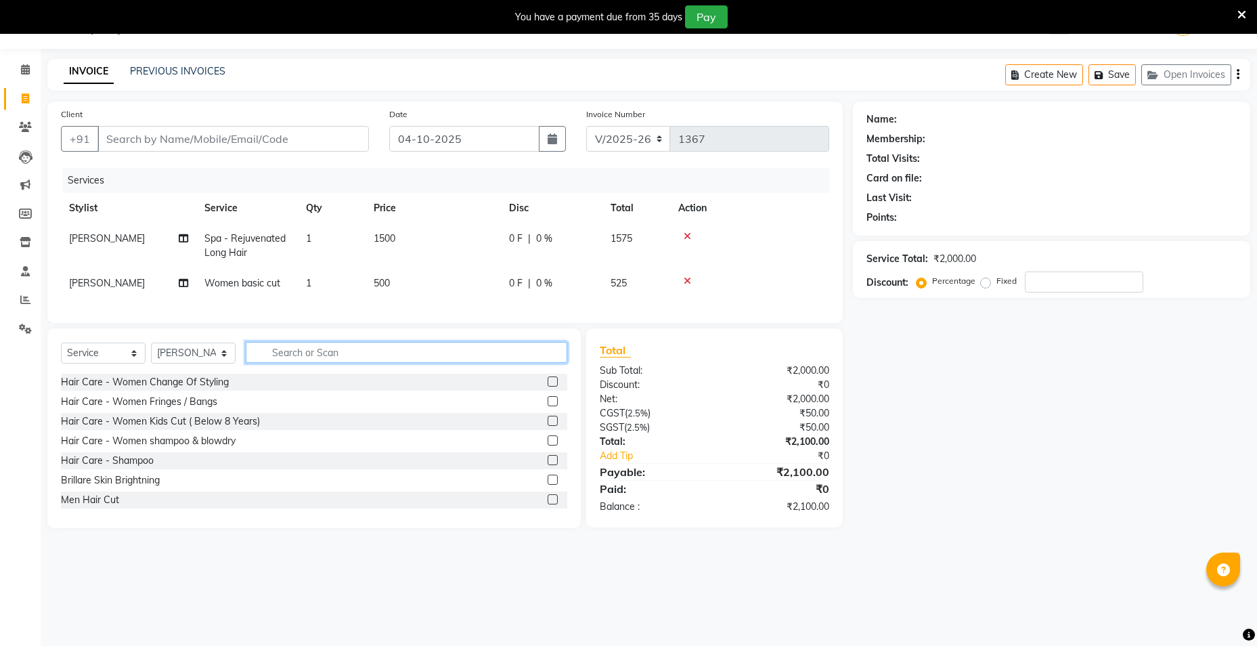
click at [453, 363] on input "text" at bounding box center [406, 352] width 321 height 21
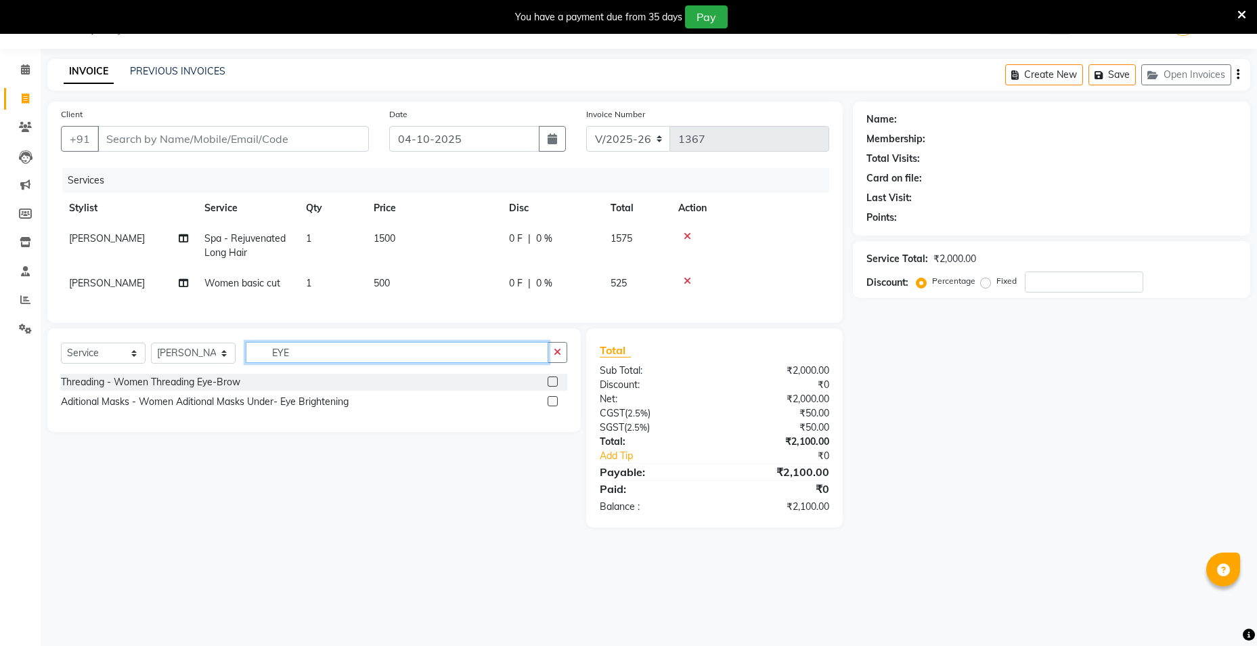
type input "EYE"
click at [555, 386] on label at bounding box center [552, 381] width 10 height 10
click at [555, 386] on input "checkbox" at bounding box center [551, 382] width 9 height 9
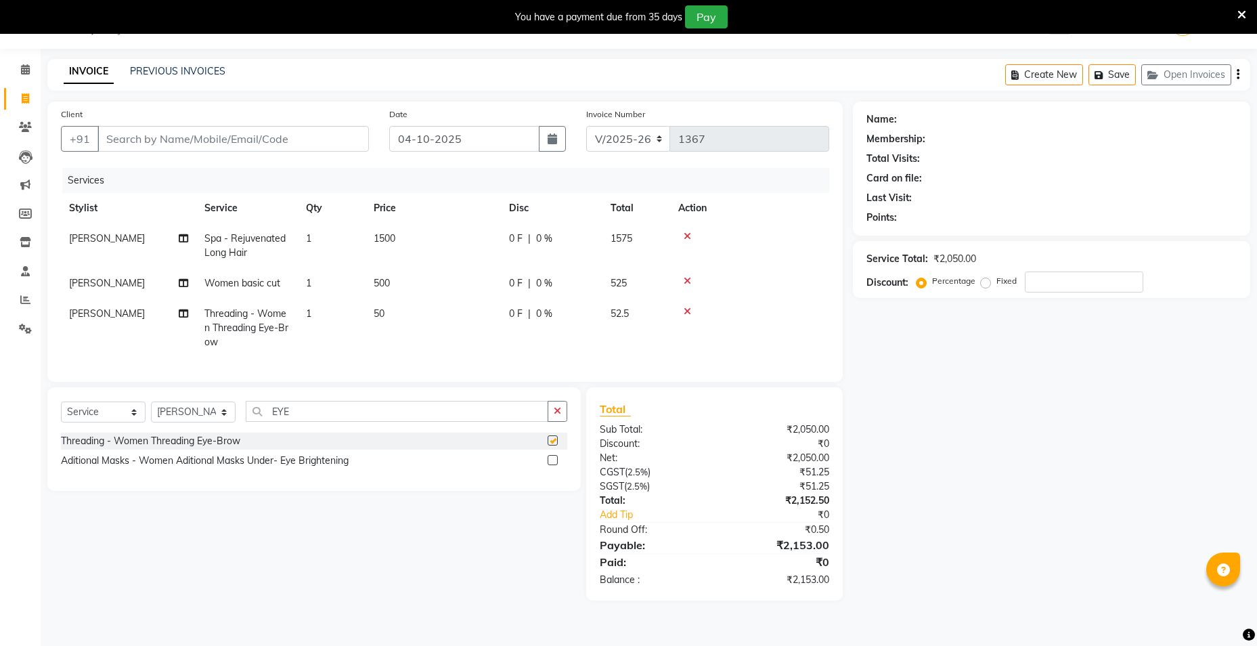
checkbox input "false"
click at [387, 284] on span "500" at bounding box center [382, 283] width 16 height 12
select select "66803"
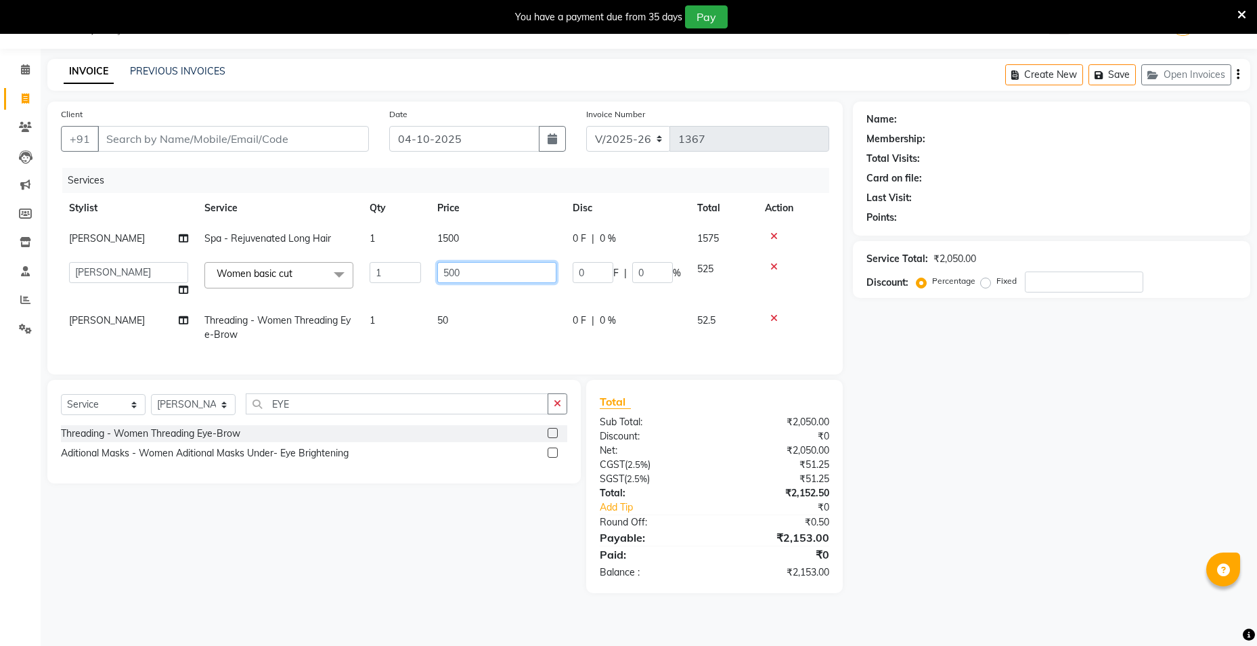
click at [450, 273] on input "500" at bounding box center [496, 272] width 119 height 21
type input "500"
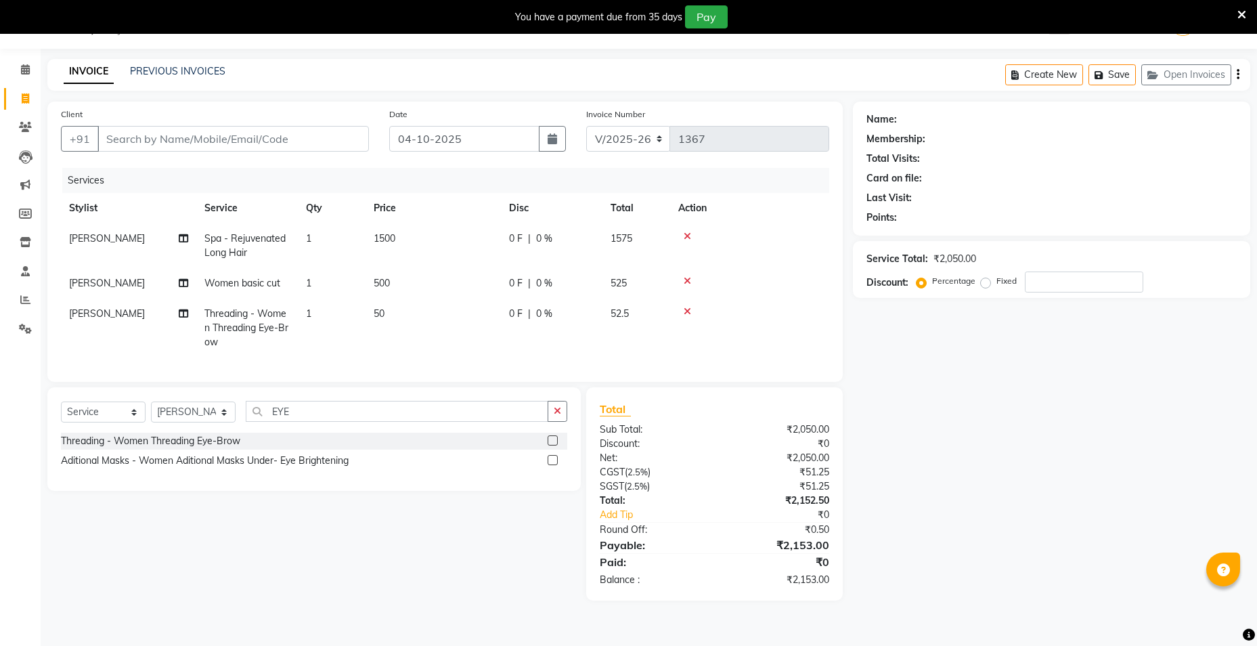
click at [997, 384] on div "Name: Membership: Total Visits: Card on file: Last Visit: Points: Service Total…" at bounding box center [1056, 351] width 407 height 499
click at [544, 280] on span "0 %" at bounding box center [544, 283] width 16 height 14
select select "66803"
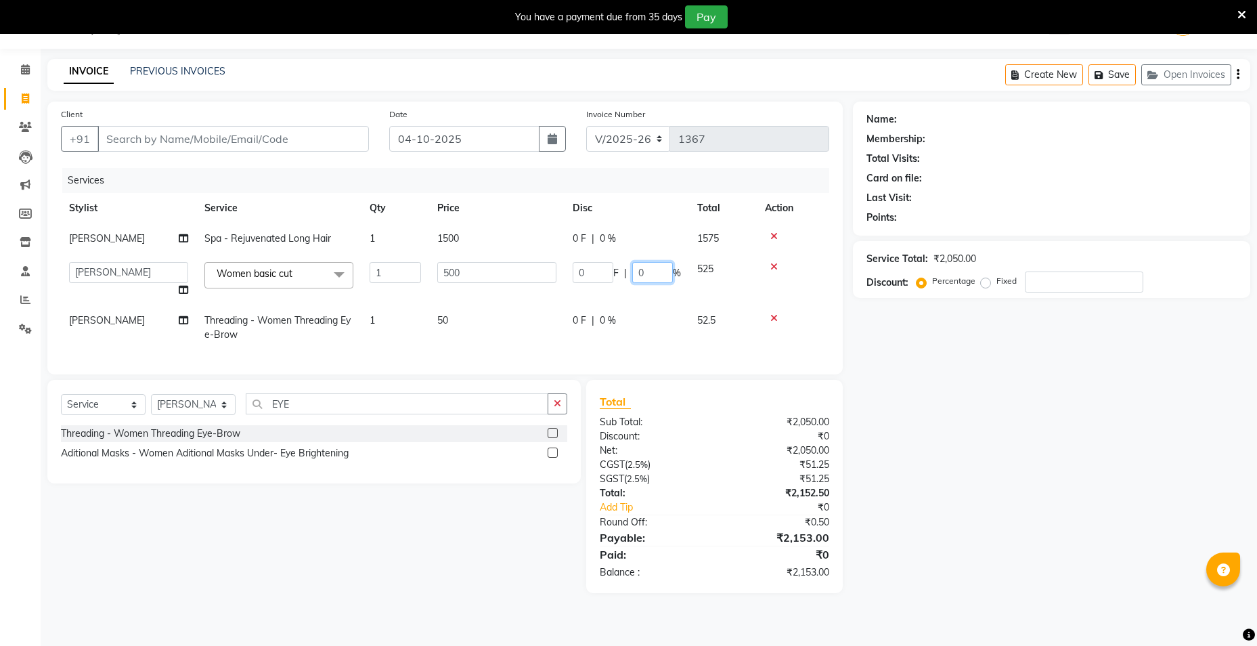
click at [648, 271] on input "0" at bounding box center [652, 272] width 41 height 21
type input "10"
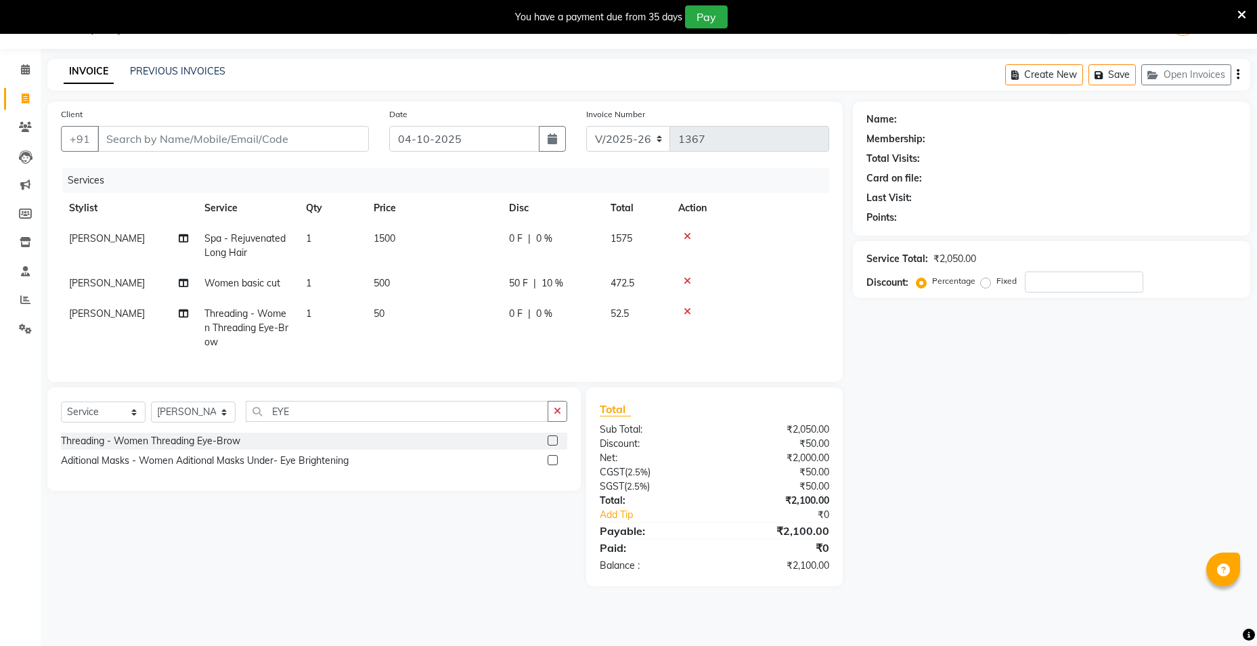
click at [938, 391] on div "Name: Membership: Total Visits: Card on file: Last Visit: Points: Service Total…" at bounding box center [1056, 344] width 407 height 485
drag, startPoint x: 546, startPoint y: 279, endPoint x: 554, endPoint y: 283, distance: 8.5
click at [549, 281] on span "10 %" at bounding box center [552, 283] width 22 height 14
select select "66803"
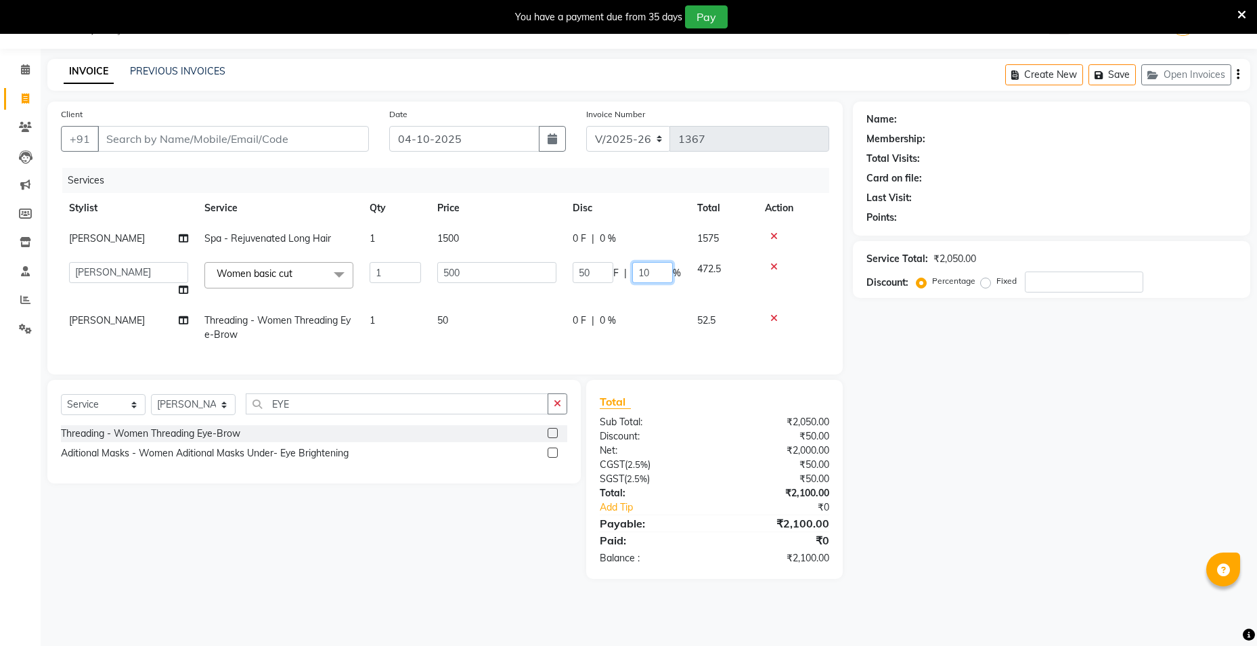
drag, startPoint x: 655, startPoint y: 269, endPoint x: 628, endPoint y: 273, distance: 27.3
click at [630, 271] on div "50 F | 10 %" at bounding box center [626, 272] width 108 height 21
type input "20"
click at [1030, 467] on div "Name: Membership: Total Visits: Card on file: Last Visit: Points: Service Total…" at bounding box center [1056, 340] width 407 height 477
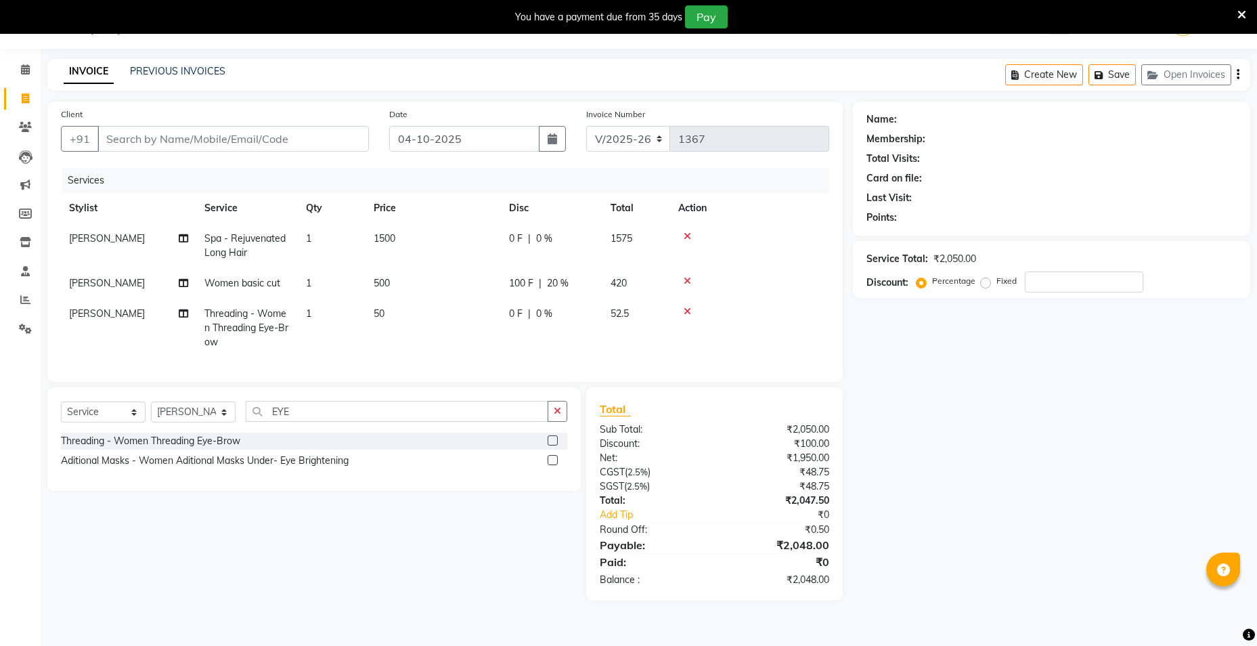
click at [553, 284] on span "20 %" at bounding box center [558, 283] width 22 height 14
select select "66803"
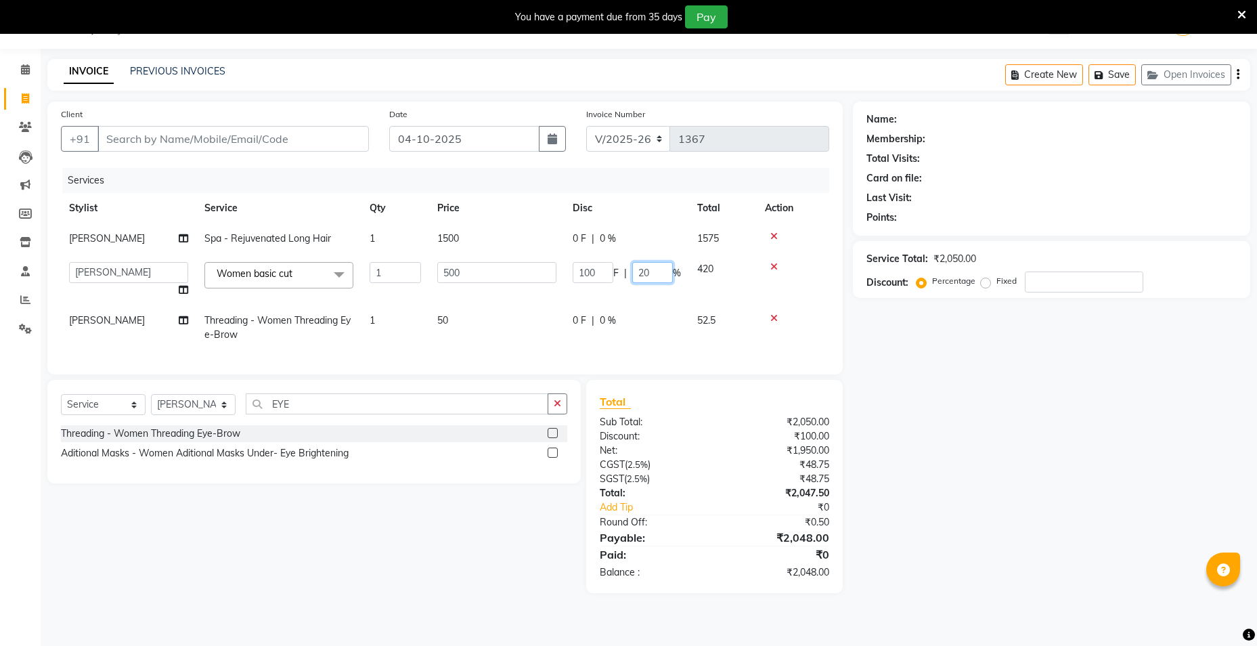
click at [644, 273] on input "20" at bounding box center [652, 272] width 41 height 21
click at [656, 273] on input "20" at bounding box center [652, 272] width 41 height 21
type input "25"
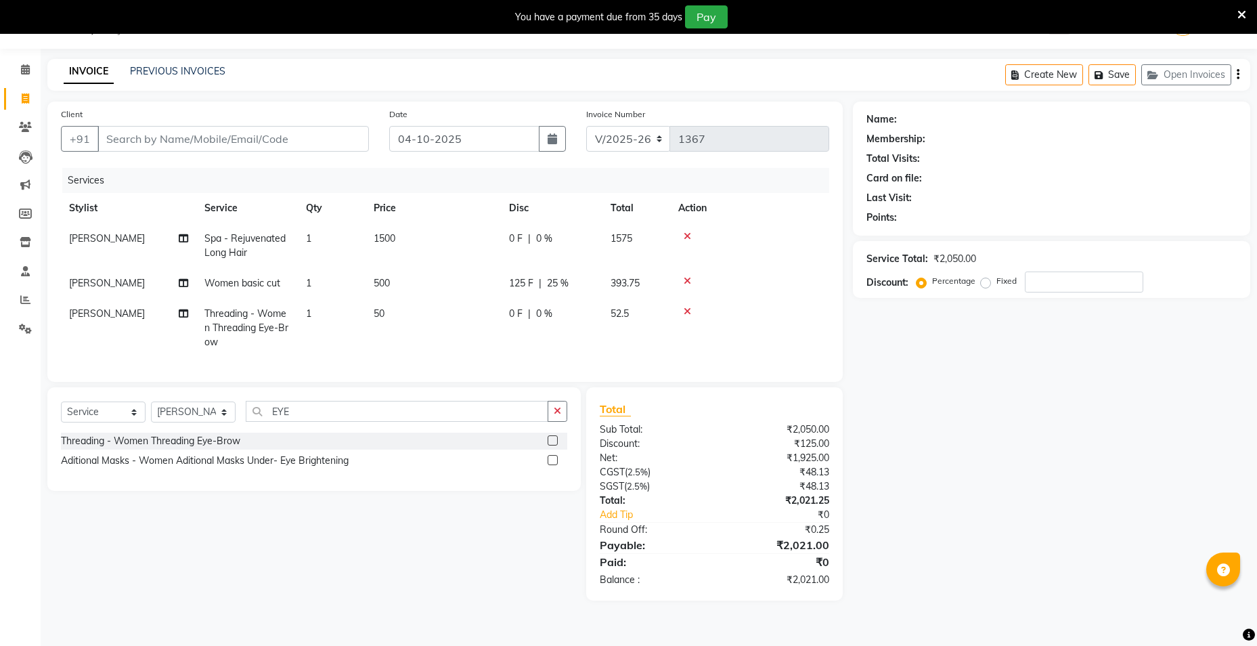
click at [1015, 367] on div "Name: Membership: Total Visits: Card on file: Last Visit: Points: Service Total…" at bounding box center [1056, 351] width 407 height 499
click at [177, 137] on input "Client" at bounding box center [232, 139] width 271 height 26
type input "9"
type input "0"
type input "9620494640"
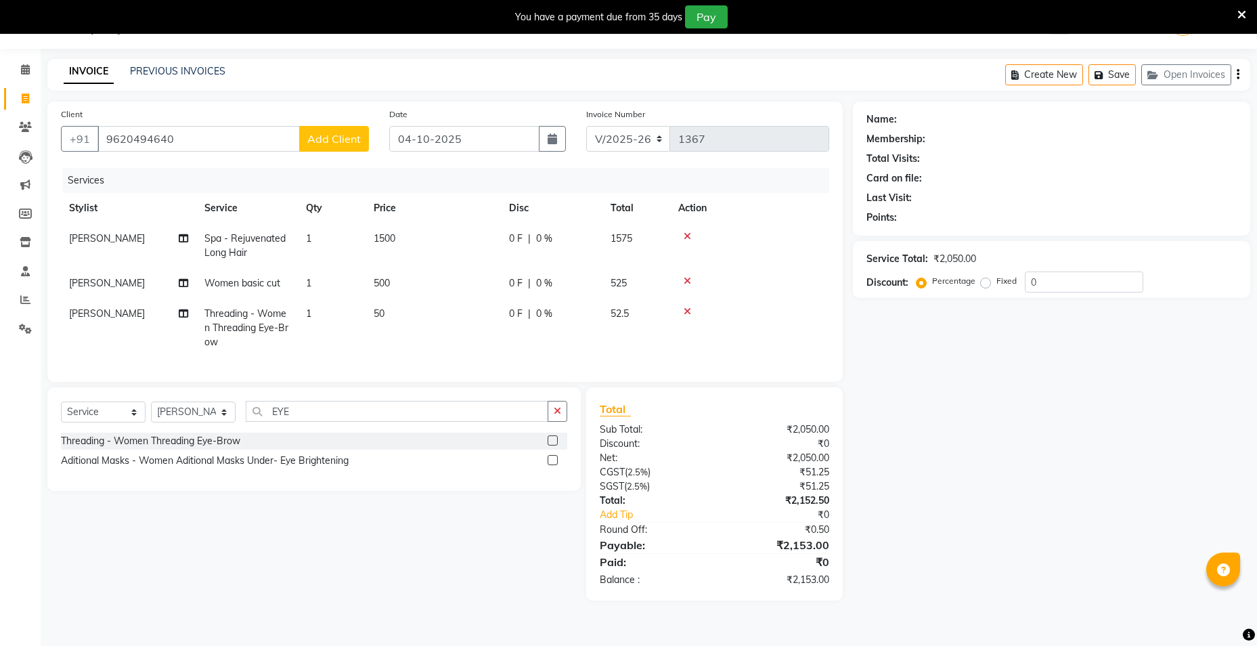
click at [336, 141] on span "Add Client" at bounding box center [333, 139] width 53 height 14
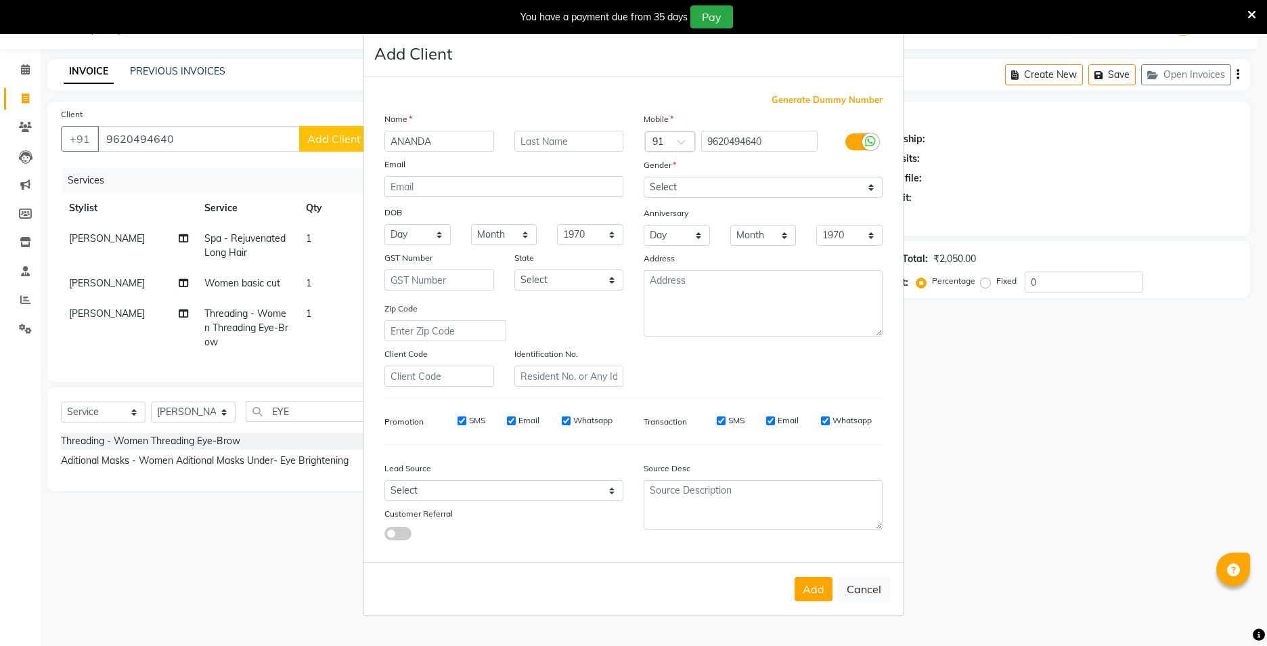
type input "ANANDA"
click at [570, 137] on input "text" at bounding box center [569, 141] width 110 height 21
type input "S"
click at [466, 486] on select "Select Walk-in Referral Internet Friend Word of Mouth Advertisement Facebook Ju…" at bounding box center [503, 490] width 239 height 21
select select "50225"
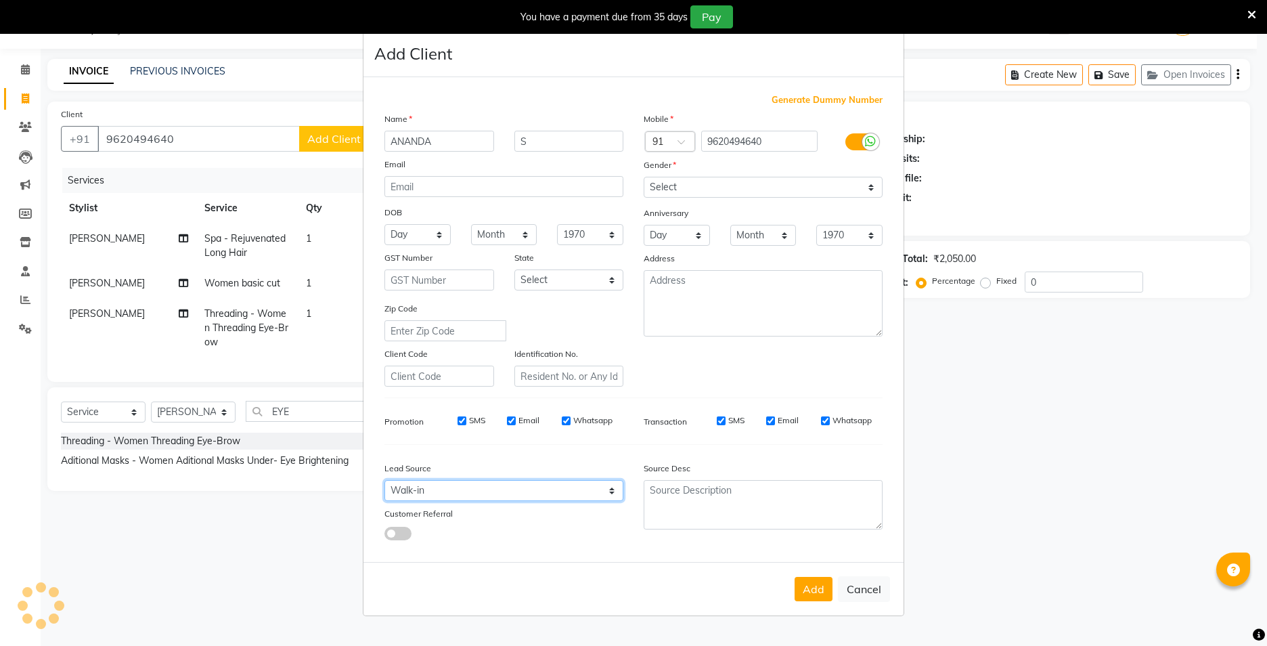
click at [384, 480] on select "Select Walk-in Referral Internet Friend Word of Mouth Advertisement Facebook Ju…" at bounding box center [503, 490] width 239 height 21
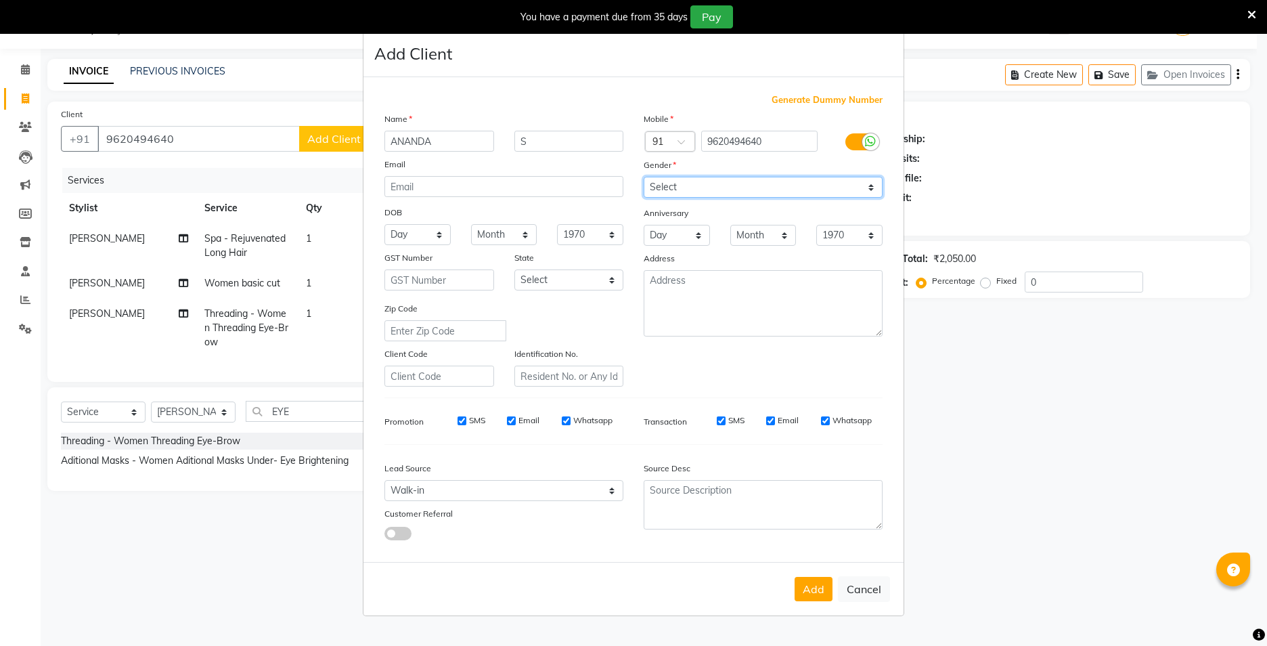
drag, startPoint x: 734, startPoint y: 192, endPoint x: 730, endPoint y: 200, distance: 8.5
click at [731, 197] on select "Select [DEMOGRAPHIC_DATA] [DEMOGRAPHIC_DATA] Other Prefer Not To Say" at bounding box center [763, 187] width 239 height 21
select select "[DEMOGRAPHIC_DATA]"
click at [644, 177] on select "Select [DEMOGRAPHIC_DATA] [DEMOGRAPHIC_DATA] Other Prefer Not To Say" at bounding box center [763, 187] width 239 height 21
drag, startPoint x: 799, startPoint y: 576, endPoint x: 807, endPoint y: 581, distance: 9.8
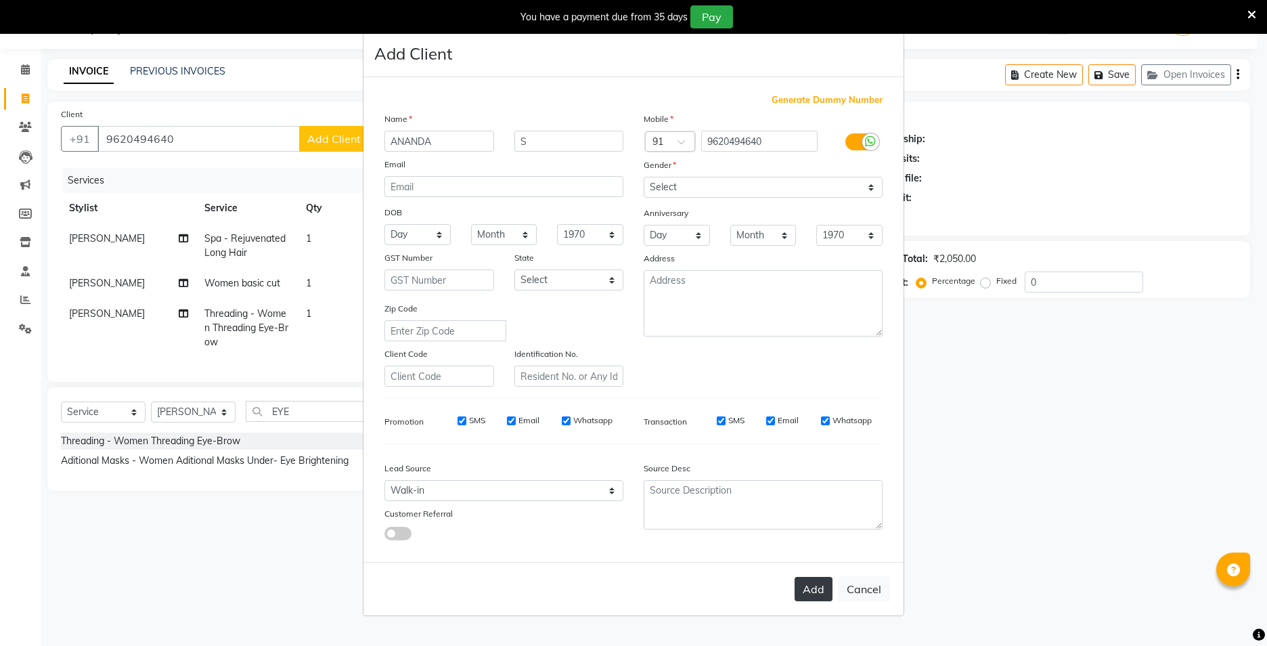
click at [807, 581] on div "Add Cancel" at bounding box center [633, 588] width 540 height 53
click at [810, 586] on button "Add" at bounding box center [813, 589] width 38 height 24
select select
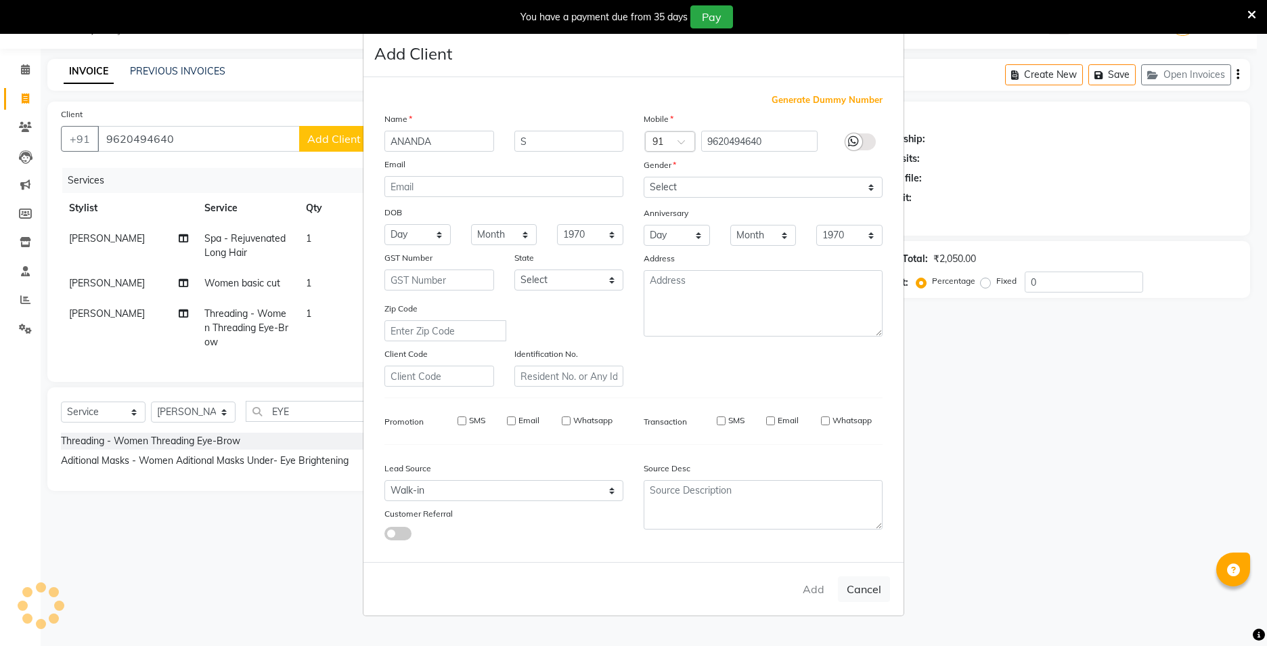
select select
checkbox input "false"
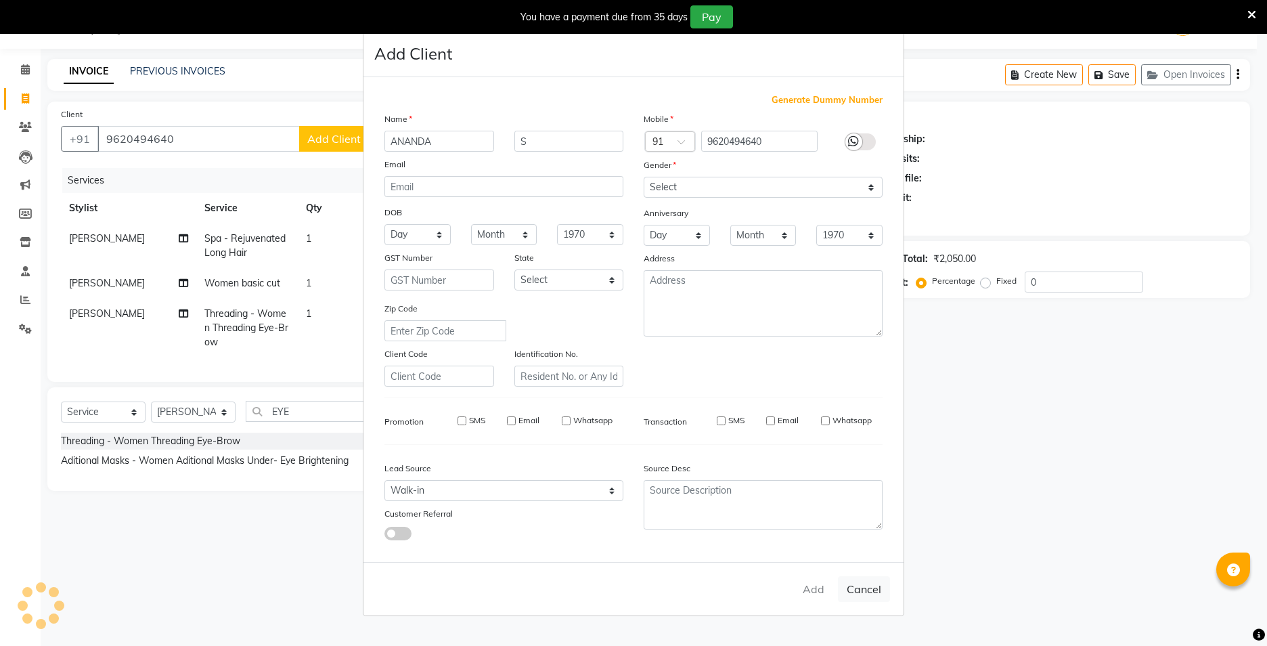
checkbox input "false"
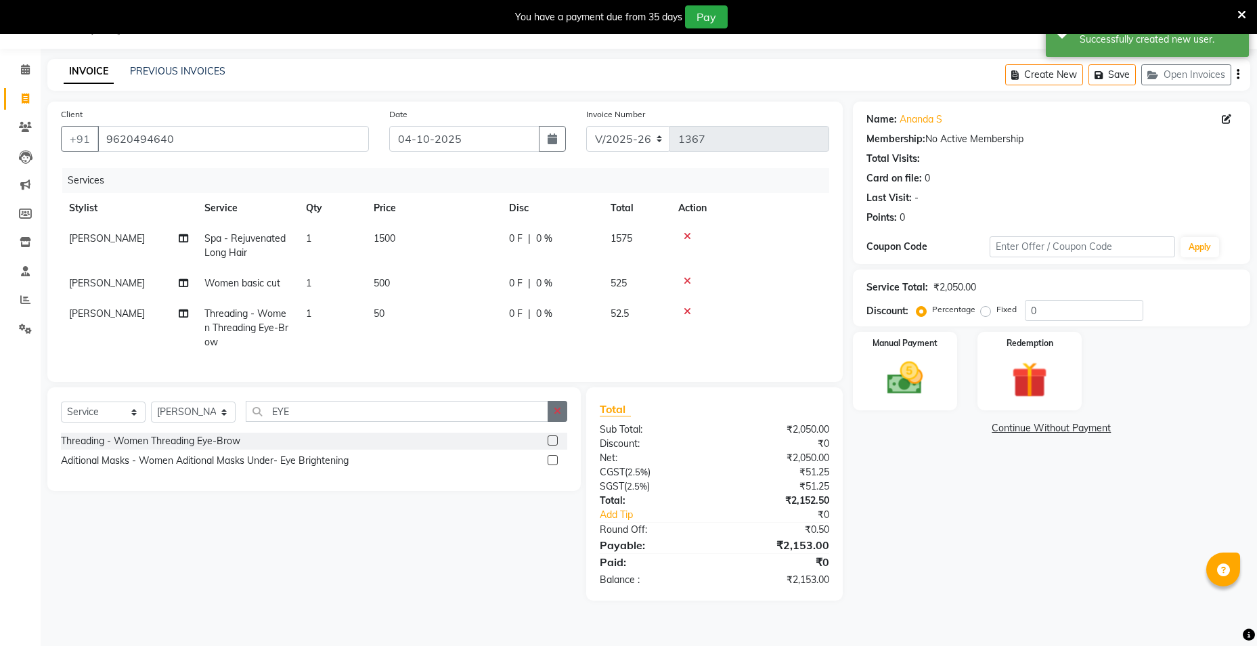
click at [556, 415] on icon "button" at bounding box center [557, 410] width 7 height 9
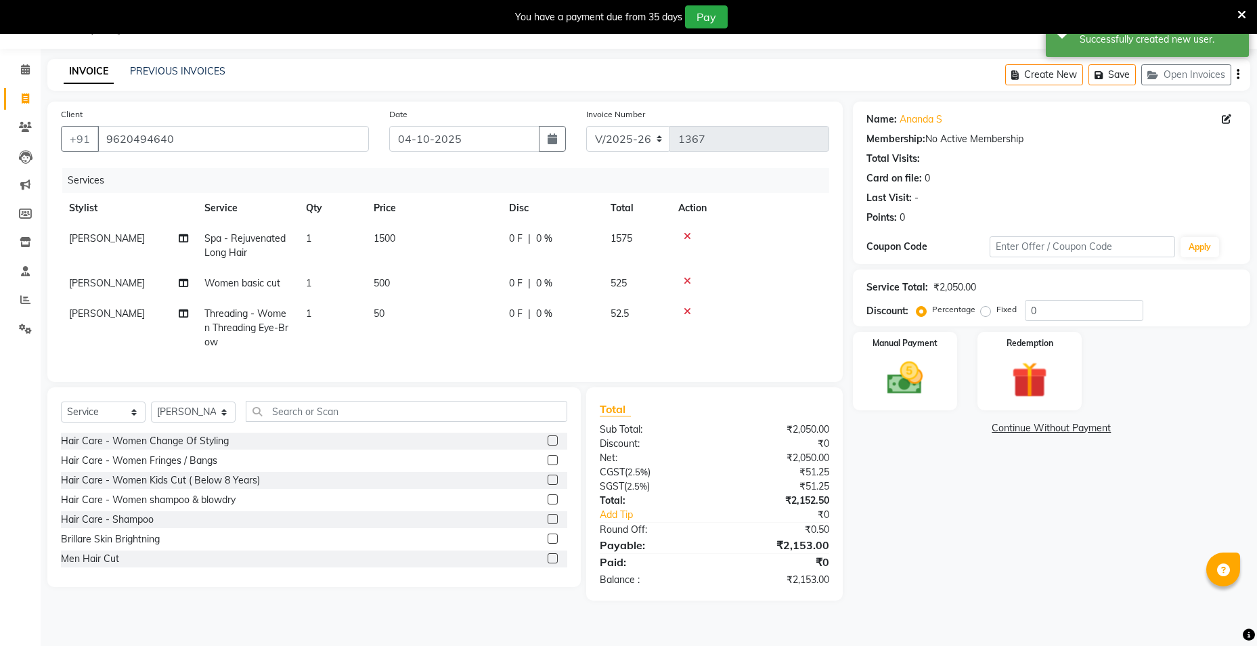
click at [548, 283] on span "0 %" at bounding box center [544, 283] width 16 height 14
select select "66803"
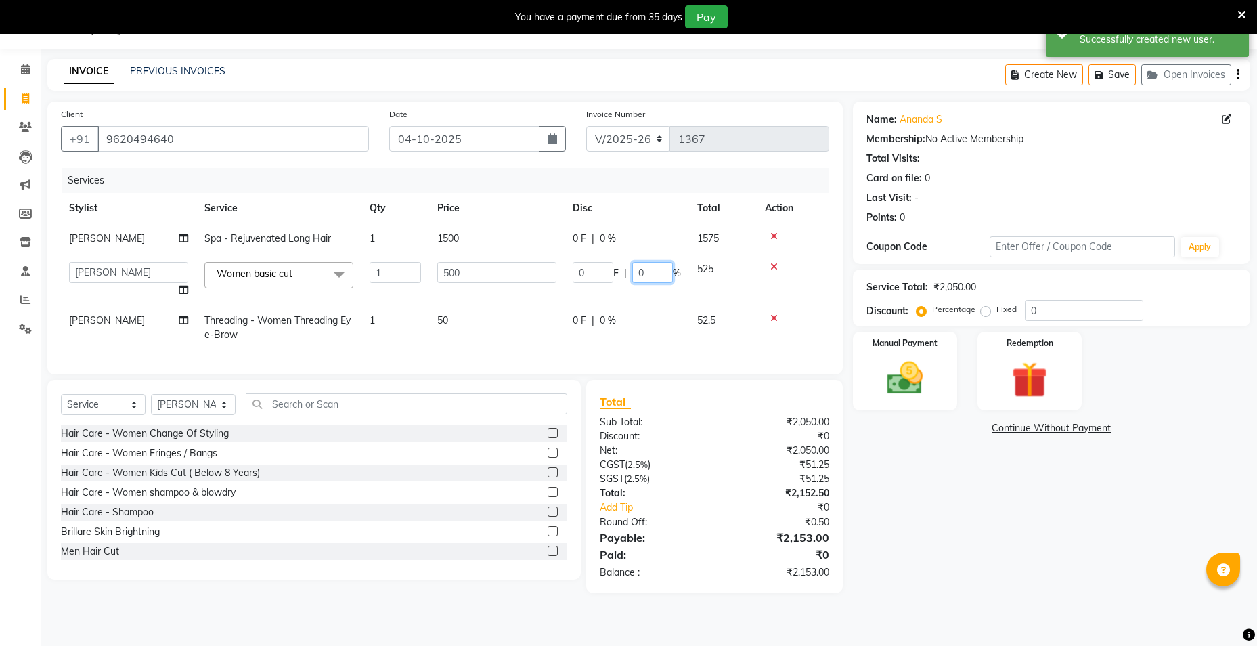
click at [661, 279] on input "0" at bounding box center [652, 272] width 41 height 21
type input "25"
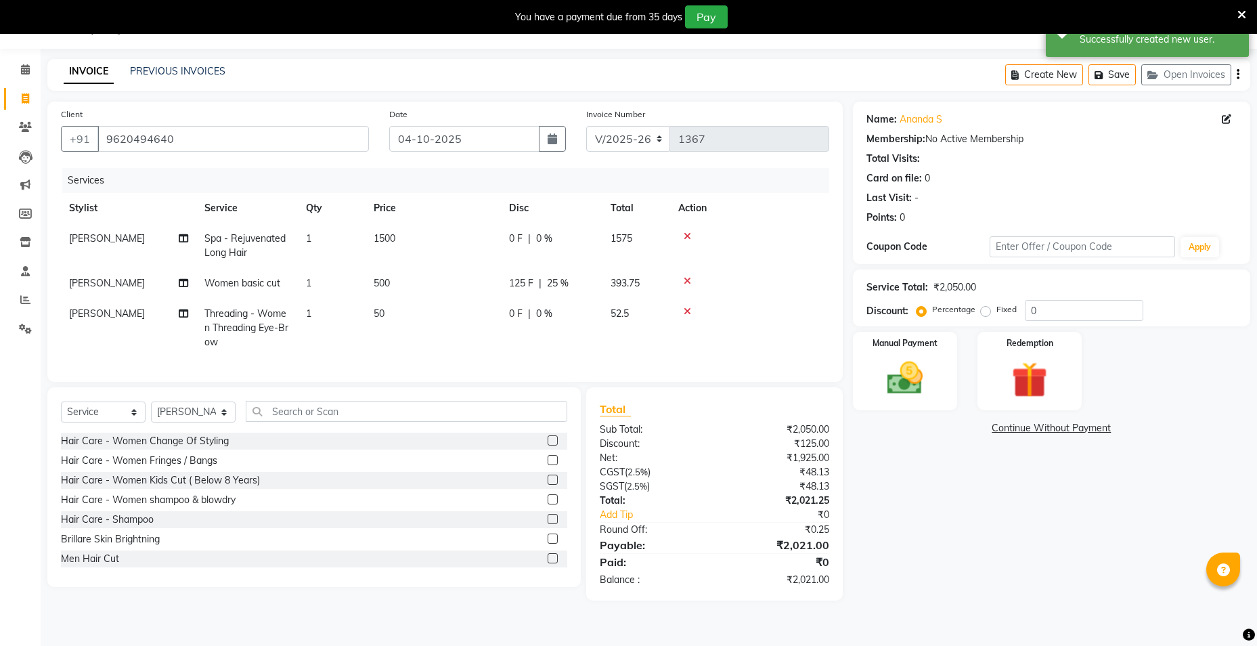
click at [991, 528] on div "Name: [PERSON_NAME] Membership: No Active Membership Total Visits: Card on file…" at bounding box center [1056, 351] width 407 height 499
click at [557, 284] on span "25 %" at bounding box center [558, 283] width 22 height 14
select select "66803"
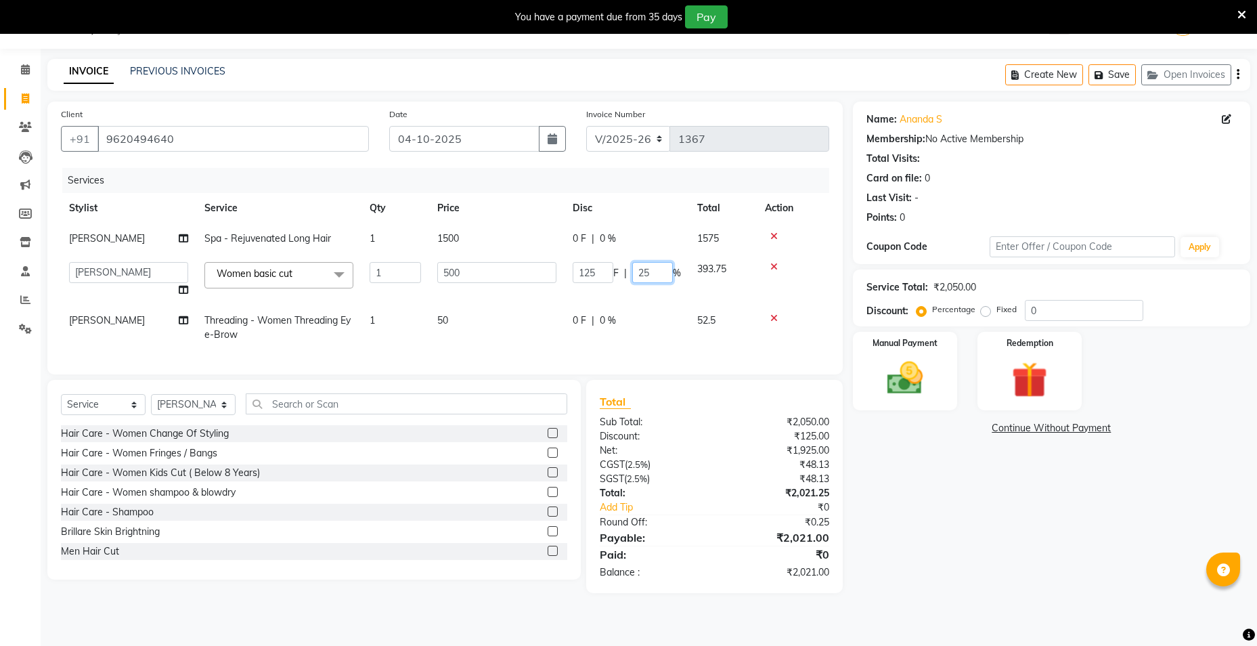
drag, startPoint x: 658, startPoint y: 273, endPoint x: 627, endPoint y: 273, distance: 31.8
click at [627, 273] on div "125 F | 25 %" at bounding box center [626, 272] width 108 height 21
type input "0"
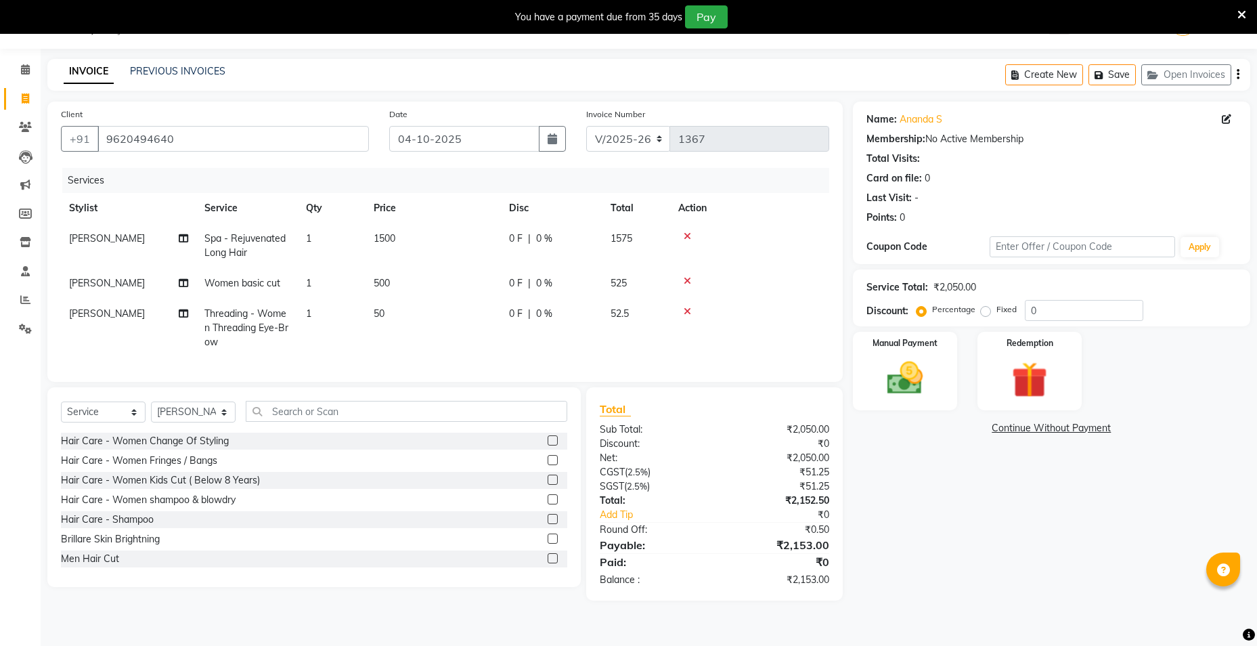
click at [520, 283] on span "0 F" at bounding box center [516, 283] width 14 height 14
select select "66803"
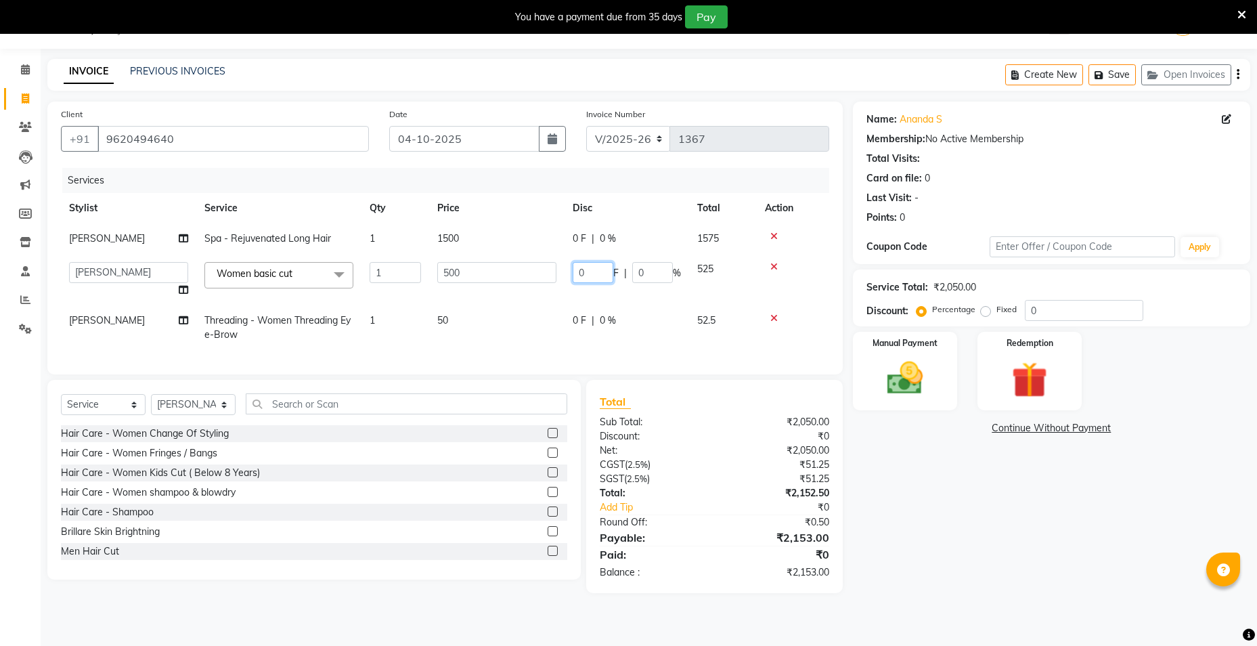
click at [593, 270] on input "0" at bounding box center [592, 272] width 41 height 21
type input "200"
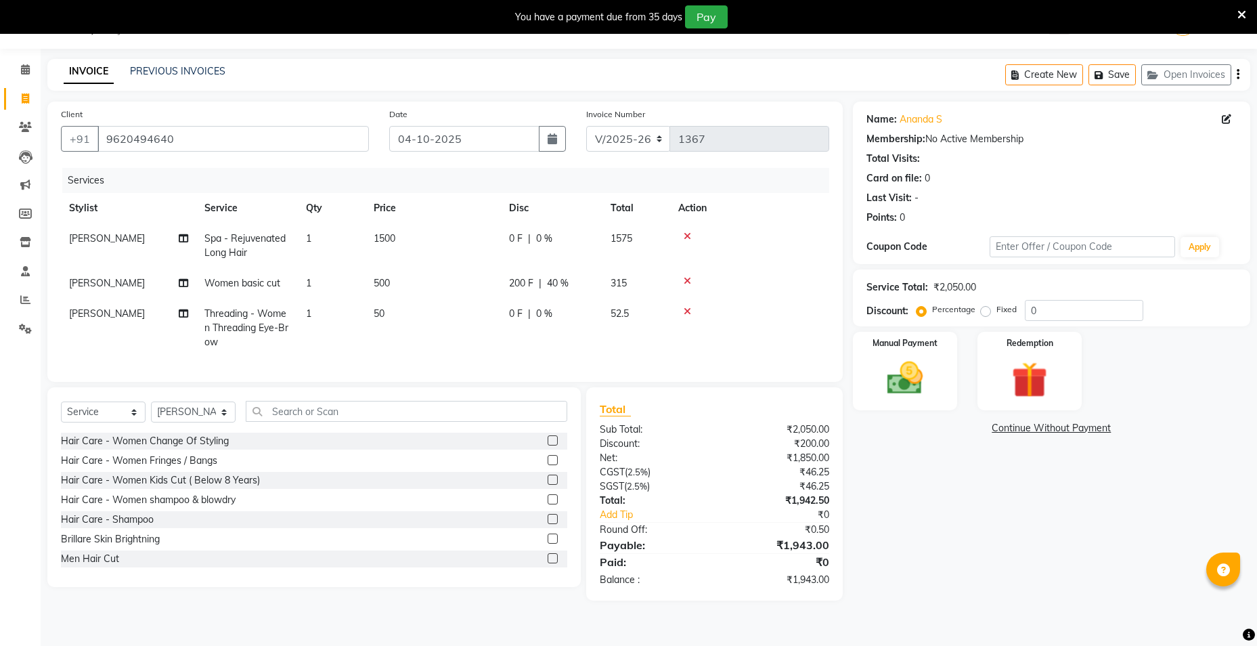
click at [988, 569] on div "Name: [PERSON_NAME] Membership: No Active Membership Total Visits: Card on file…" at bounding box center [1056, 351] width 407 height 499
click at [522, 281] on span "200 F" at bounding box center [521, 283] width 24 height 14
select select "66803"
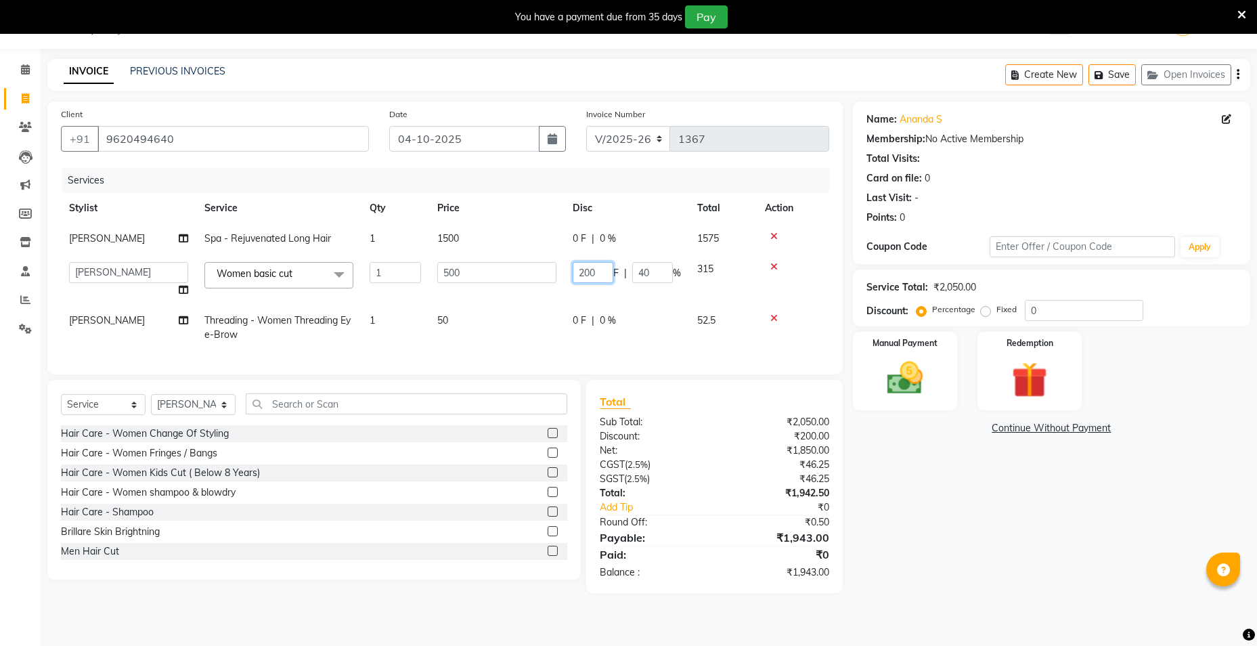
click at [597, 272] on input "200" at bounding box center [592, 272] width 41 height 21
type input "2"
type input "150"
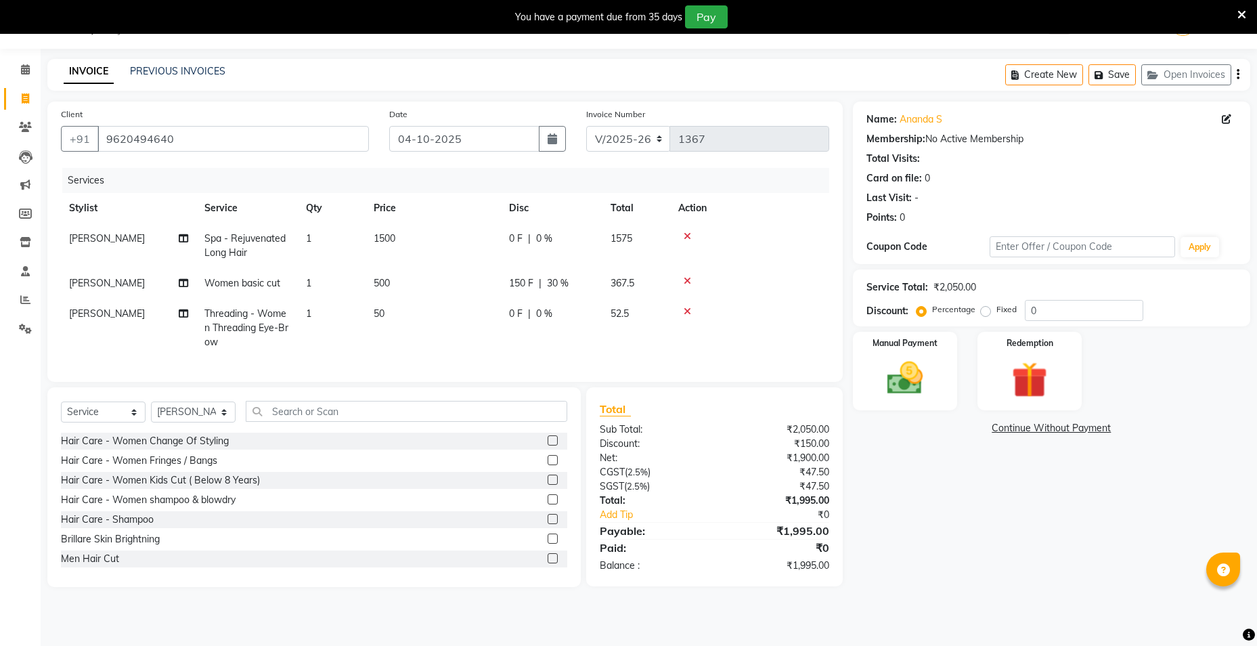
click at [992, 587] on div "Name: [PERSON_NAME] Membership: No Active Membership Total Visits: Card on file…" at bounding box center [1056, 344] width 407 height 485
click at [911, 397] on img at bounding box center [904, 378] width 60 height 43
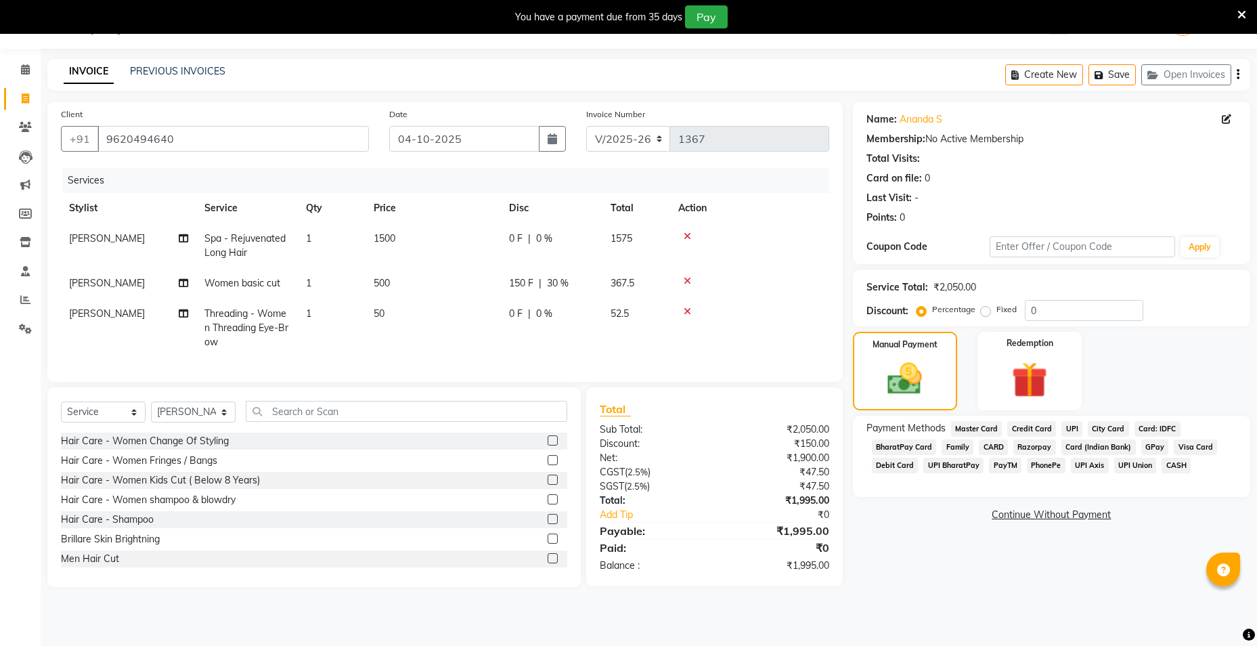
click at [1068, 429] on span "UPI" at bounding box center [1071, 429] width 21 height 16
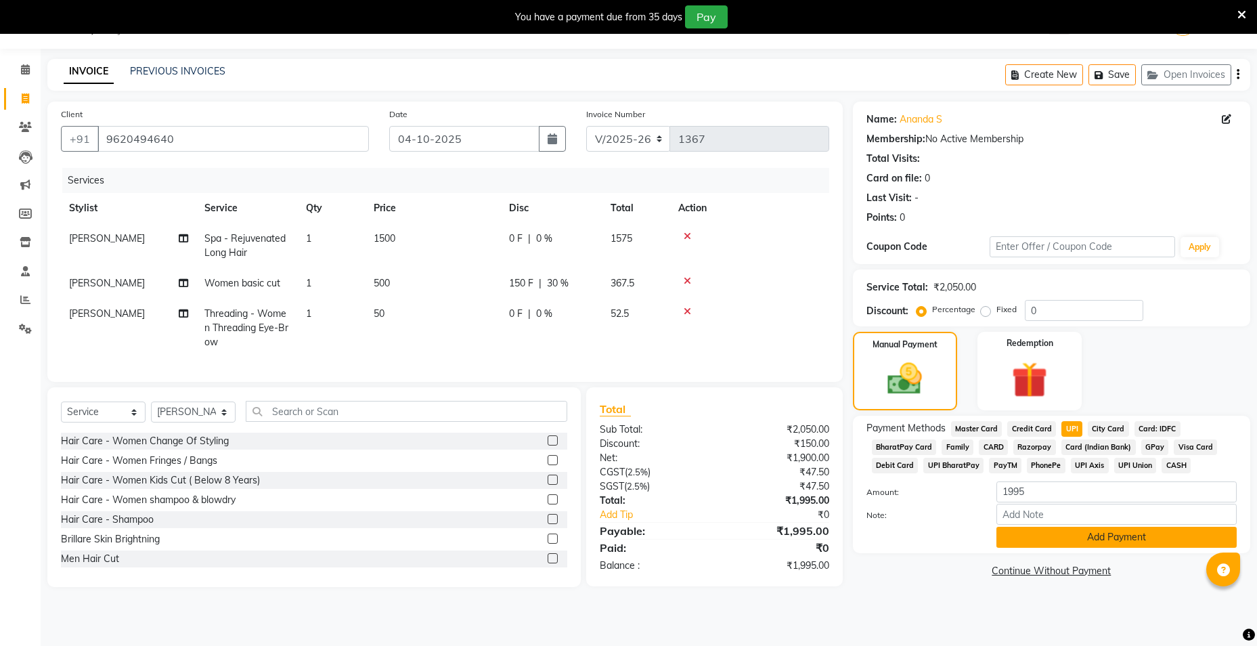
click at [1047, 534] on button "Add Payment" at bounding box center [1116, 536] width 240 height 21
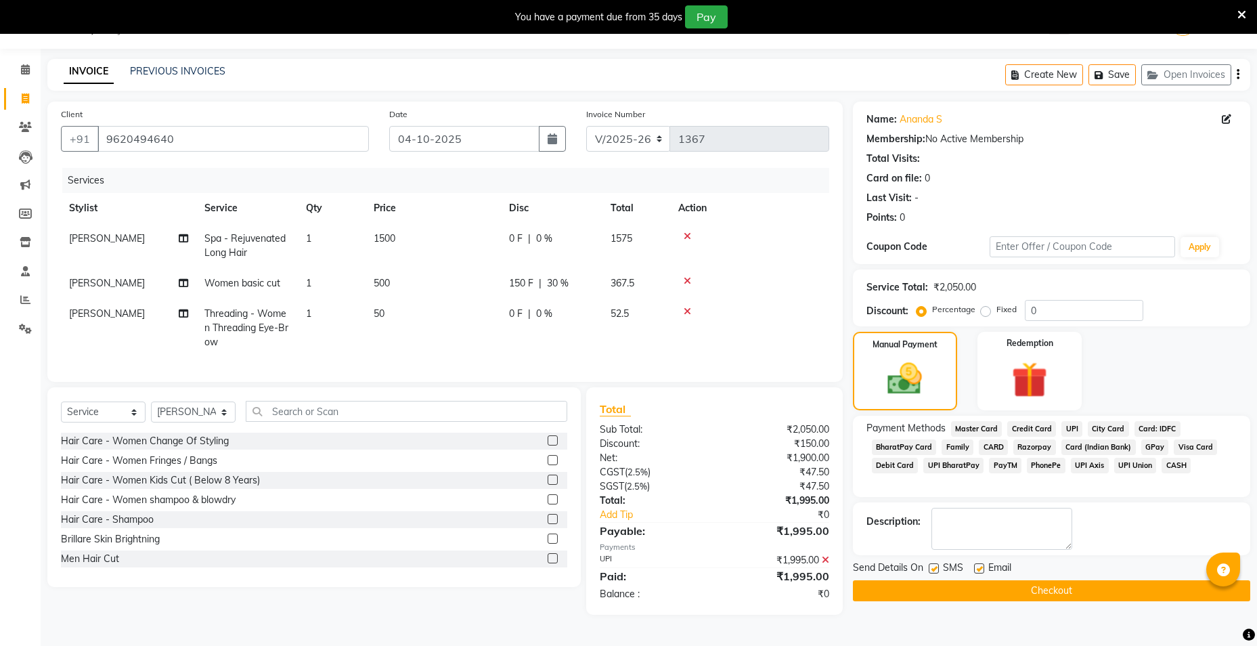
click at [1054, 589] on button "Checkout" at bounding box center [1051, 590] width 397 height 21
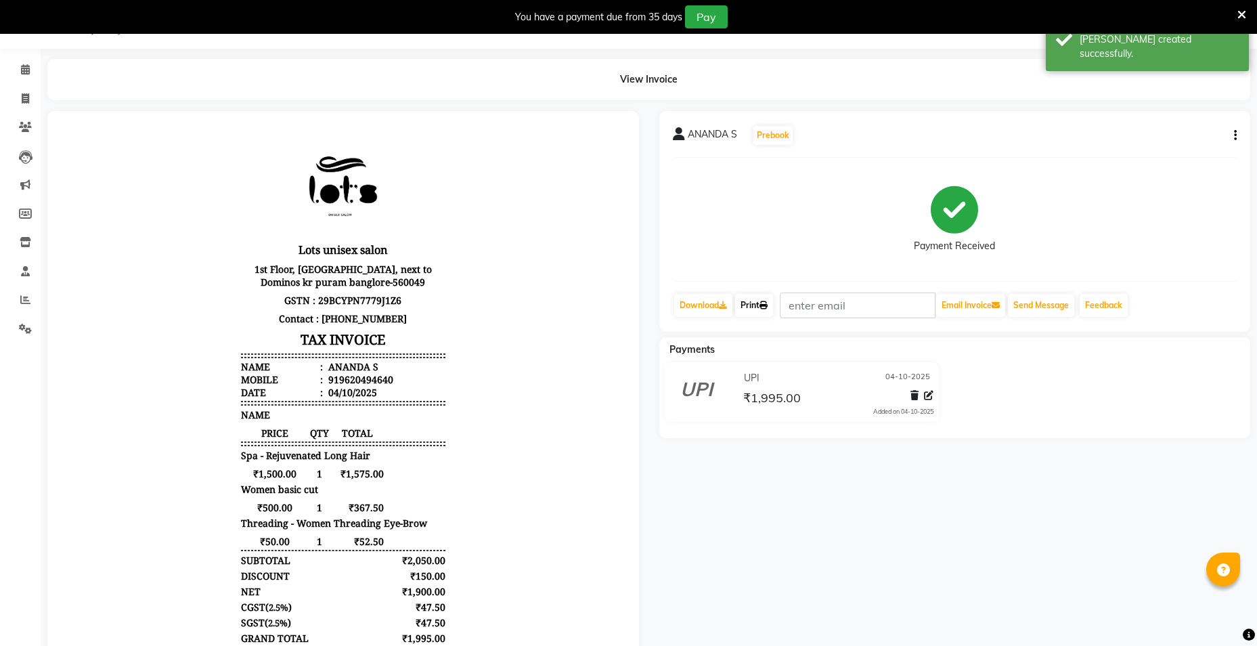
click at [757, 306] on link "Print" at bounding box center [754, 305] width 38 height 23
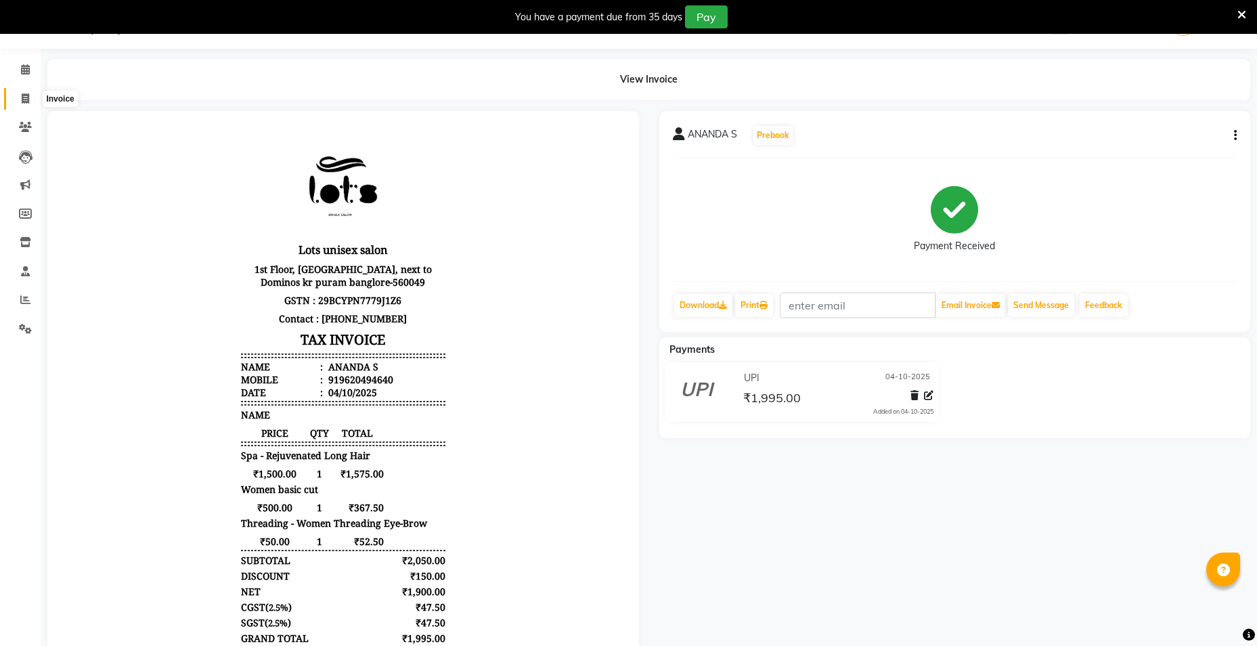
click at [24, 98] on icon at bounding box center [25, 98] width 7 height 10
select select "service"
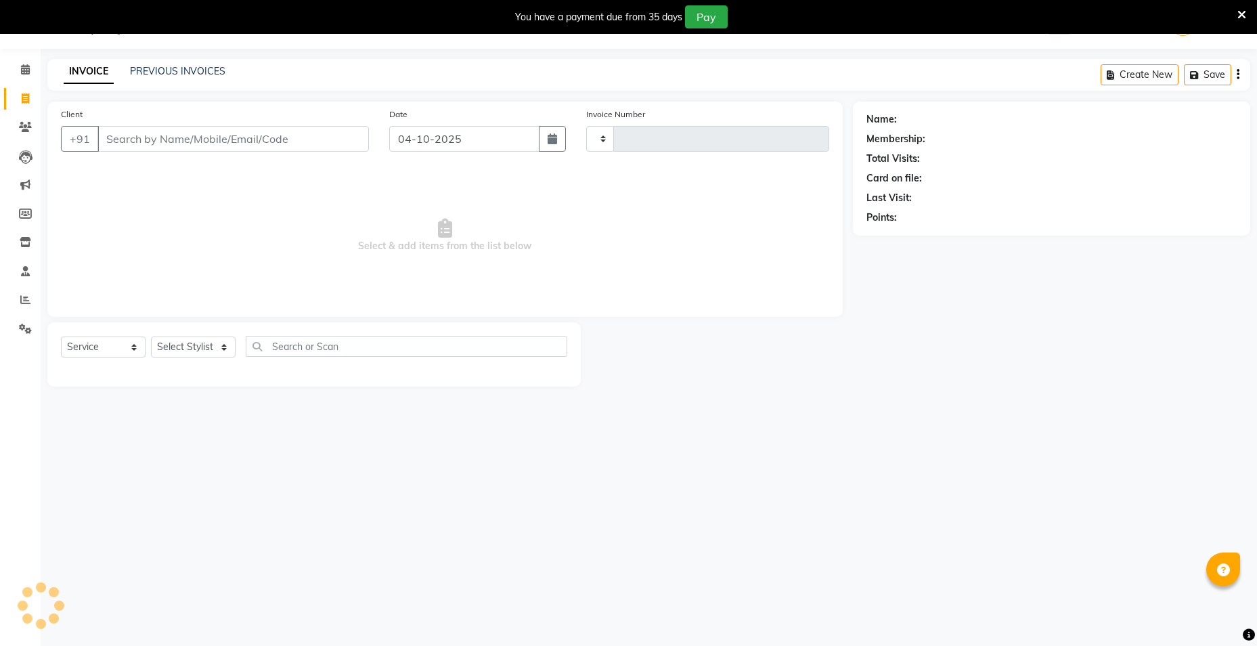
type input "1368"
select select "7339"
